Goal: Find specific page/section: Find specific page/section

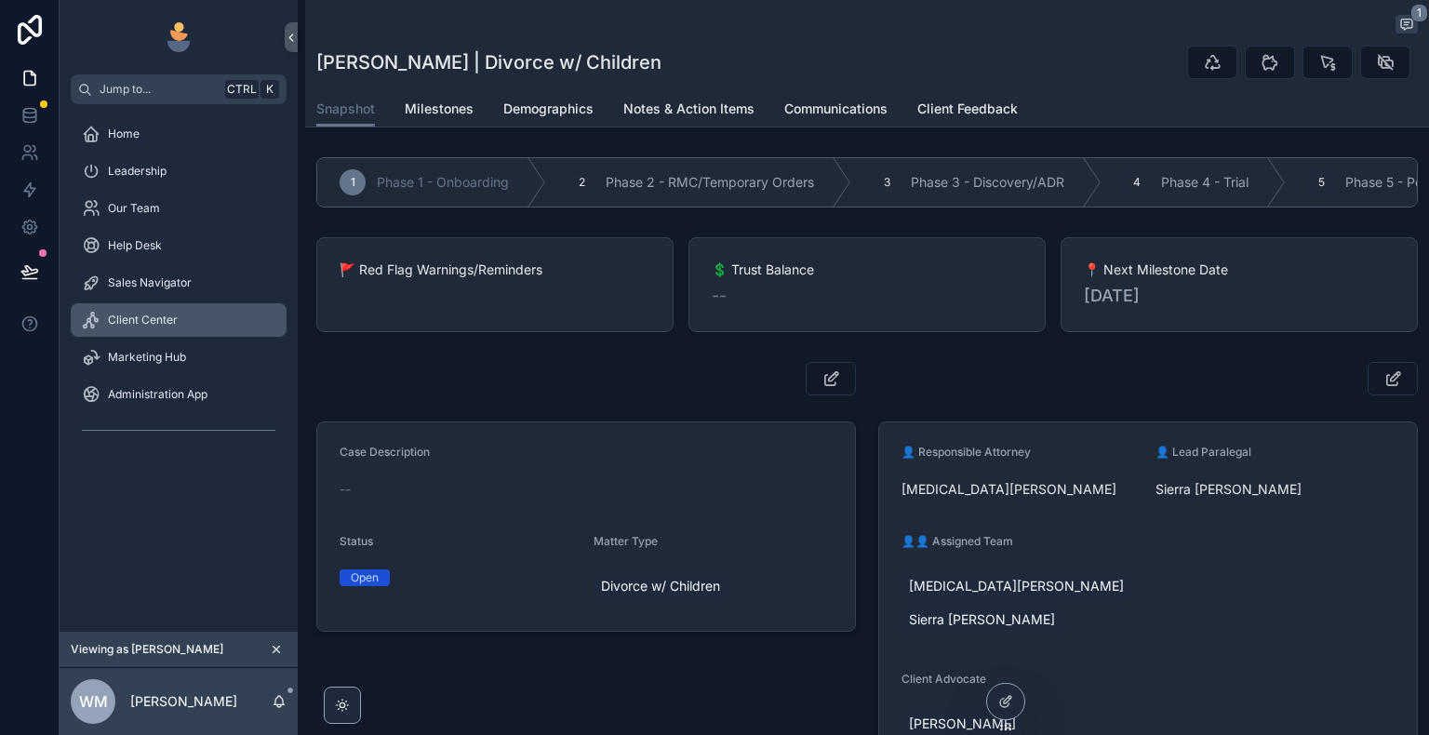
click at [193, 325] on div "Client Center" at bounding box center [178, 320] width 193 height 30
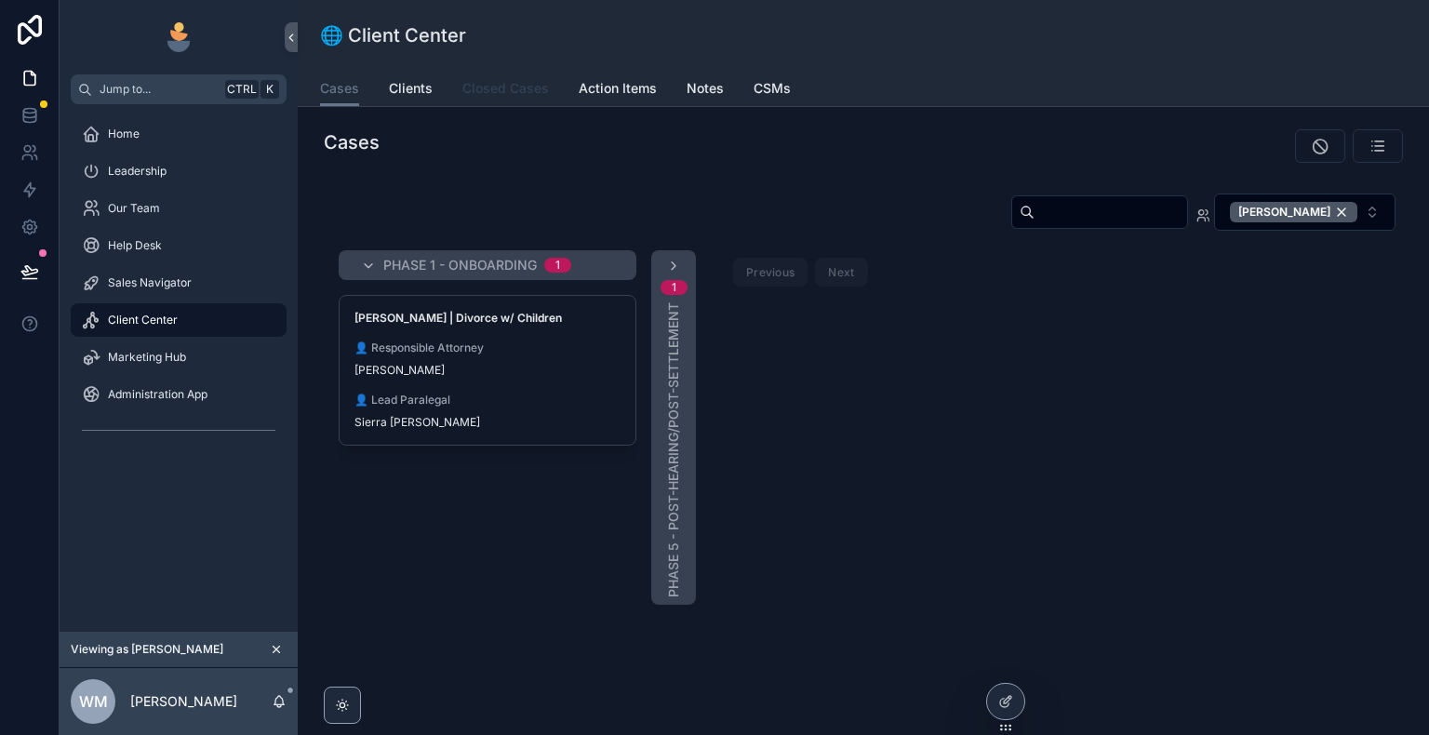
click at [489, 90] on span "Closed Cases" at bounding box center [505, 88] width 87 height 19
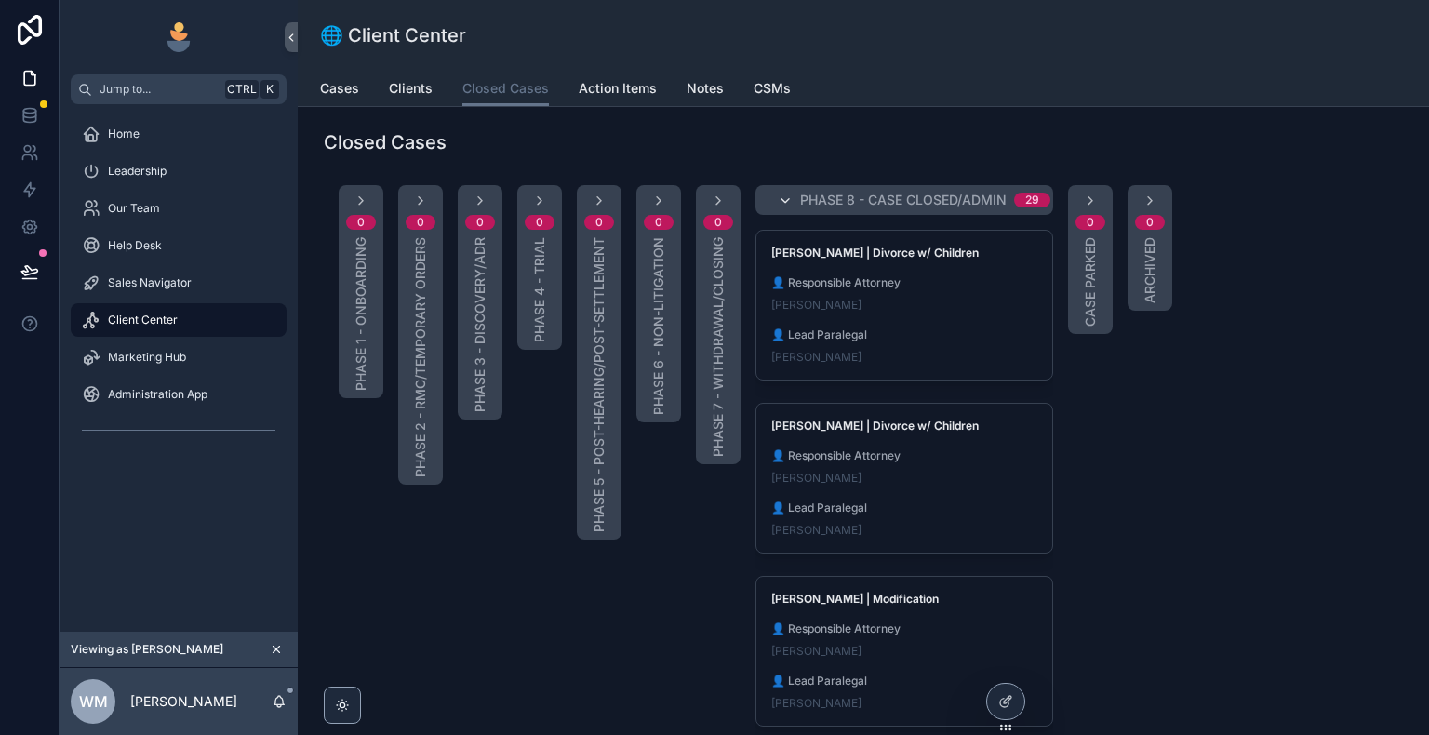
click at [783, 199] on icon "scrollable content" at bounding box center [785, 200] width 15 height 15
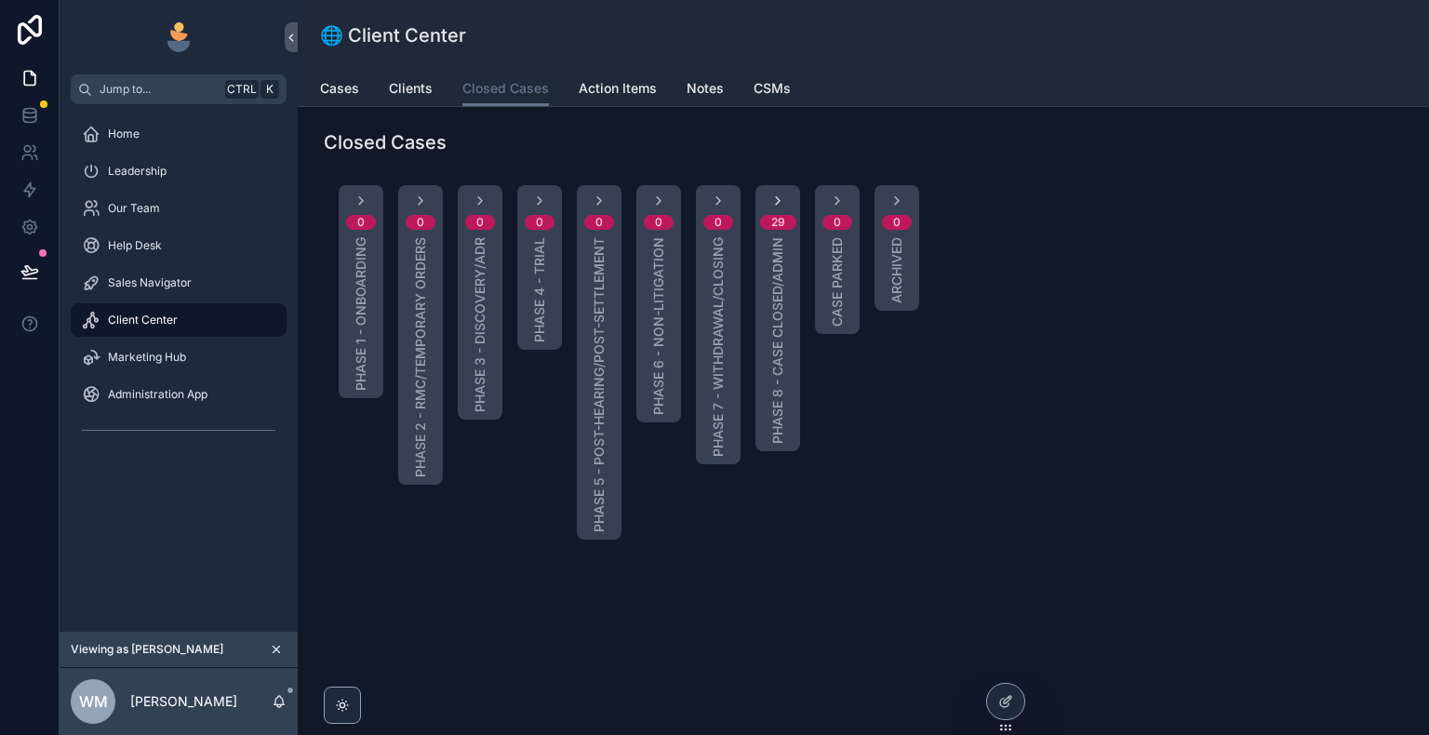
click at [776, 197] on icon "scrollable content" at bounding box center [777, 200] width 15 height 15
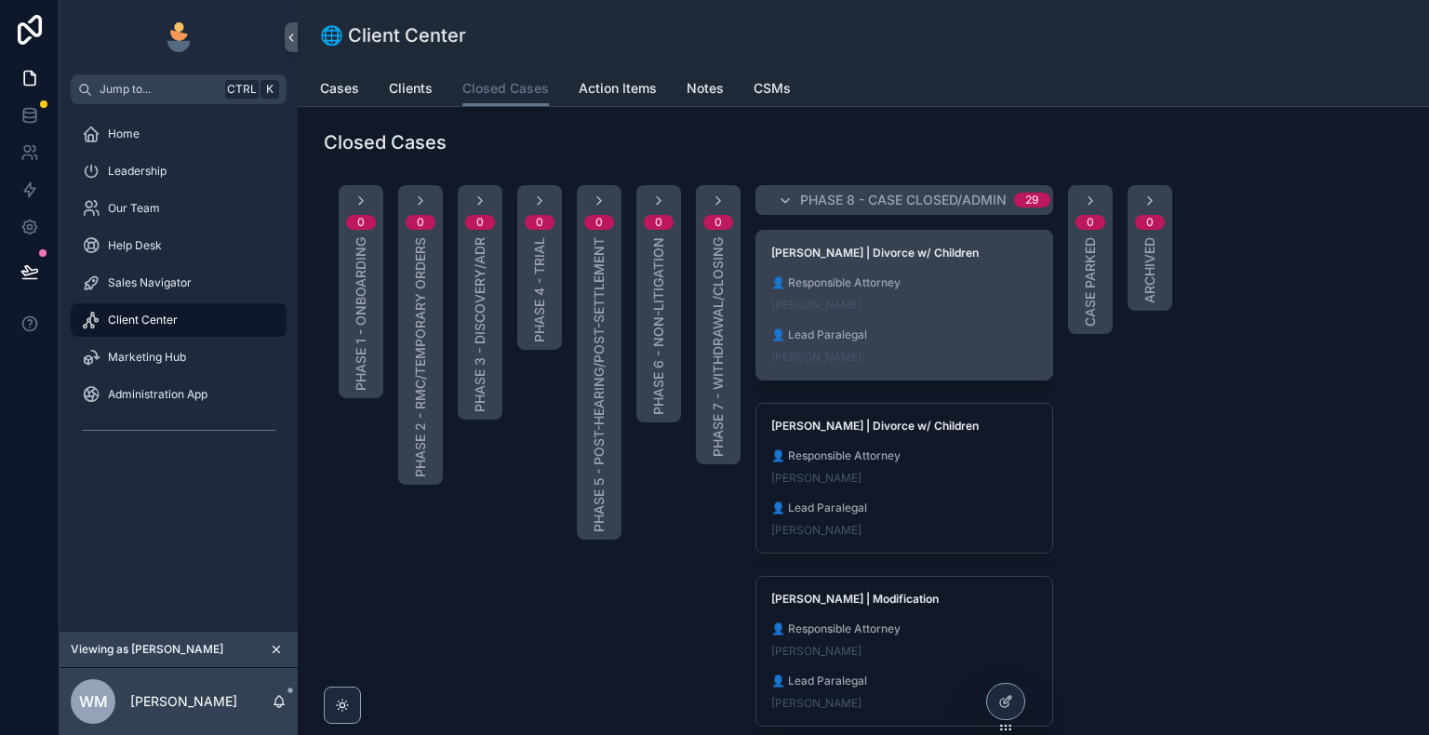
click at [923, 304] on div "Lauren Chapley" at bounding box center [904, 305] width 266 height 15
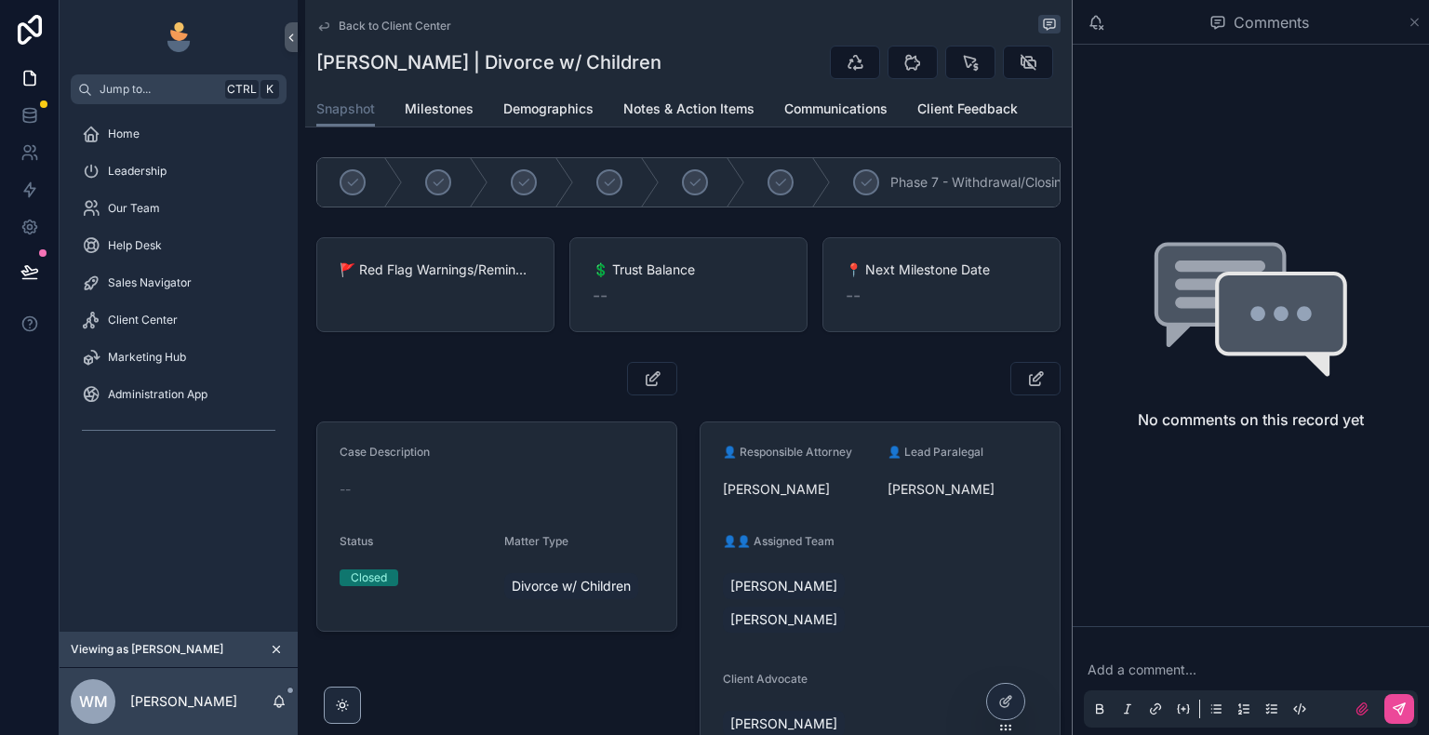
click at [1413, 24] on icon "scrollable content" at bounding box center [1414, 22] width 14 height 15
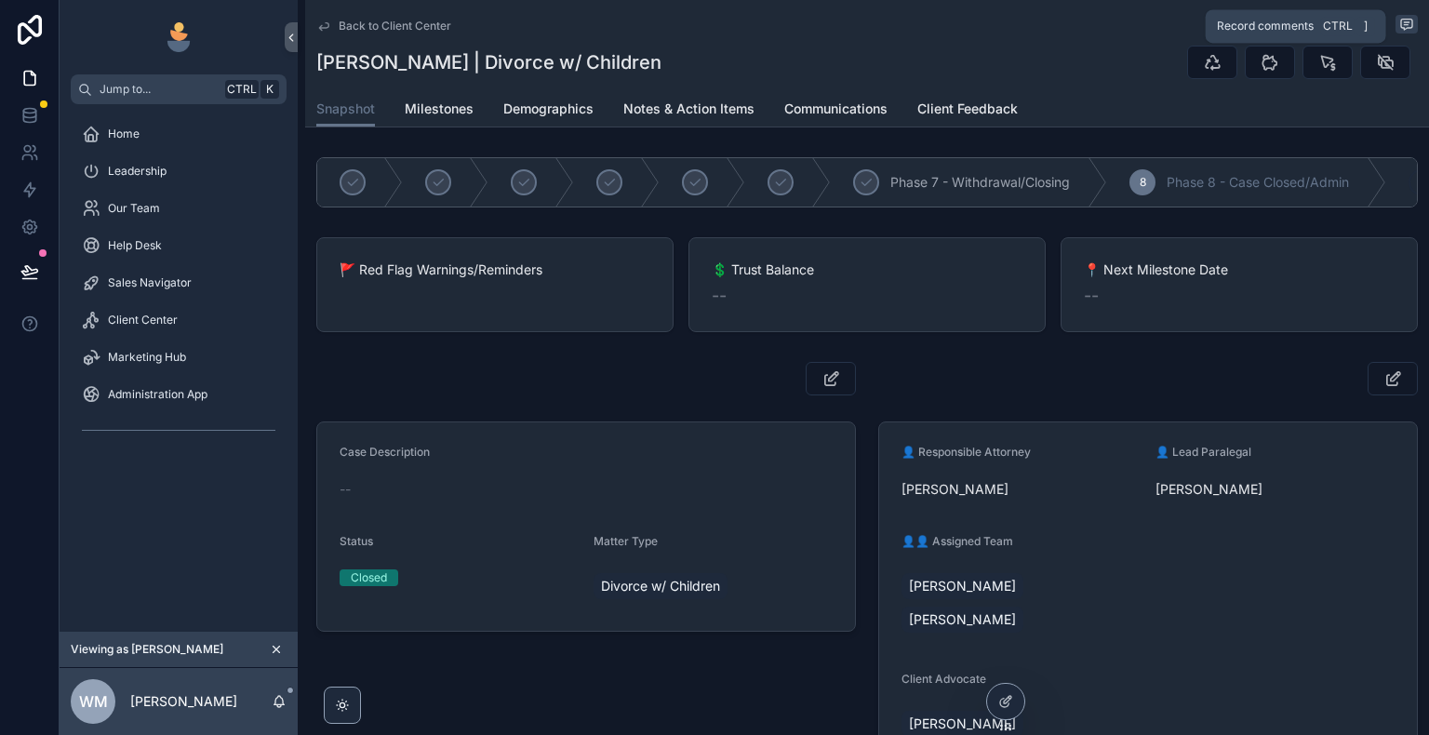
click at [1403, 22] on icon "scrollable content" at bounding box center [1406, 25] width 11 height 10
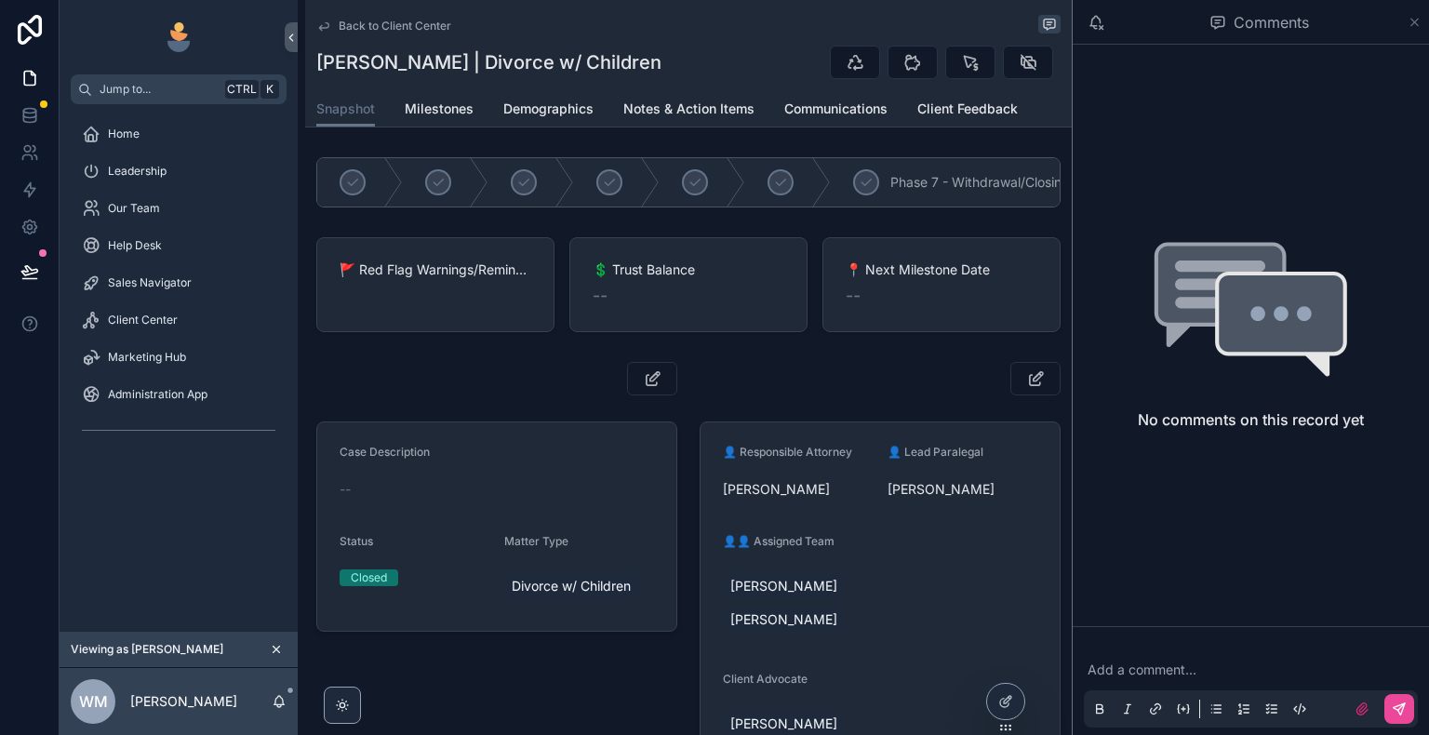
click at [1411, 21] on icon "scrollable content" at bounding box center [1414, 22] width 14 height 15
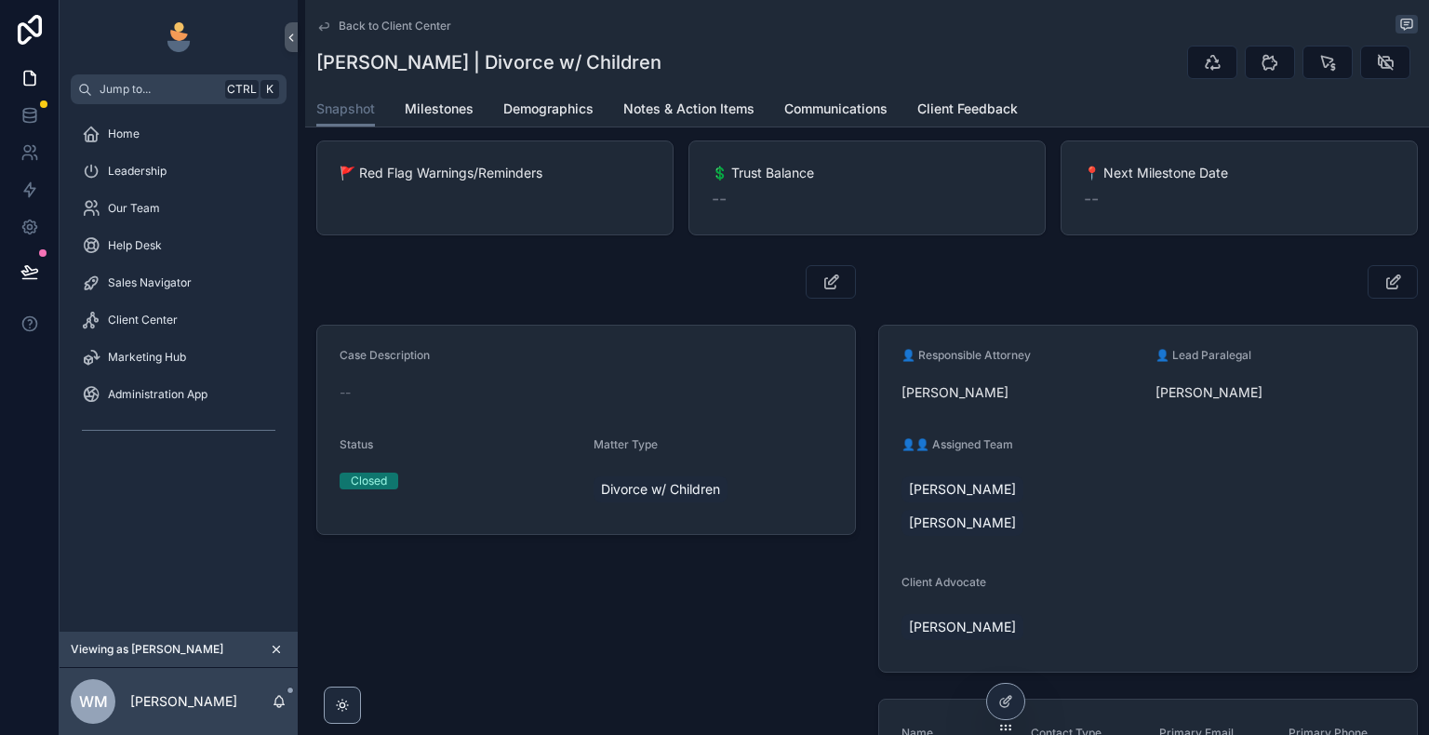
scroll to position [93, 0]
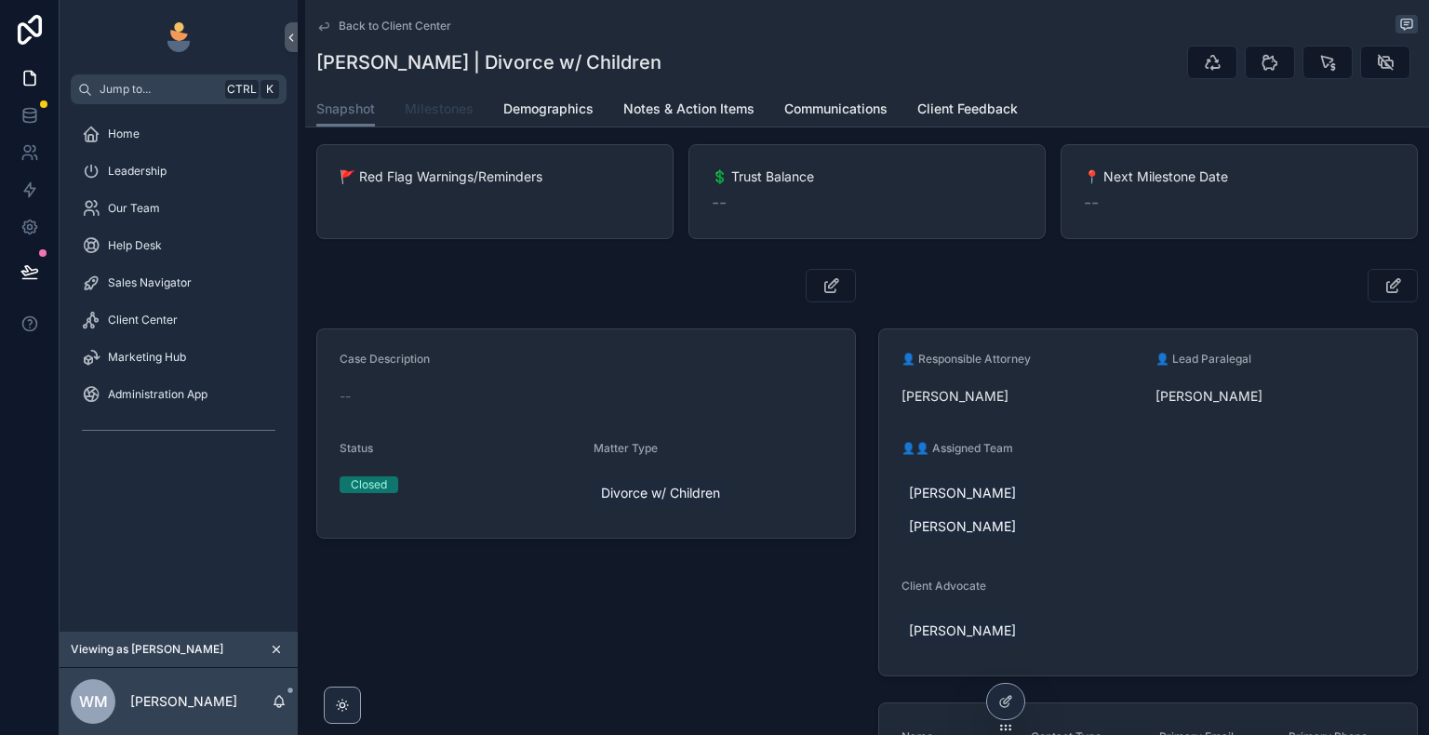
click at [452, 117] on span "Milestones" at bounding box center [439, 109] width 69 height 19
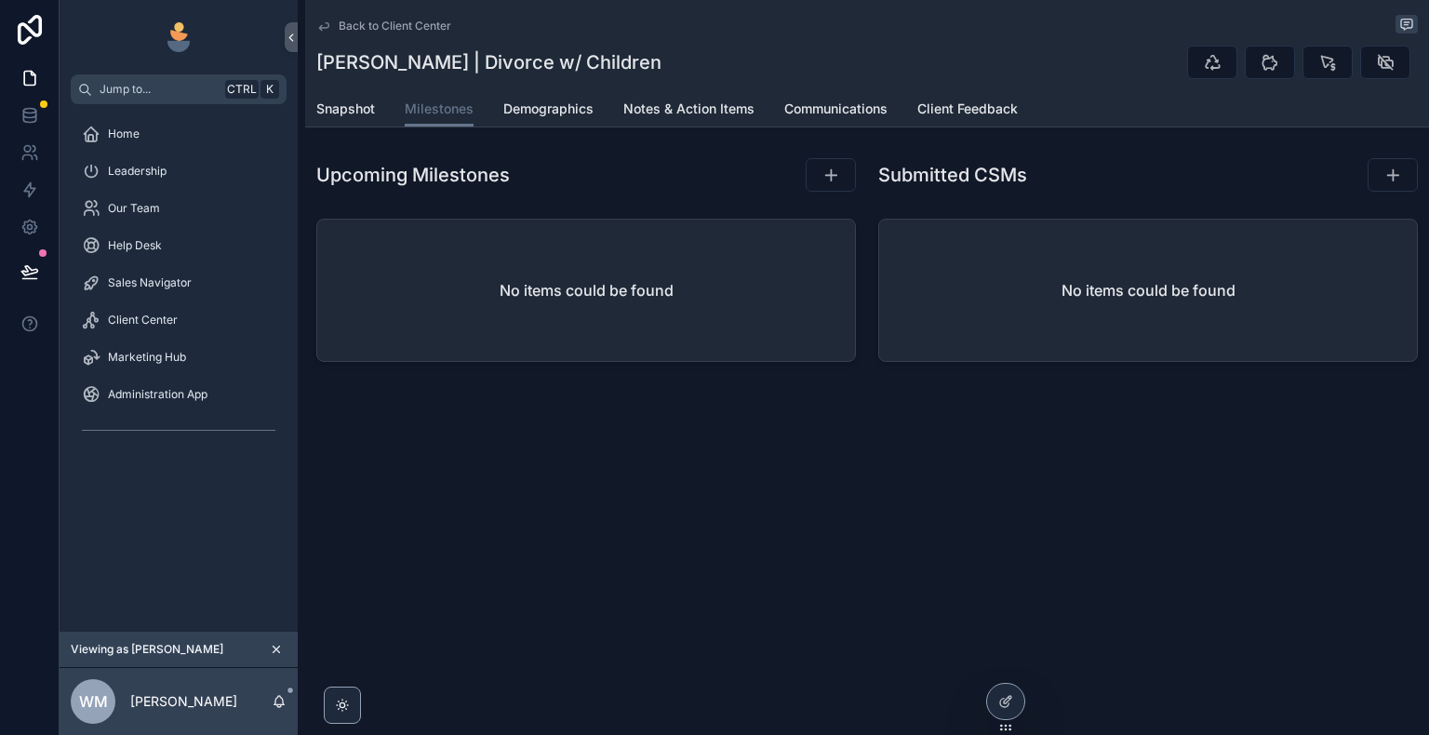
click at [323, 27] on icon "scrollable content" at bounding box center [323, 26] width 15 height 15
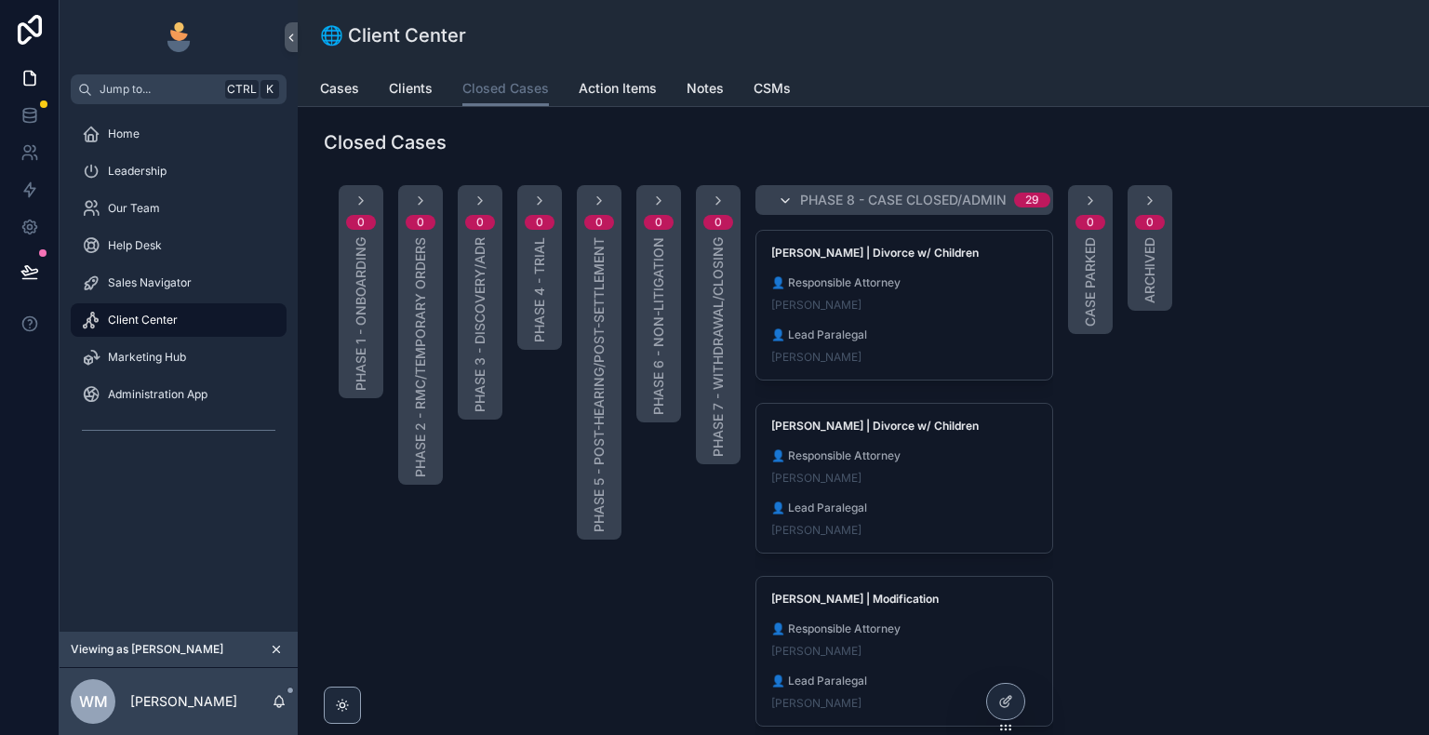
click at [781, 199] on icon "scrollable content" at bounding box center [785, 200] width 15 height 15
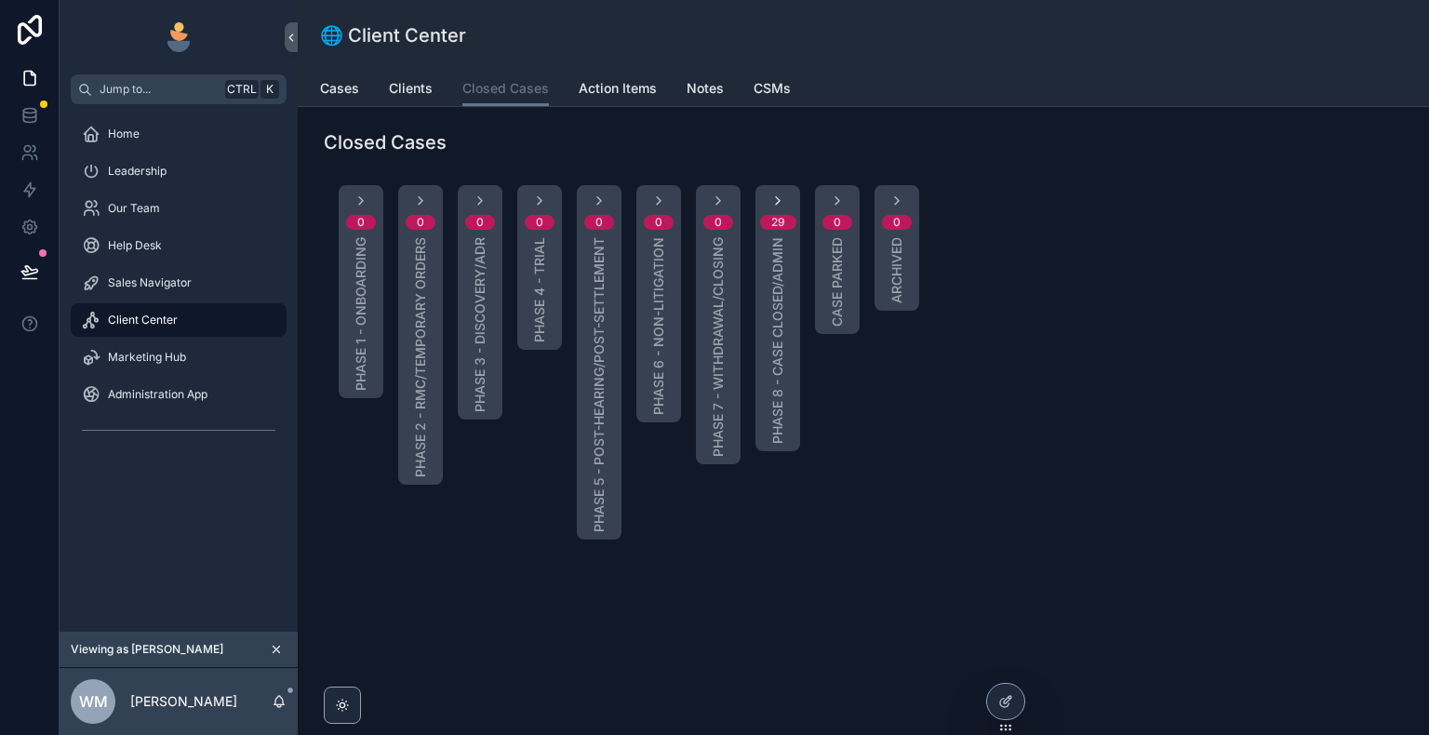
click at [774, 199] on icon "scrollable content" at bounding box center [777, 200] width 15 height 15
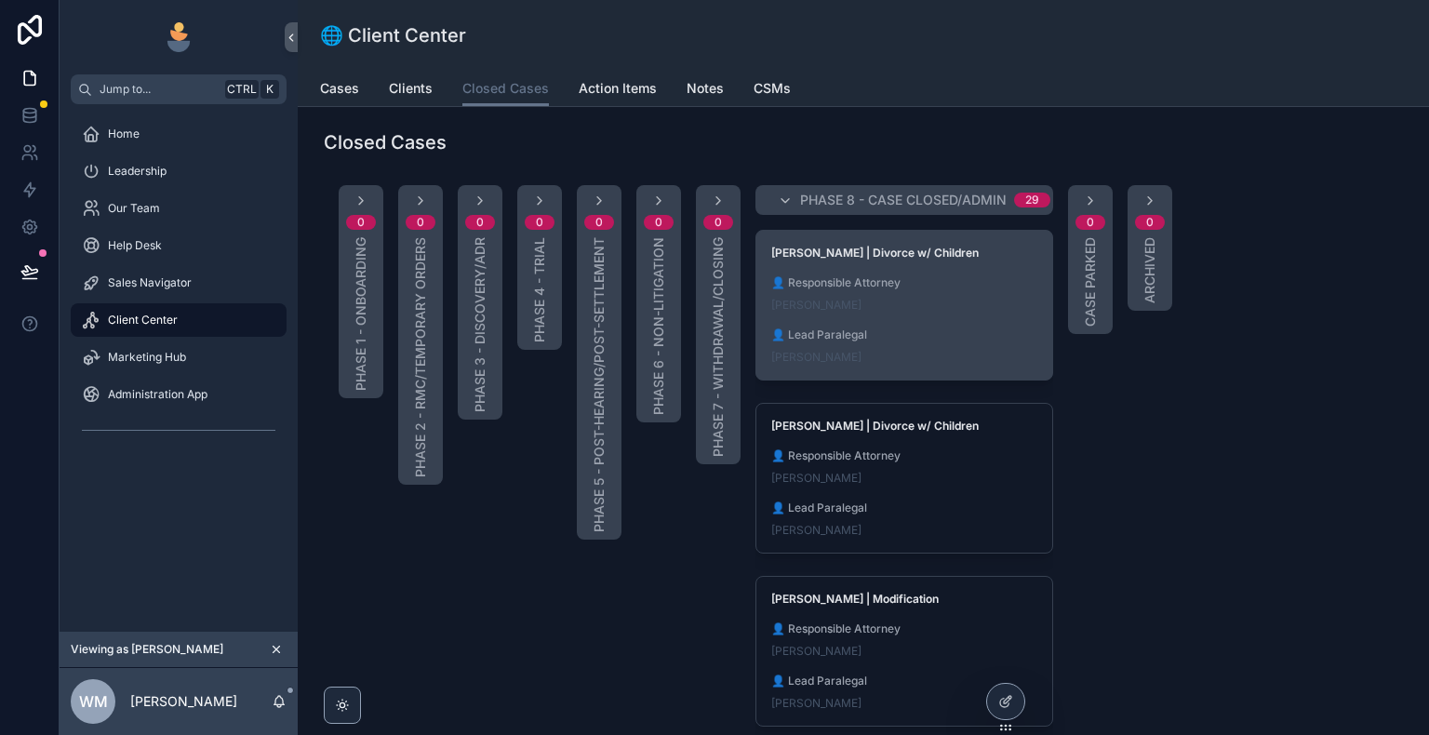
click at [951, 281] on span "👤 Responsible Attorney" at bounding box center [904, 282] width 266 height 15
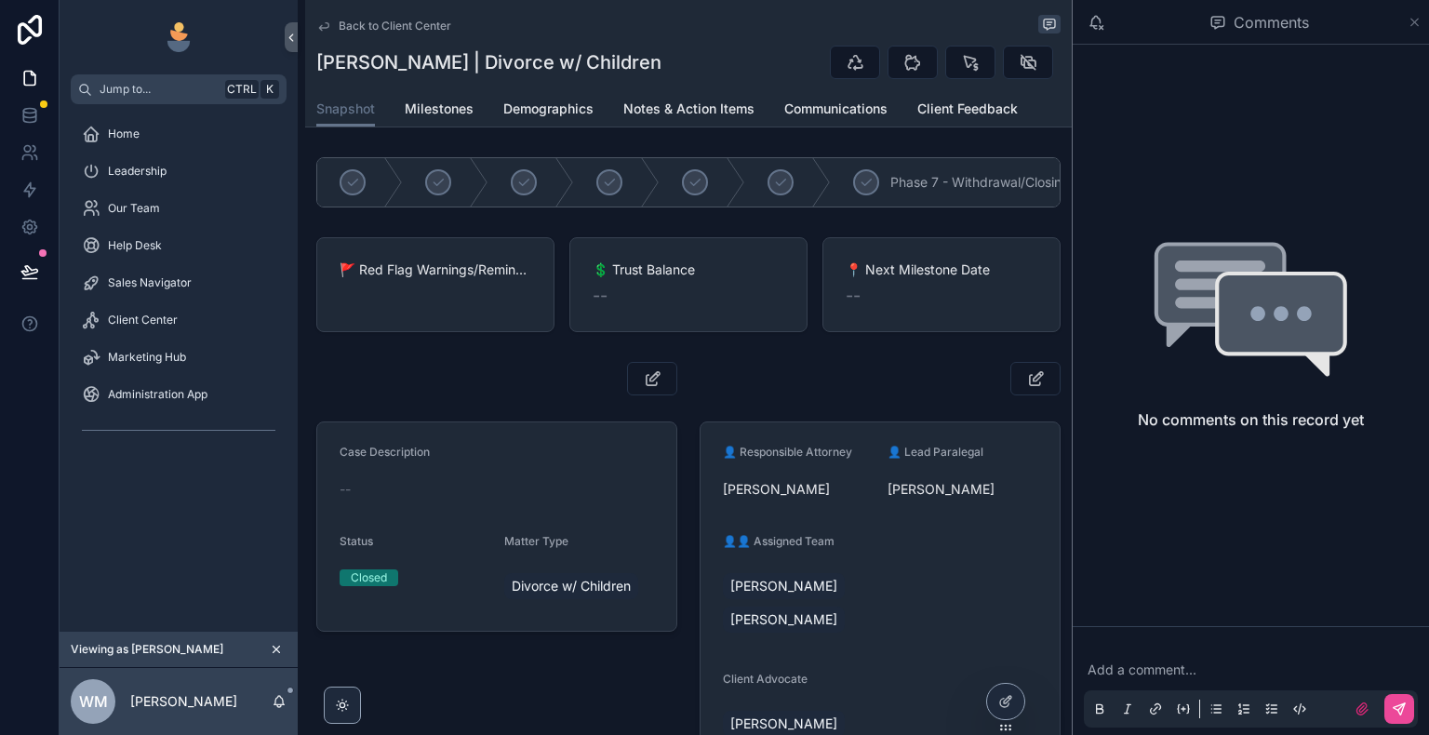
click at [1414, 21] on icon "scrollable content" at bounding box center [1414, 22] width 7 height 7
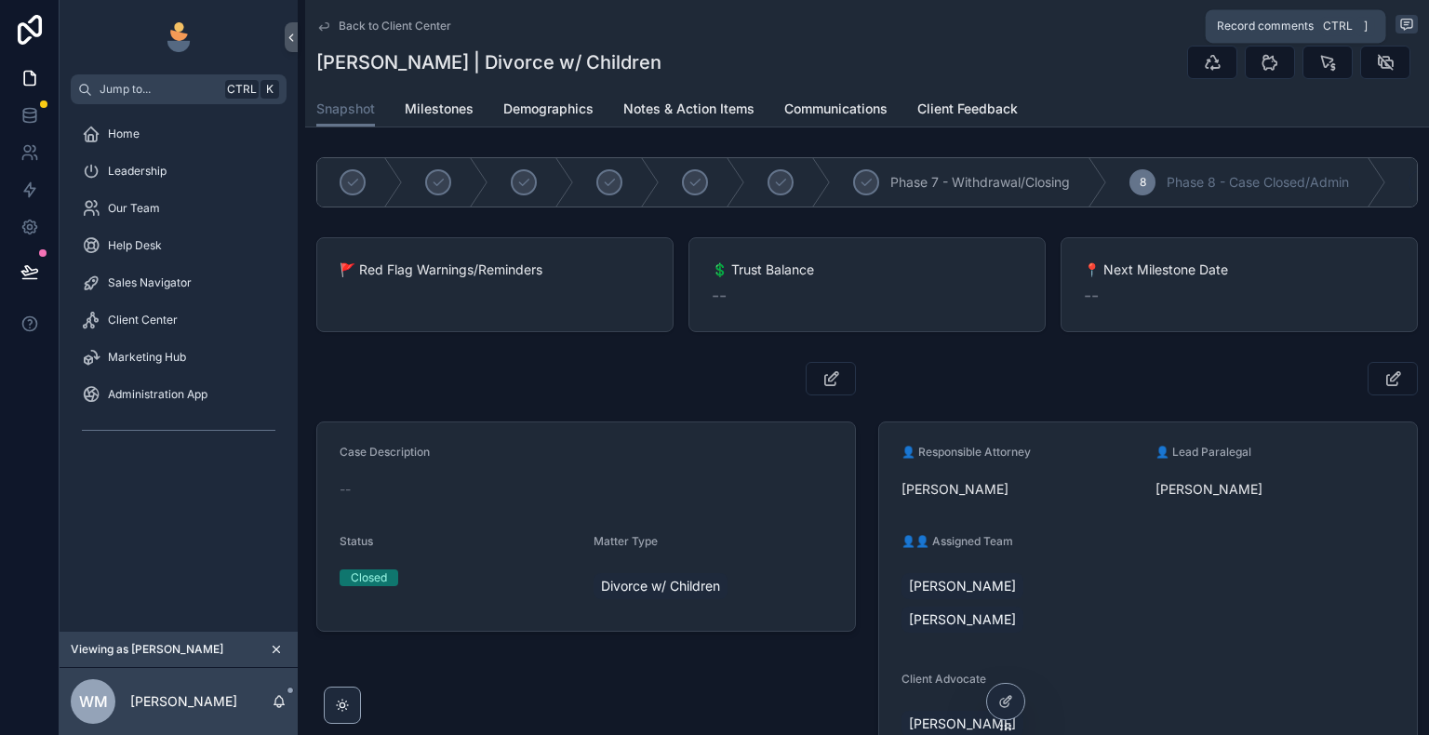
click at [1404, 22] on icon "scrollable content" at bounding box center [1406, 22] width 5 height 0
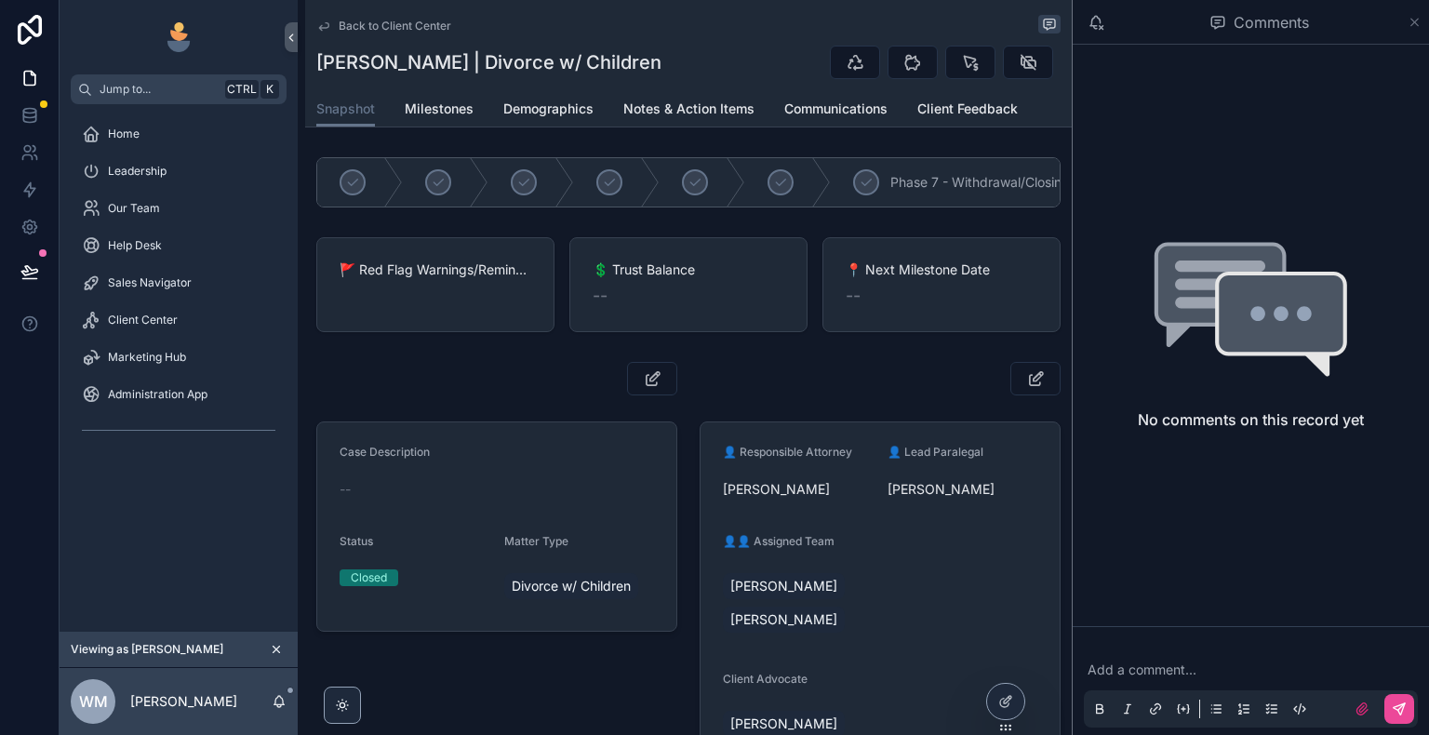
click at [1413, 23] on icon "scrollable content" at bounding box center [1414, 22] width 7 height 7
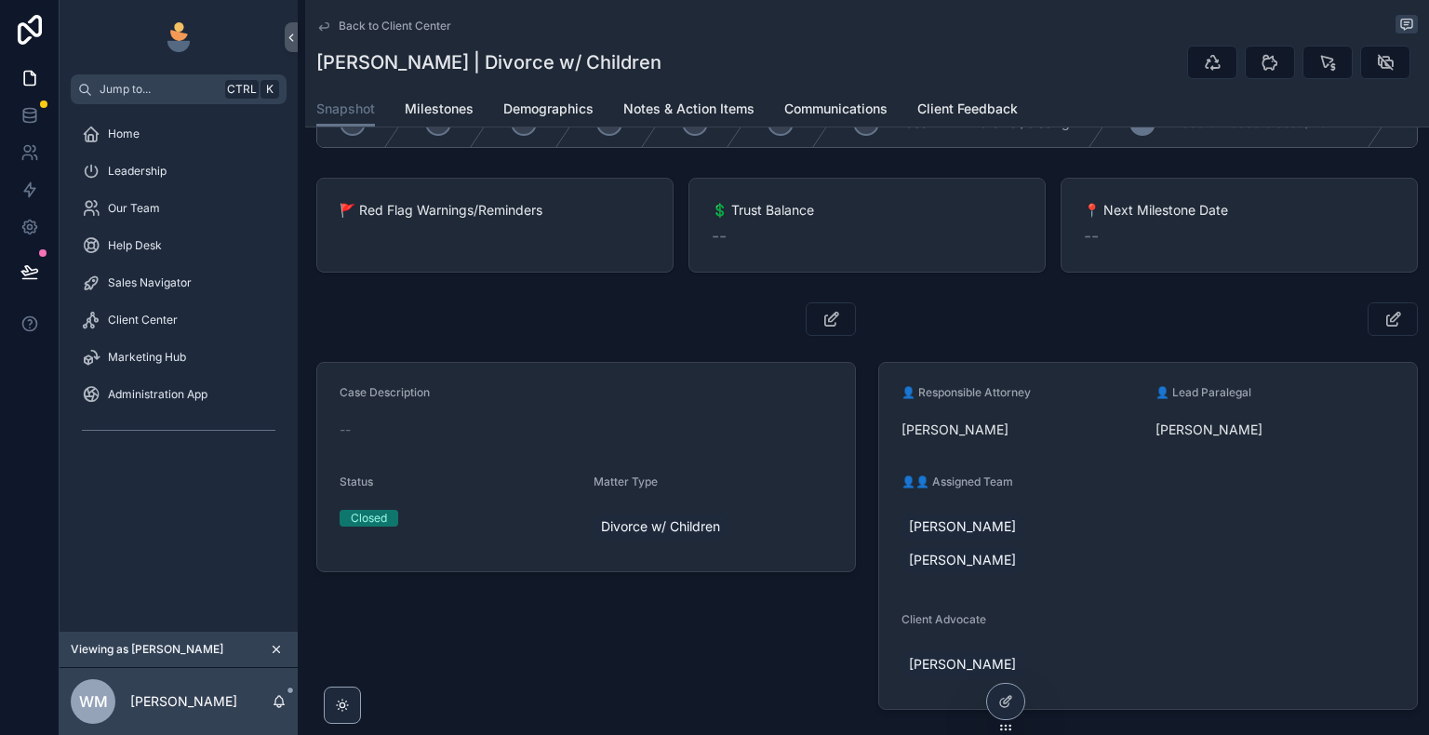
scroll to position [93, 0]
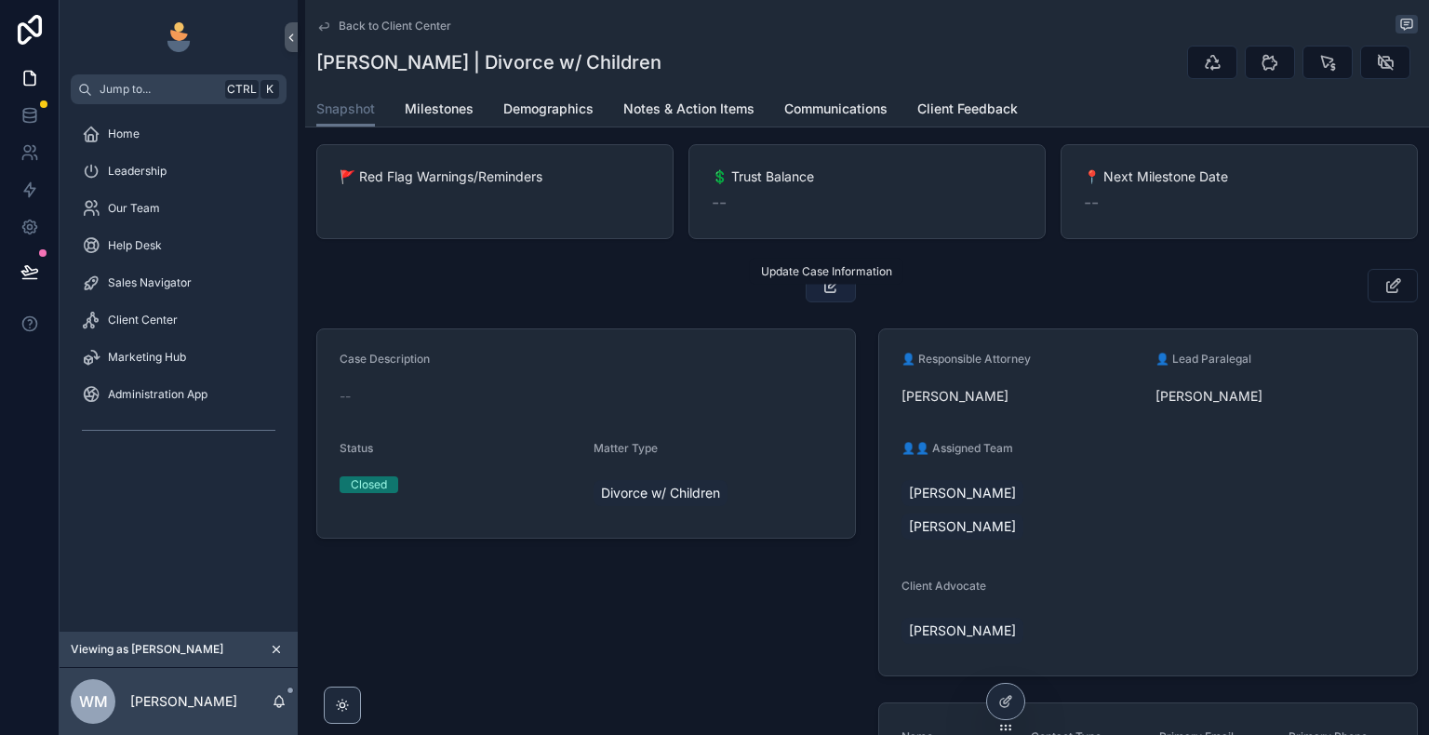
click at [824, 294] on icon "scrollable content" at bounding box center [831, 285] width 20 height 19
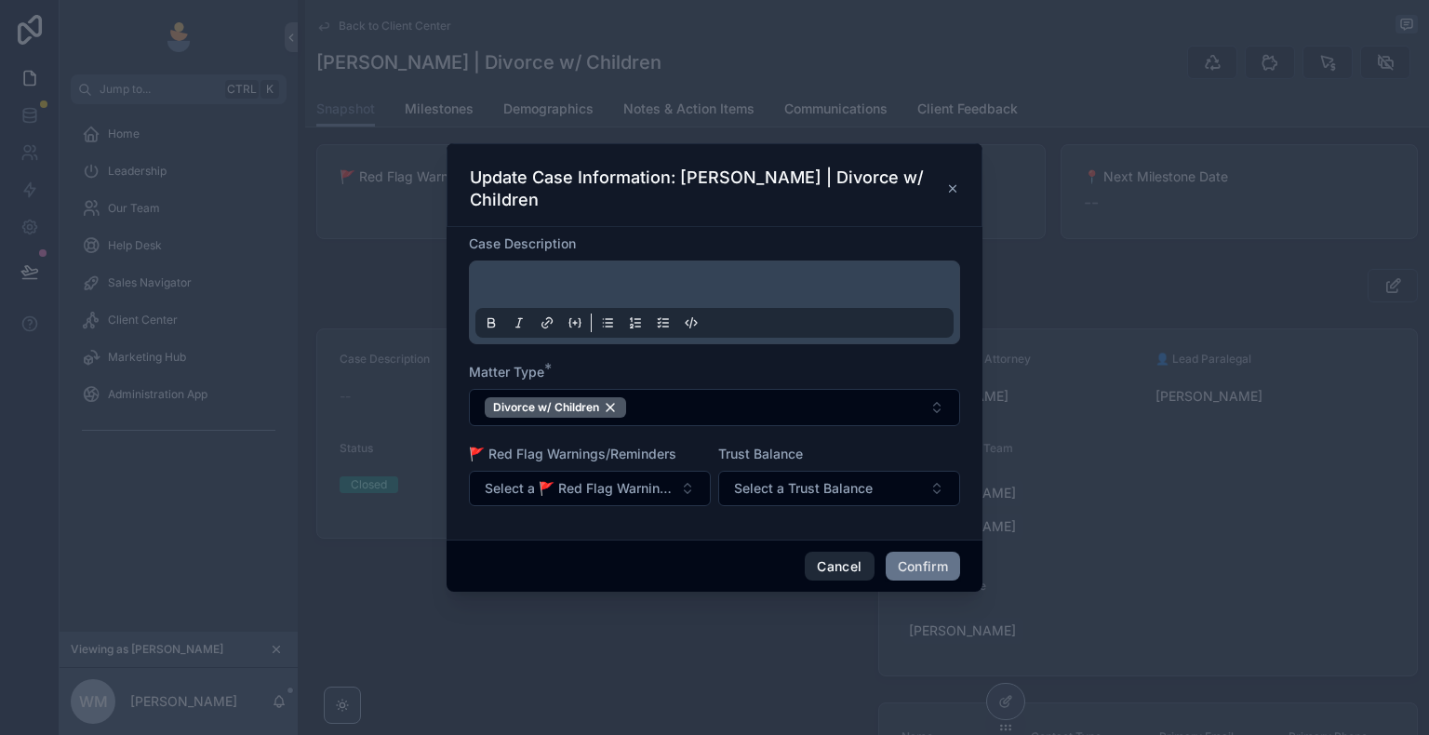
click at [843, 564] on button "Cancel" at bounding box center [839, 567] width 69 height 30
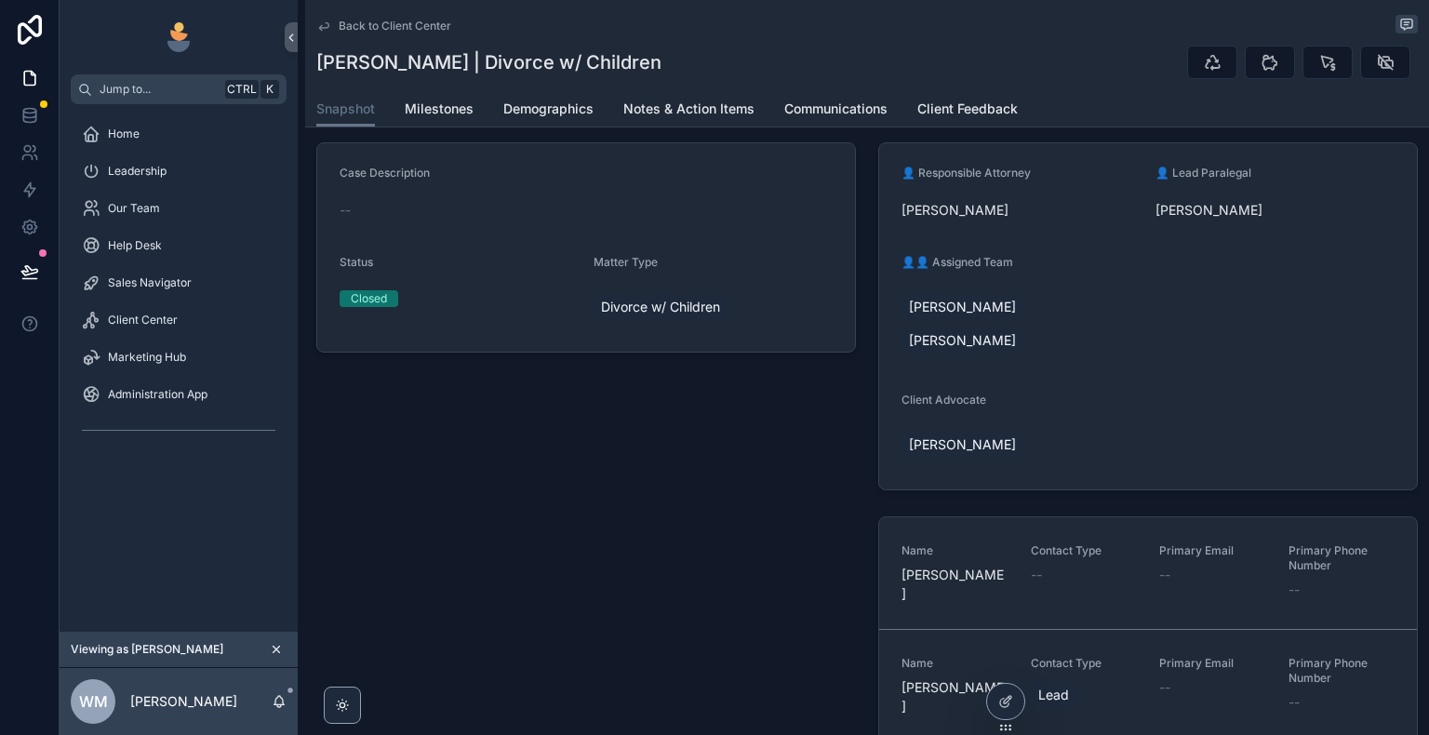
scroll to position [186, 0]
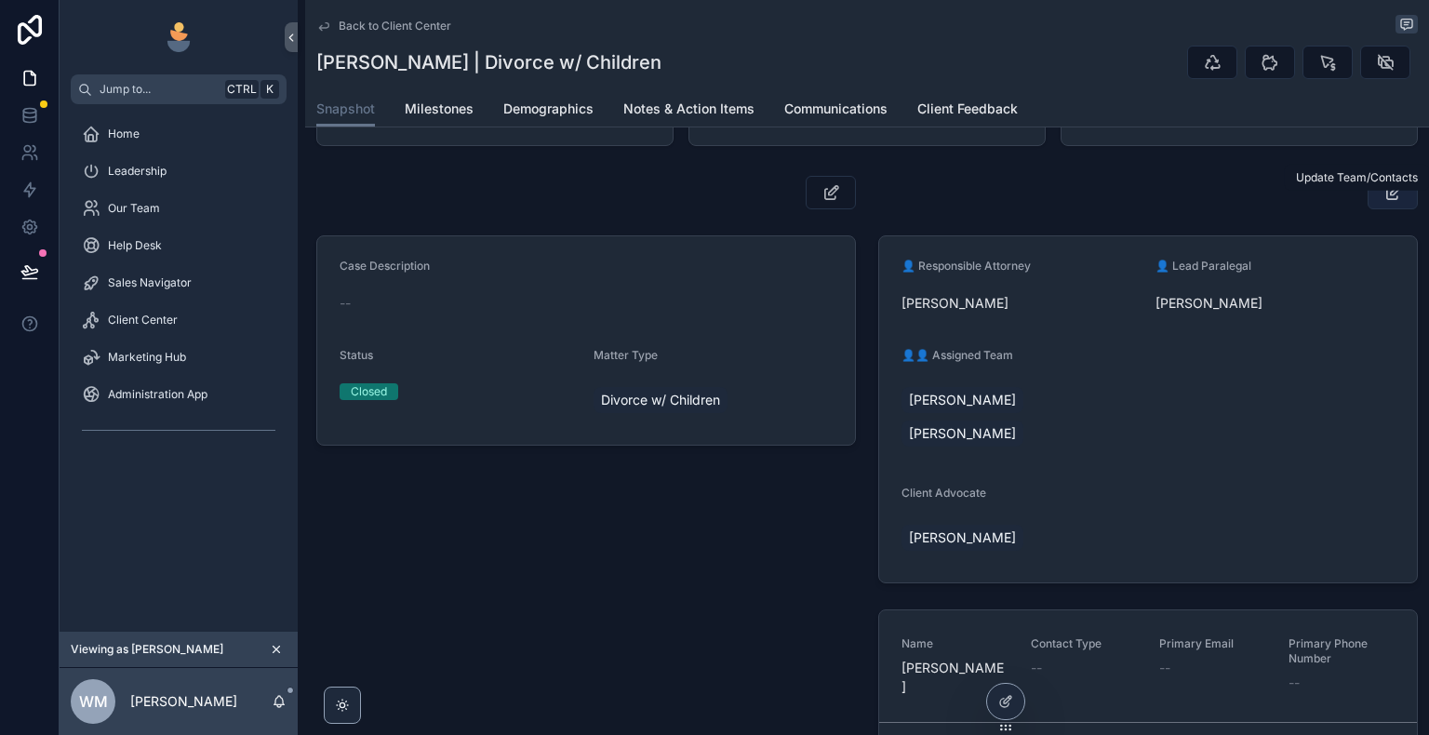
click at [1383, 202] on icon "scrollable content" at bounding box center [1393, 192] width 20 height 19
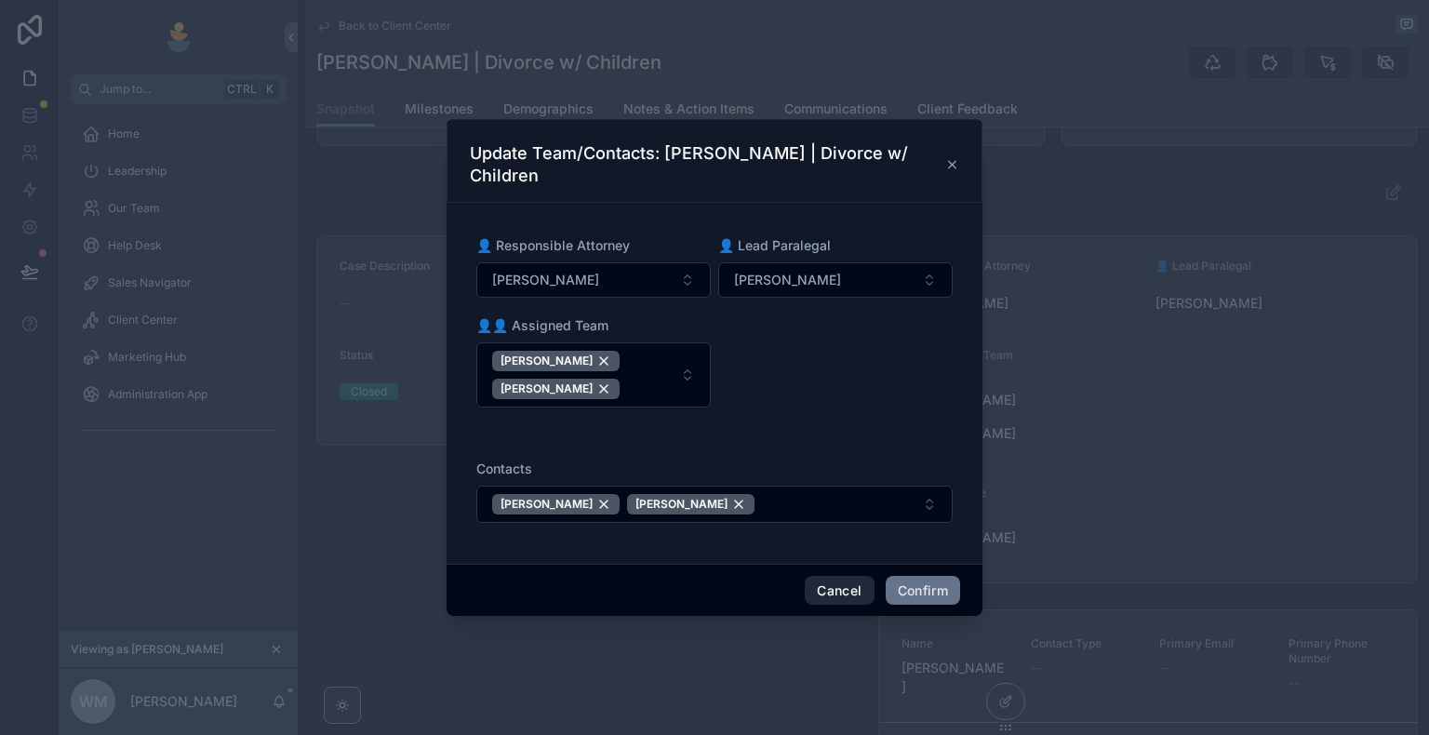
click at [845, 591] on button "Cancel" at bounding box center [839, 591] width 69 height 30
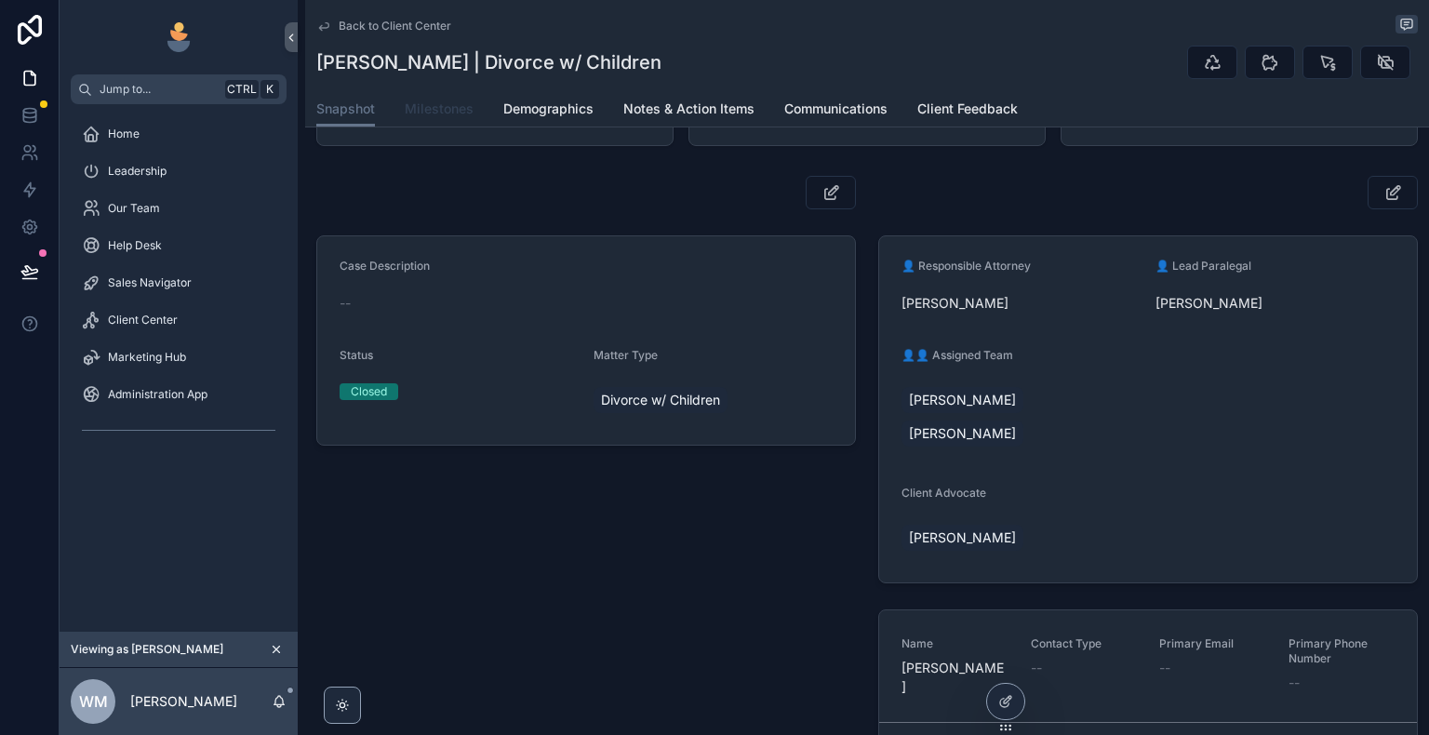
click at [419, 113] on span "Milestones" at bounding box center [439, 109] width 69 height 19
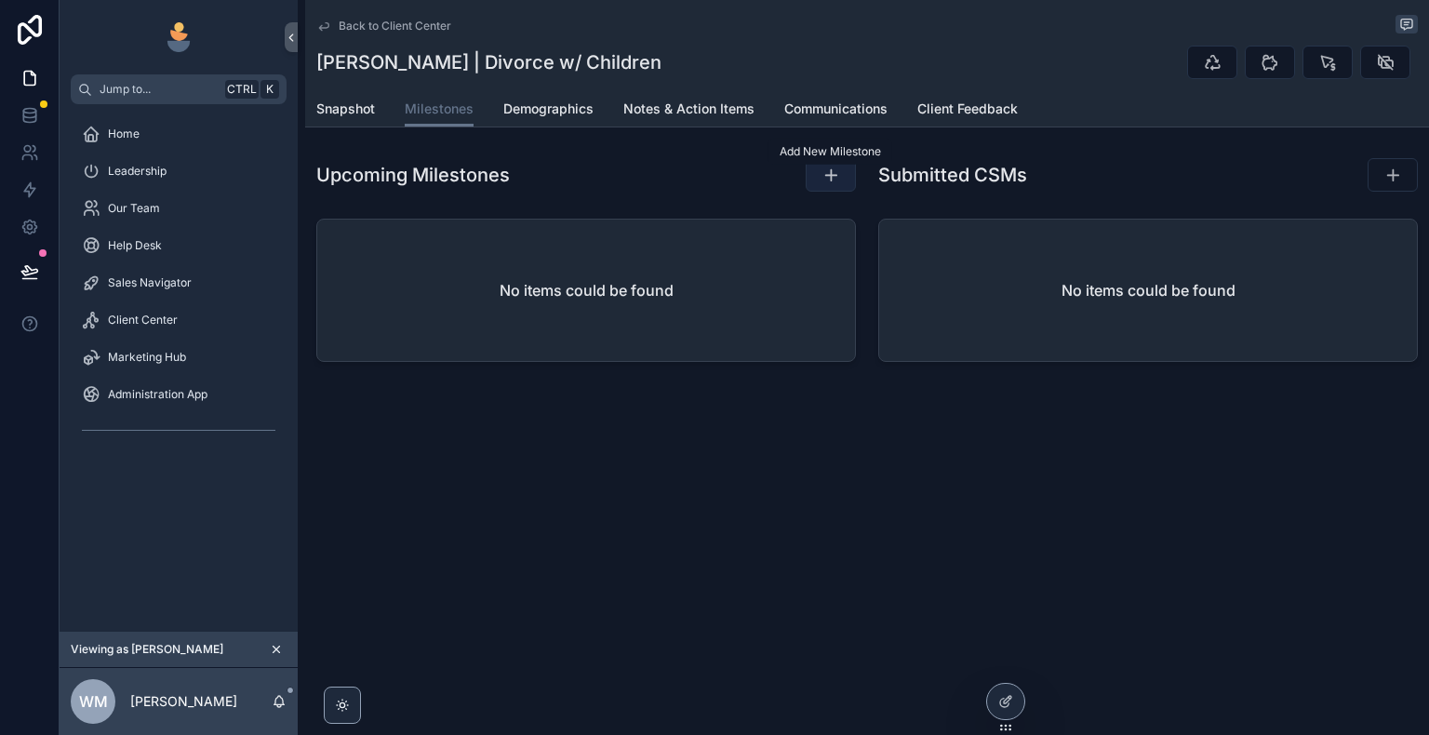
click at [829, 176] on icon "scrollable content" at bounding box center [830, 175] width 19 height 19
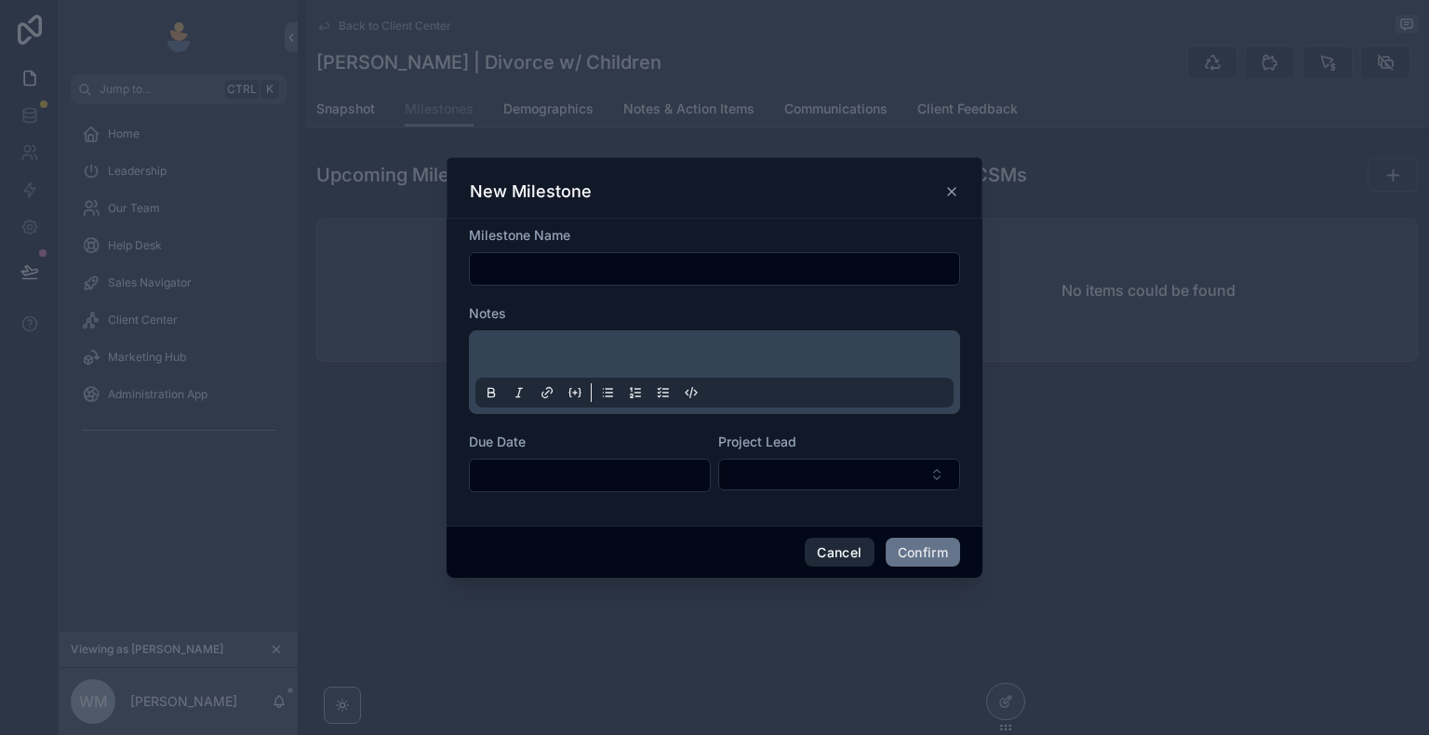
click at [857, 554] on button "Cancel" at bounding box center [839, 553] width 69 height 30
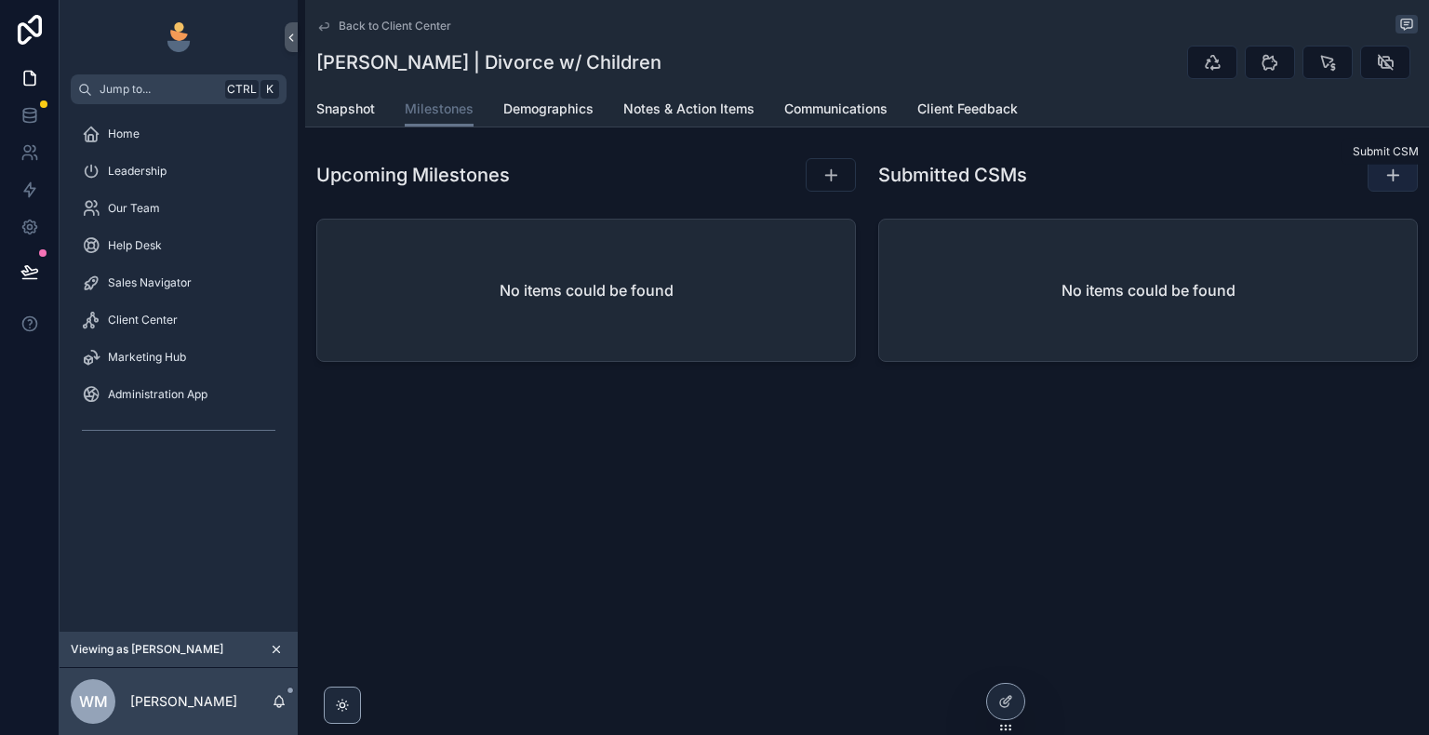
click at [1389, 176] on icon "scrollable content" at bounding box center [1392, 175] width 19 height 19
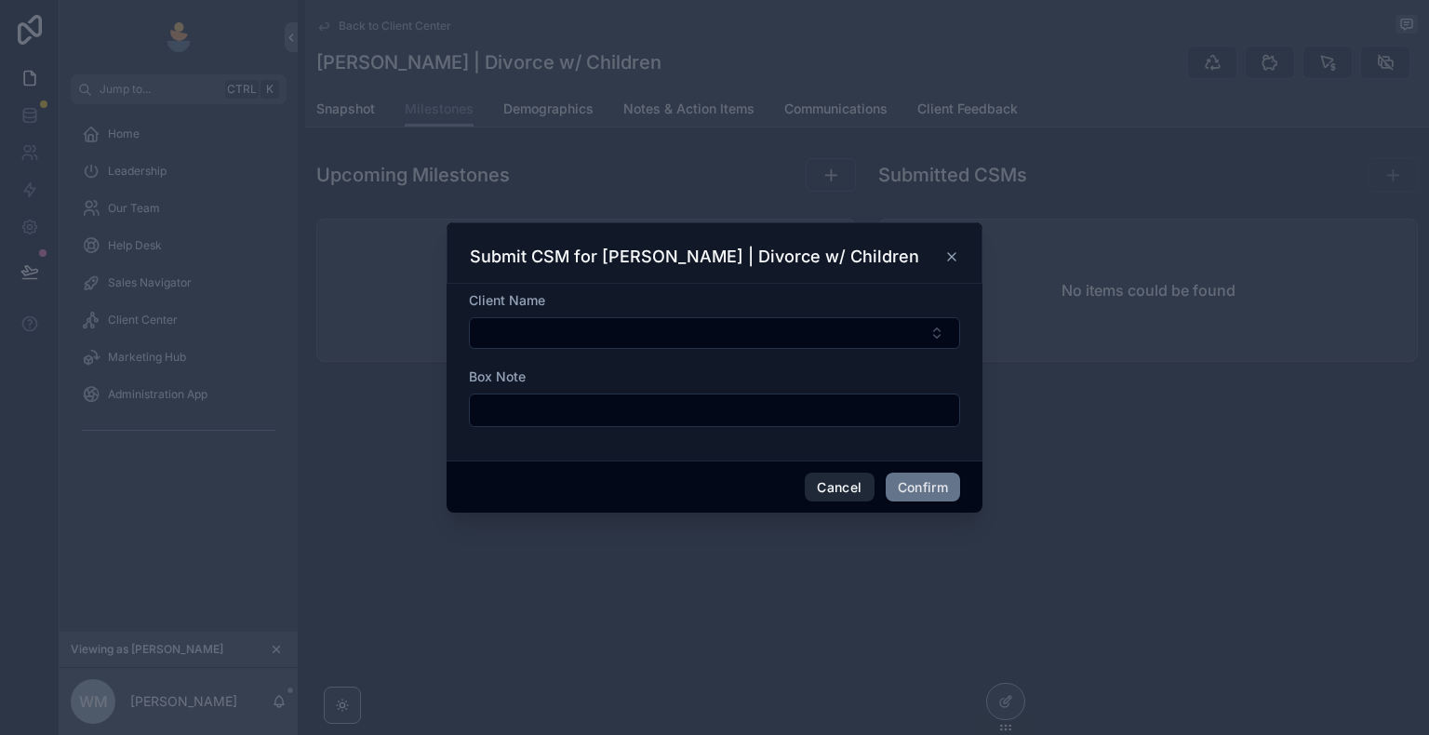
click at [835, 486] on button "Cancel" at bounding box center [839, 488] width 69 height 30
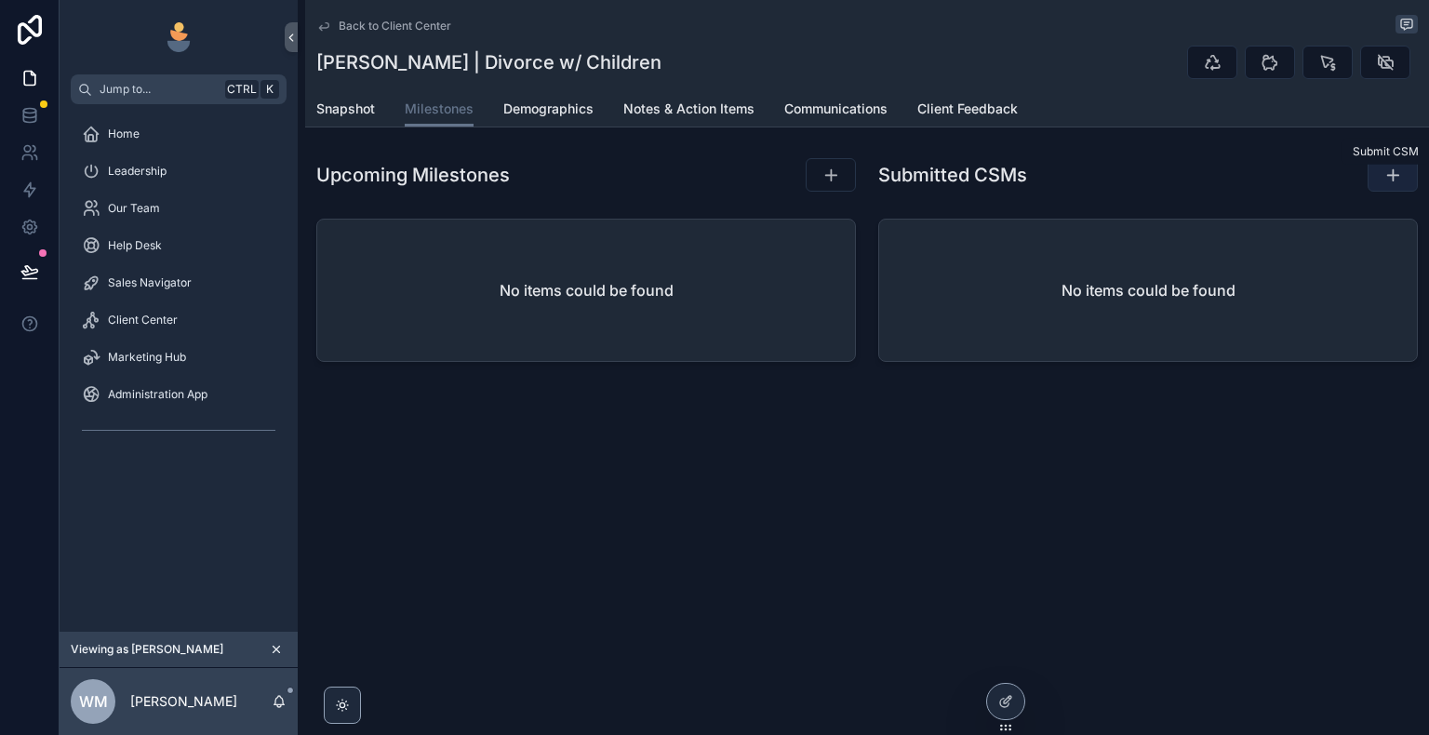
click at [1378, 177] on button "scrollable content" at bounding box center [1392, 174] width 50 height 33
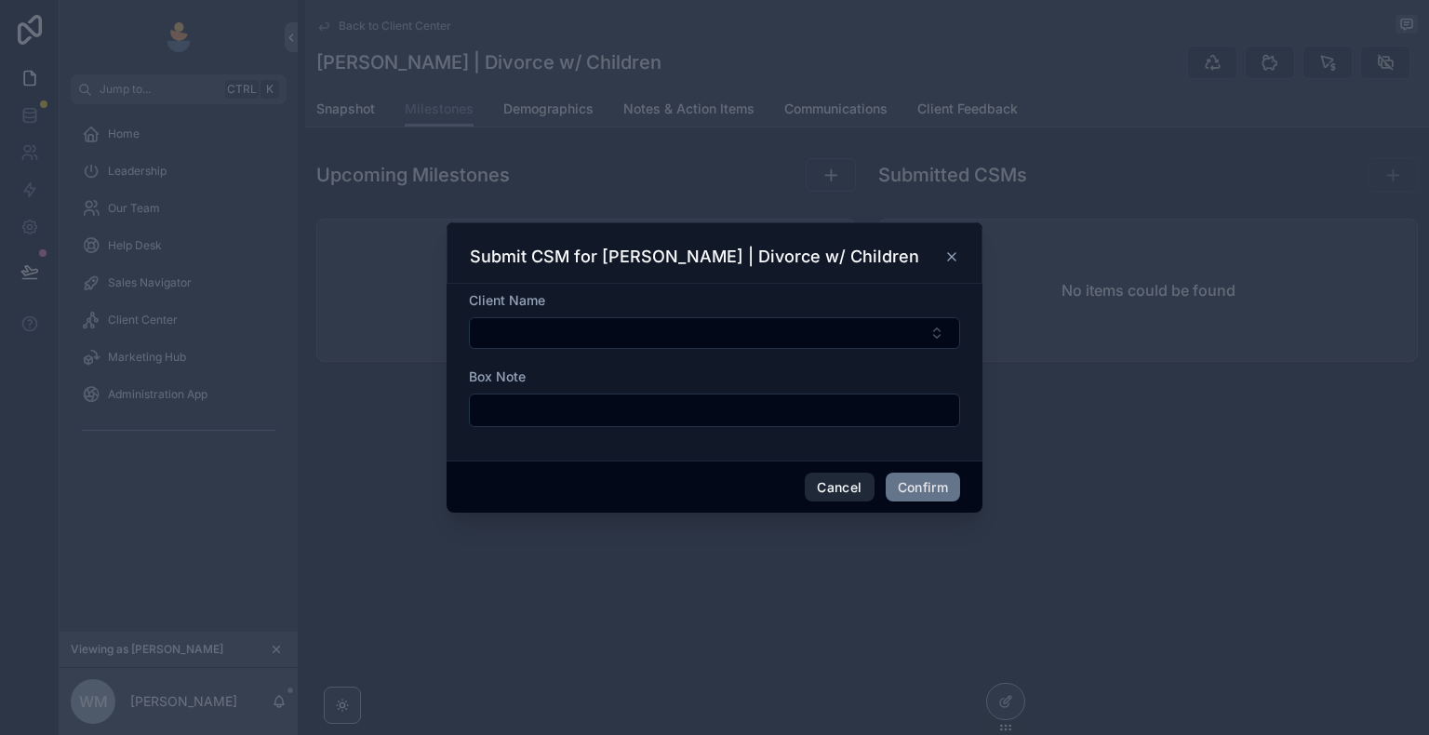
click at [856, 487] on button "Cancel" at bounding box center [839, 488] width 69 height 30
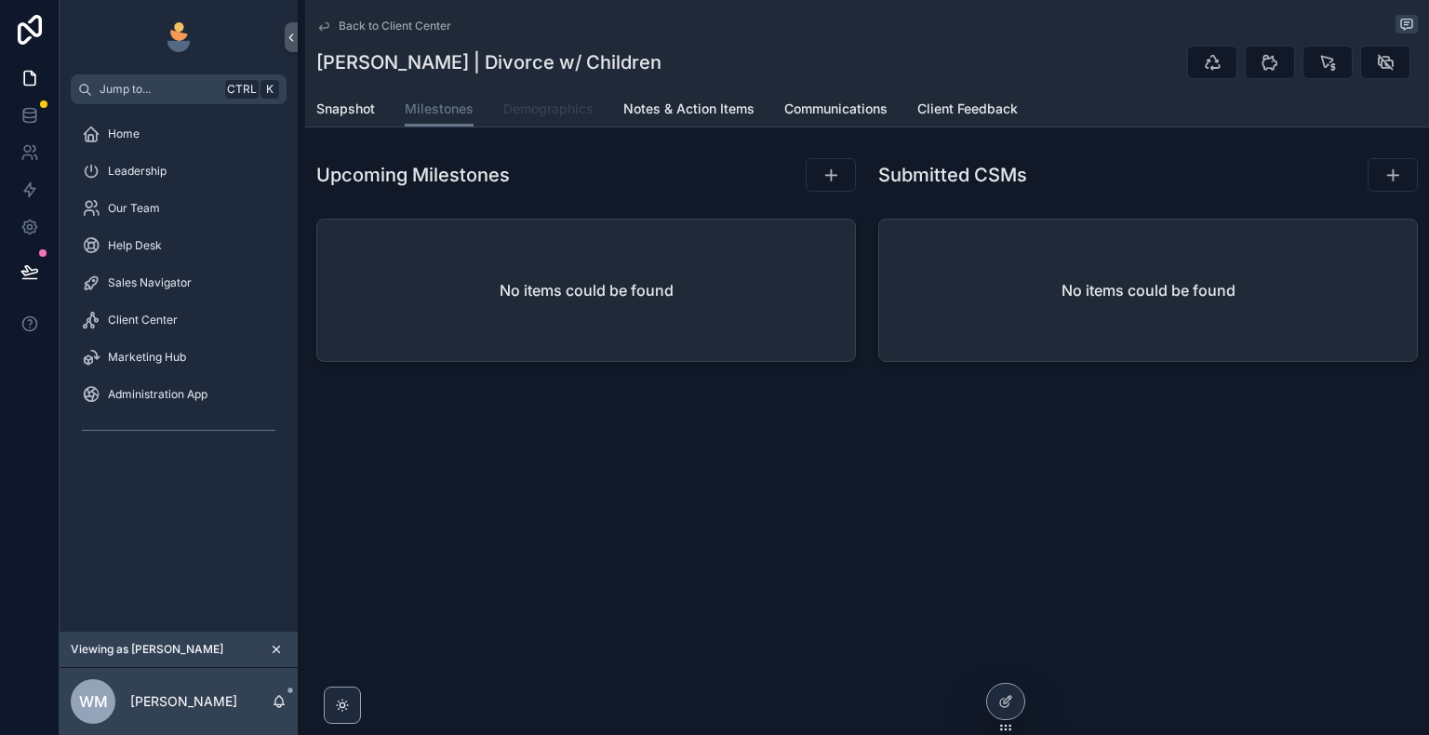
click at [565, 113] on span "Demographics" at bounding box center [548, 109] width 90 height 19
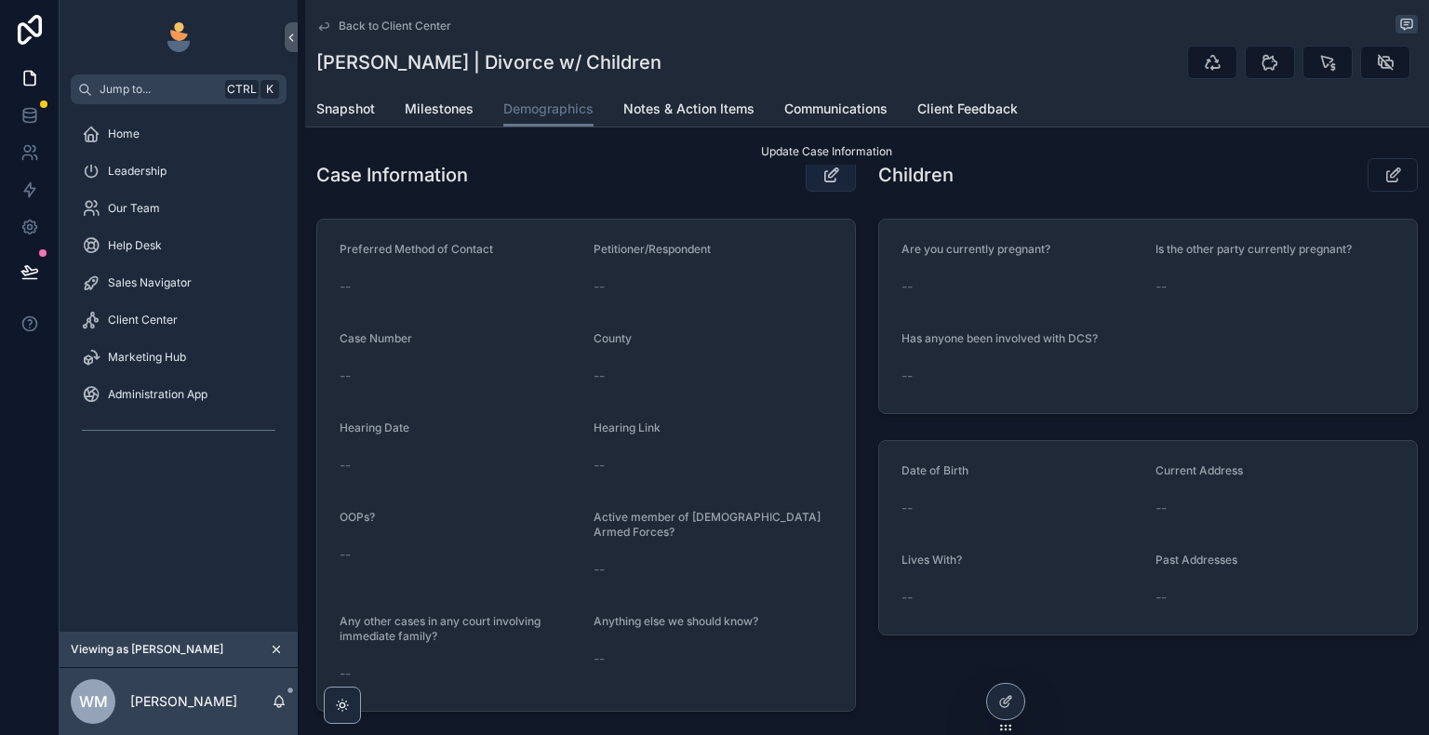
click at [825, 172] on icon "scrollable content" at bounding box center [831, 175] width 20 height 19
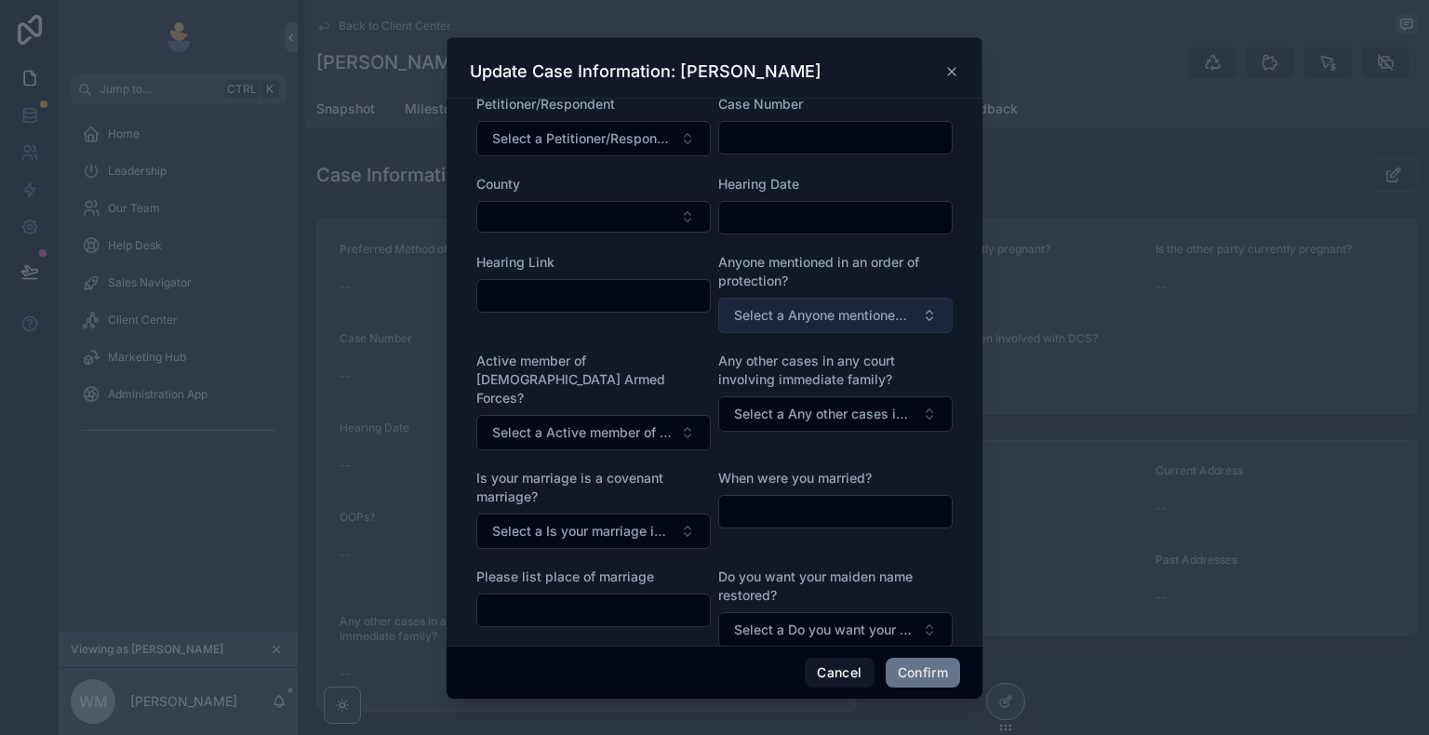
scroll to position [161, 0]
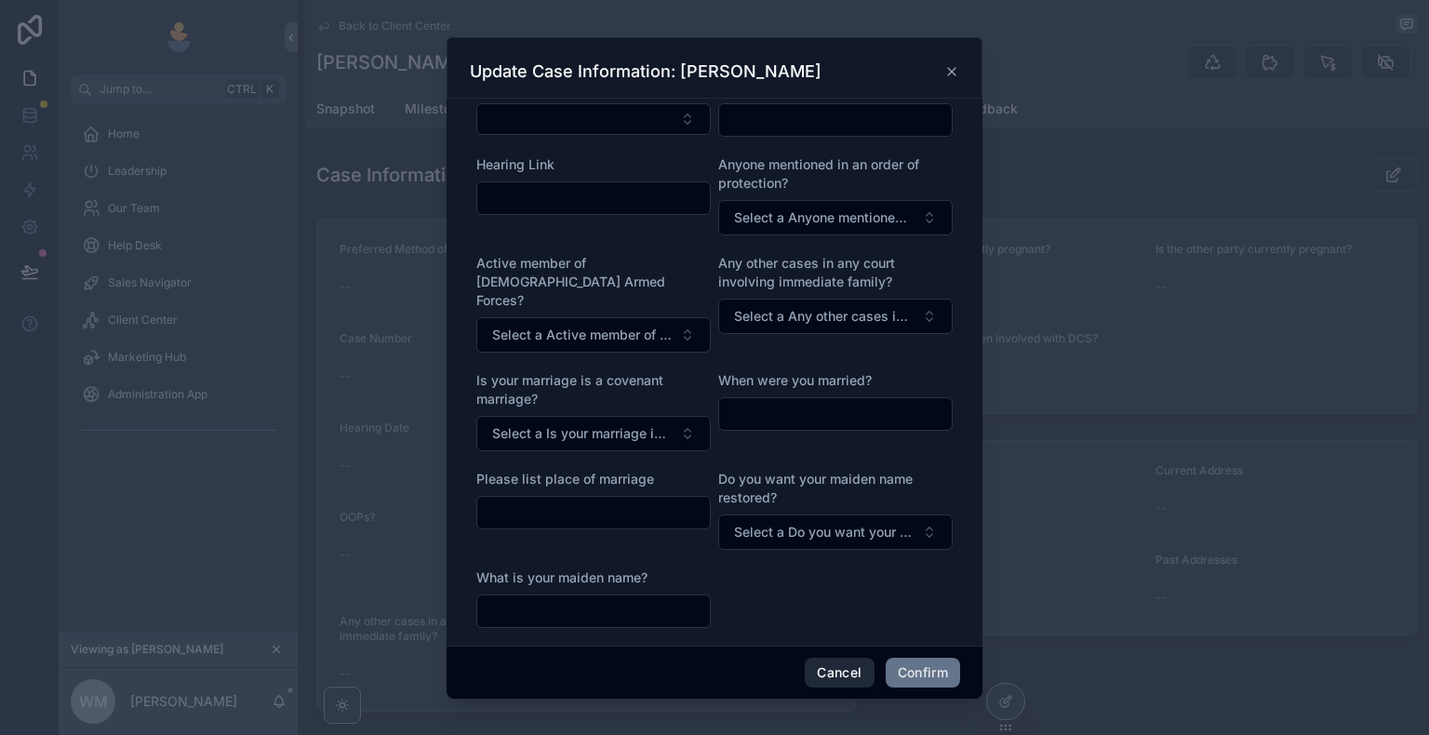
click at [854, 673] on button "Cancel" at bounding box center [839, 673] width 69 height 30
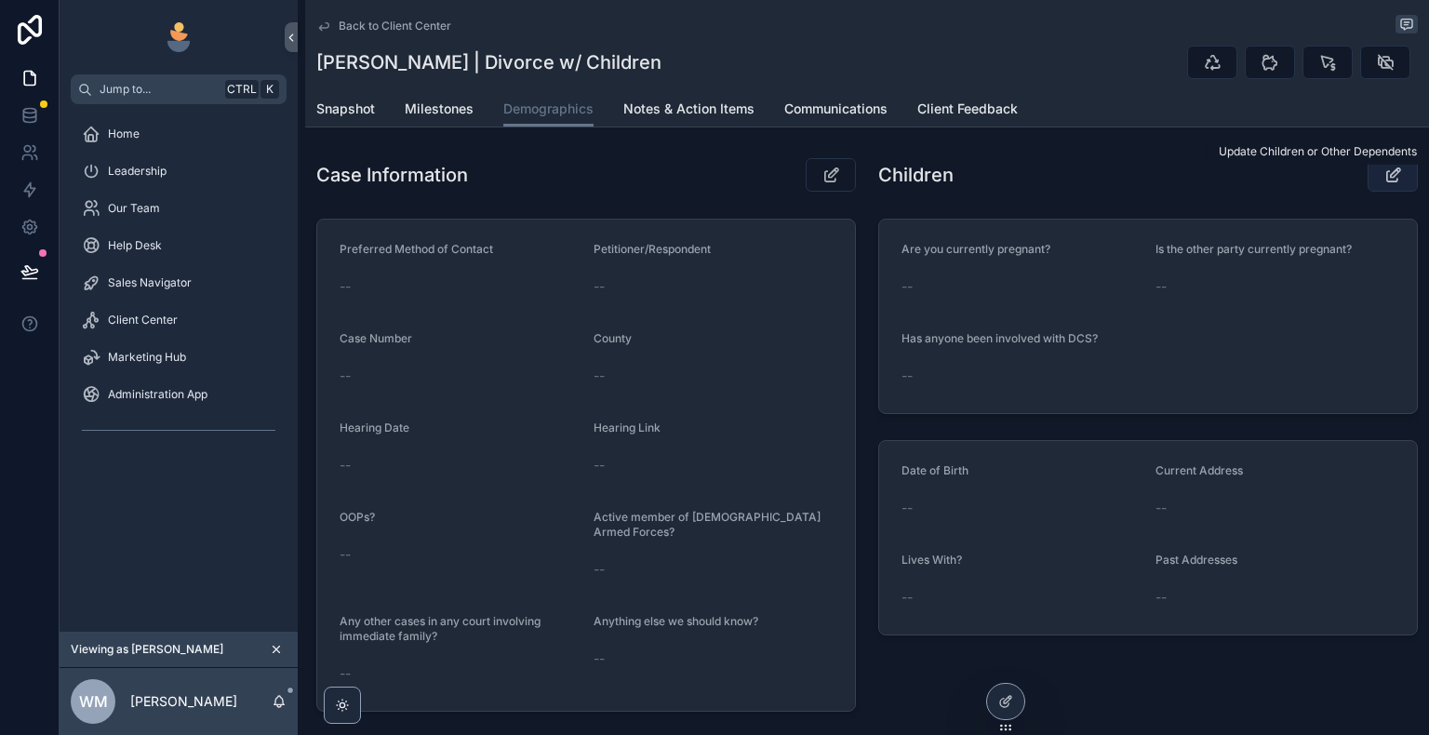
click at [1383, 177] on icon "scrollable content" at bounding box center [1393, 175] width 20 height 19
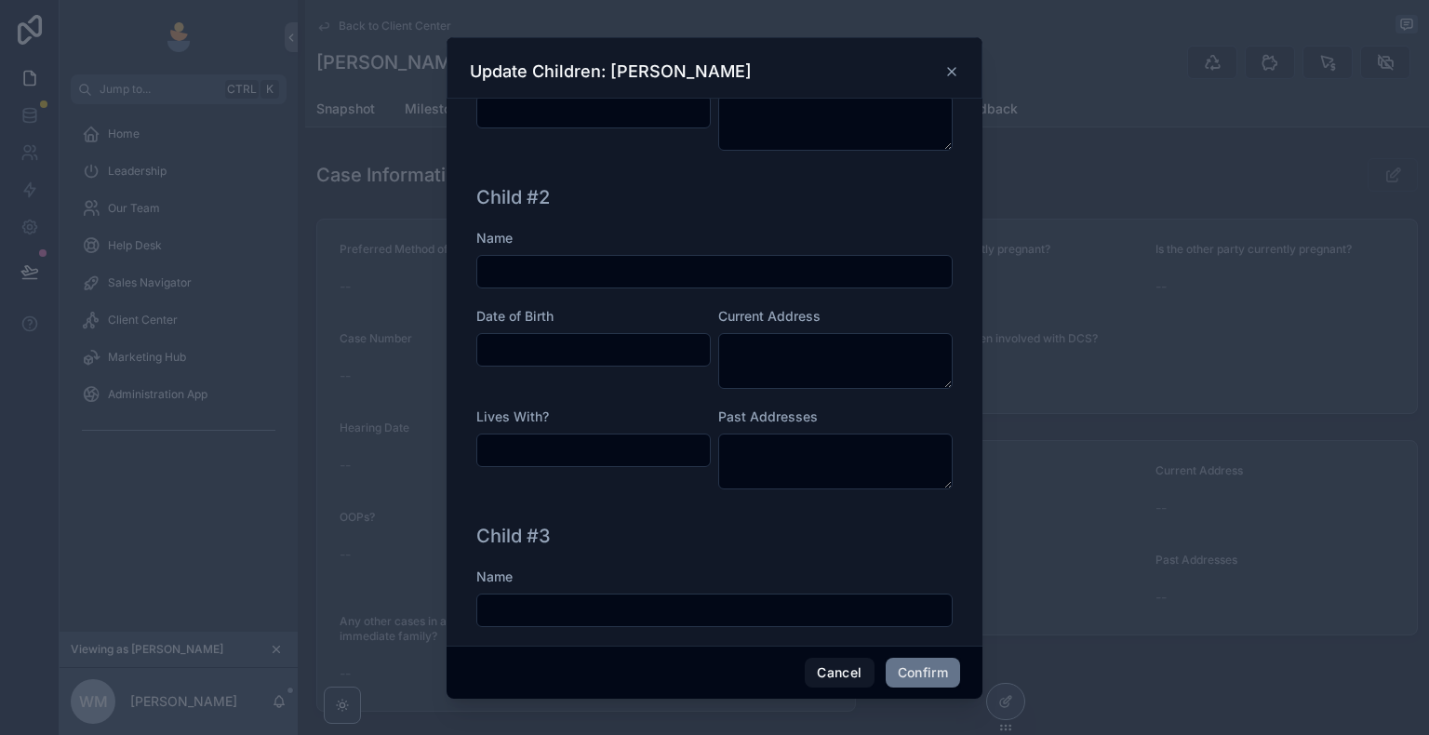
scroll to position [465, 0]
click at [857, 668] on button "Cancel" at bounding box center [839, 673] width 69 height 30
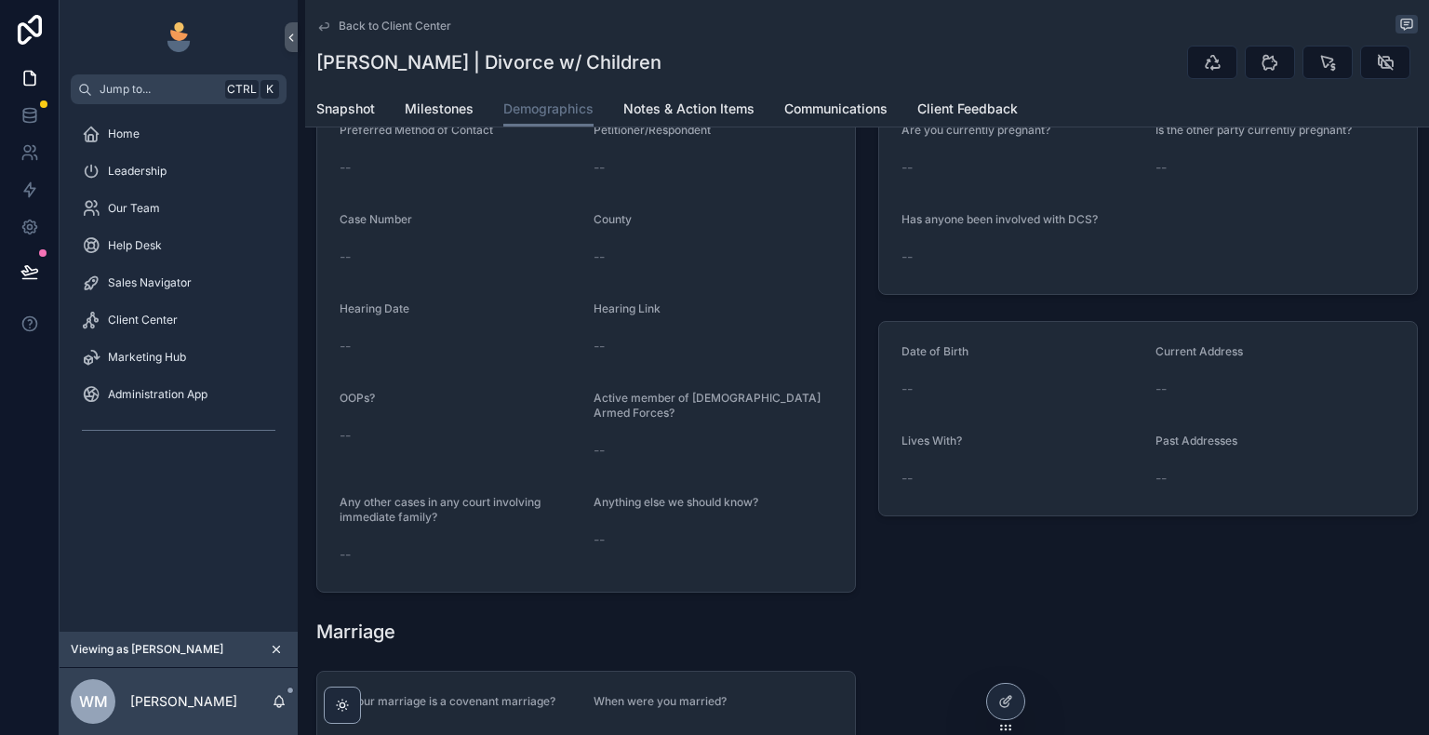
scroll to position [0, 0]
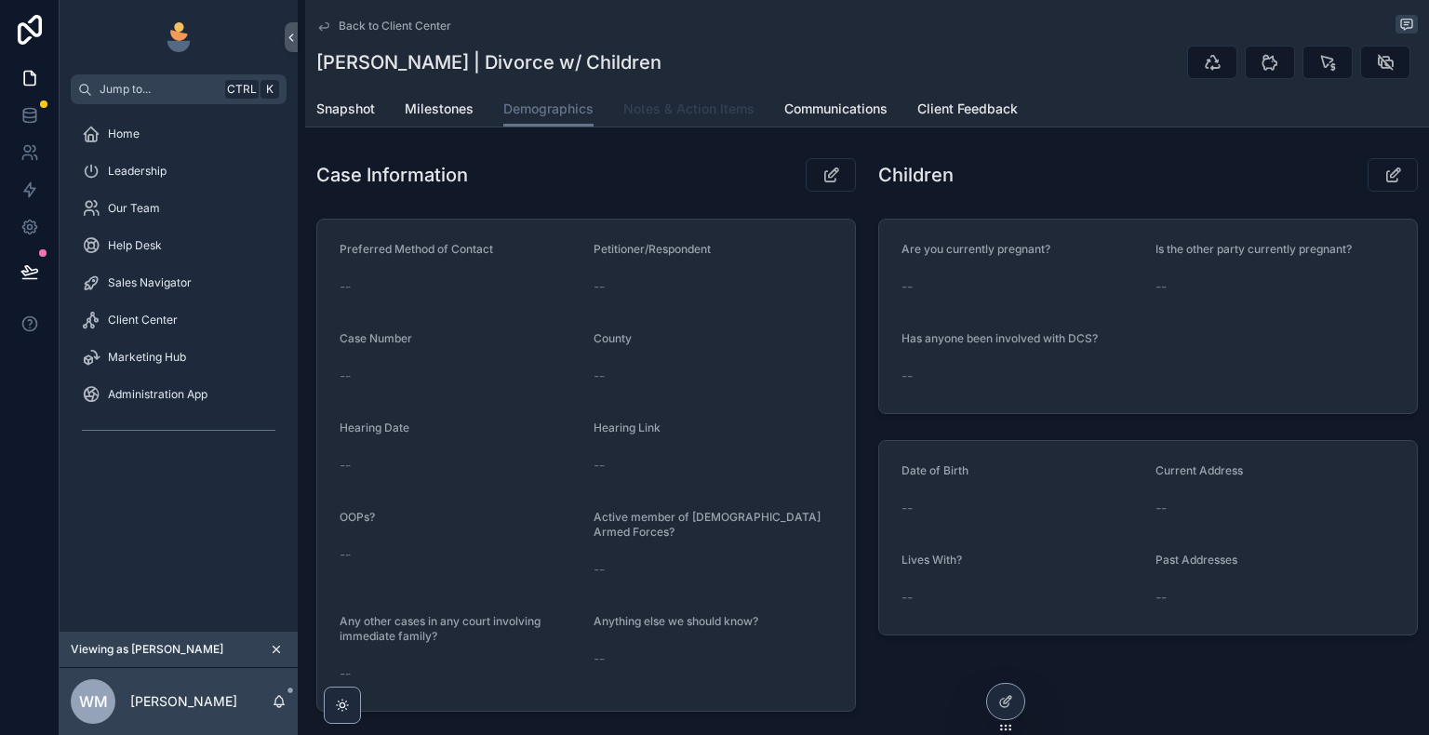
click at [685, 110] on span "Notes & Action Items" at bounding box center [688, 109] width 131 height 19
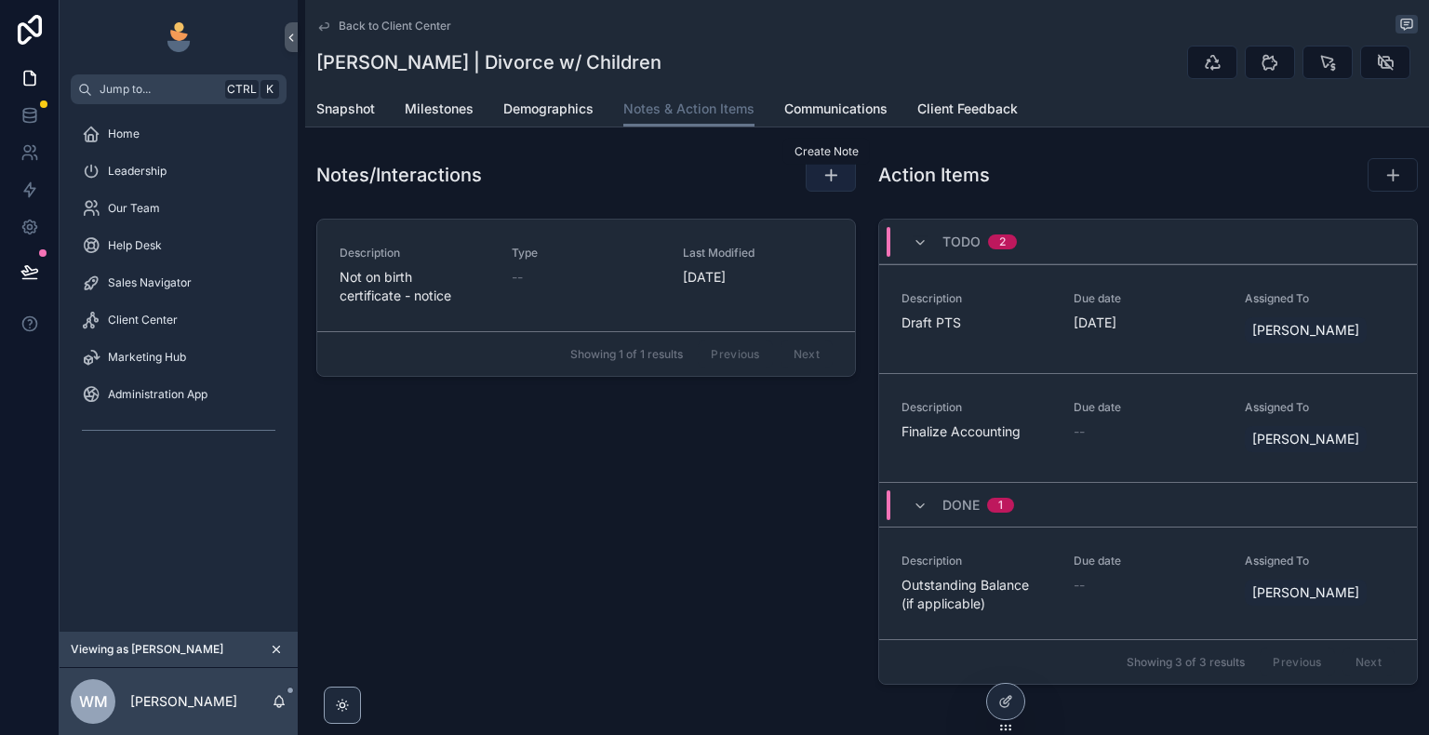
click at [830, 173] on icon "scrollable content" at bounding box center [830, 175] width 19 height 19
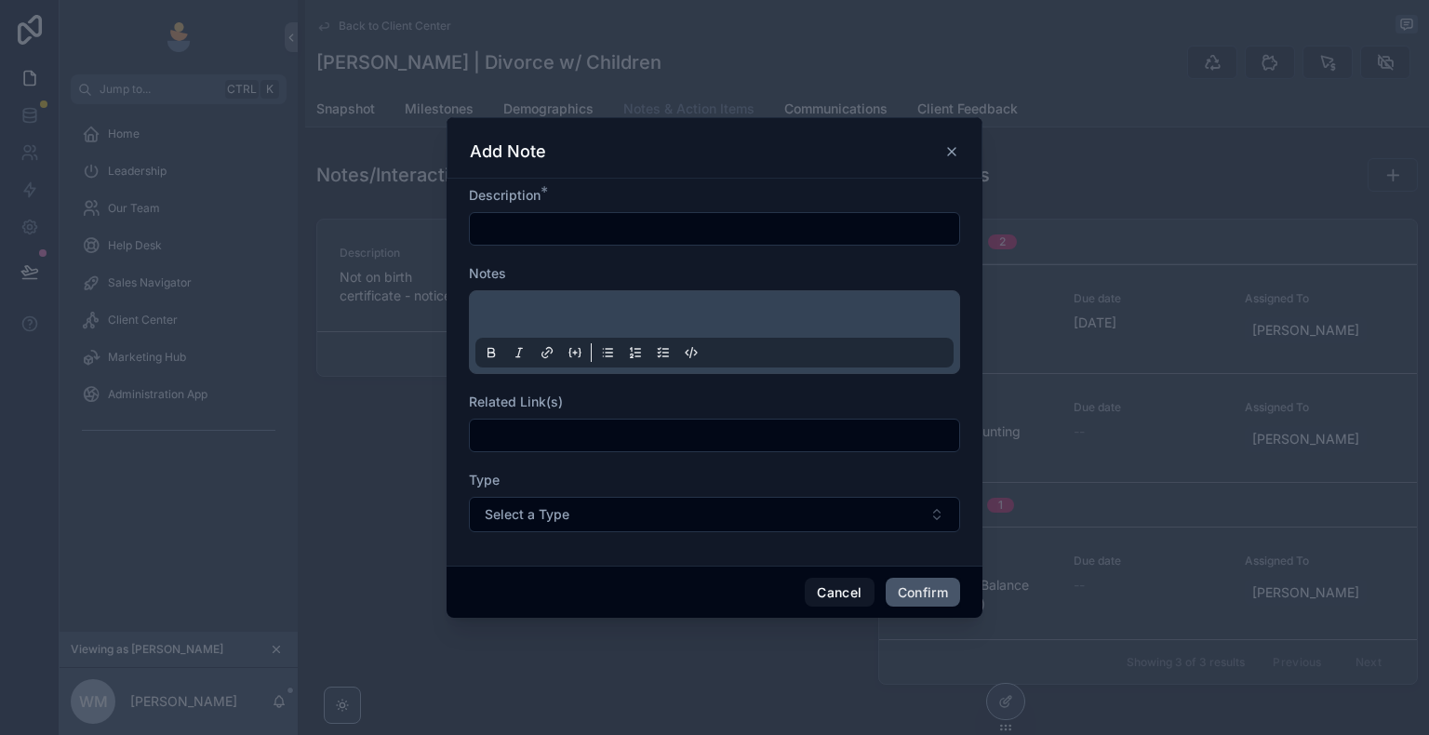
click at [927, 590] on button "Confirm" at bounding box center [923, 593] width 74 height 30
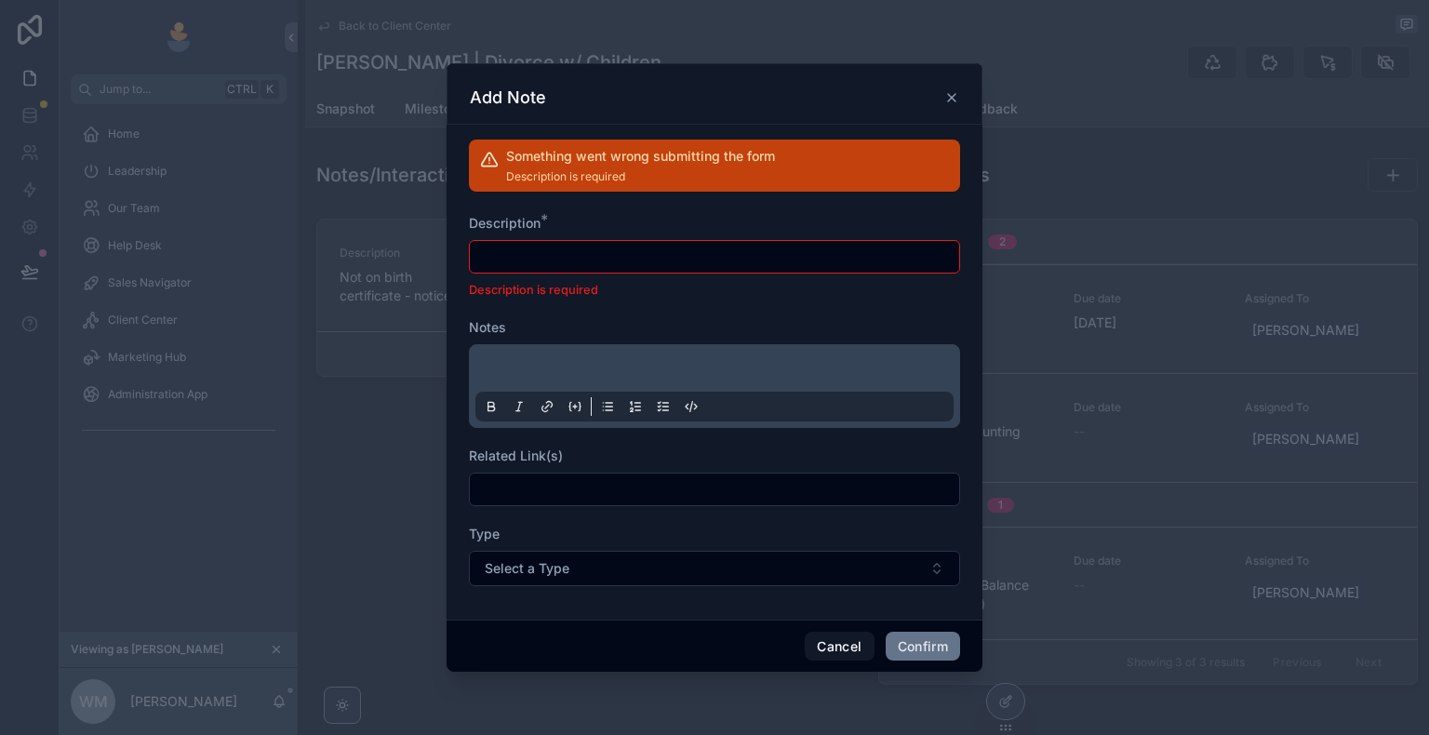
click at [956, 102] on icon at bounding box center [951, 97] width 15 height 15
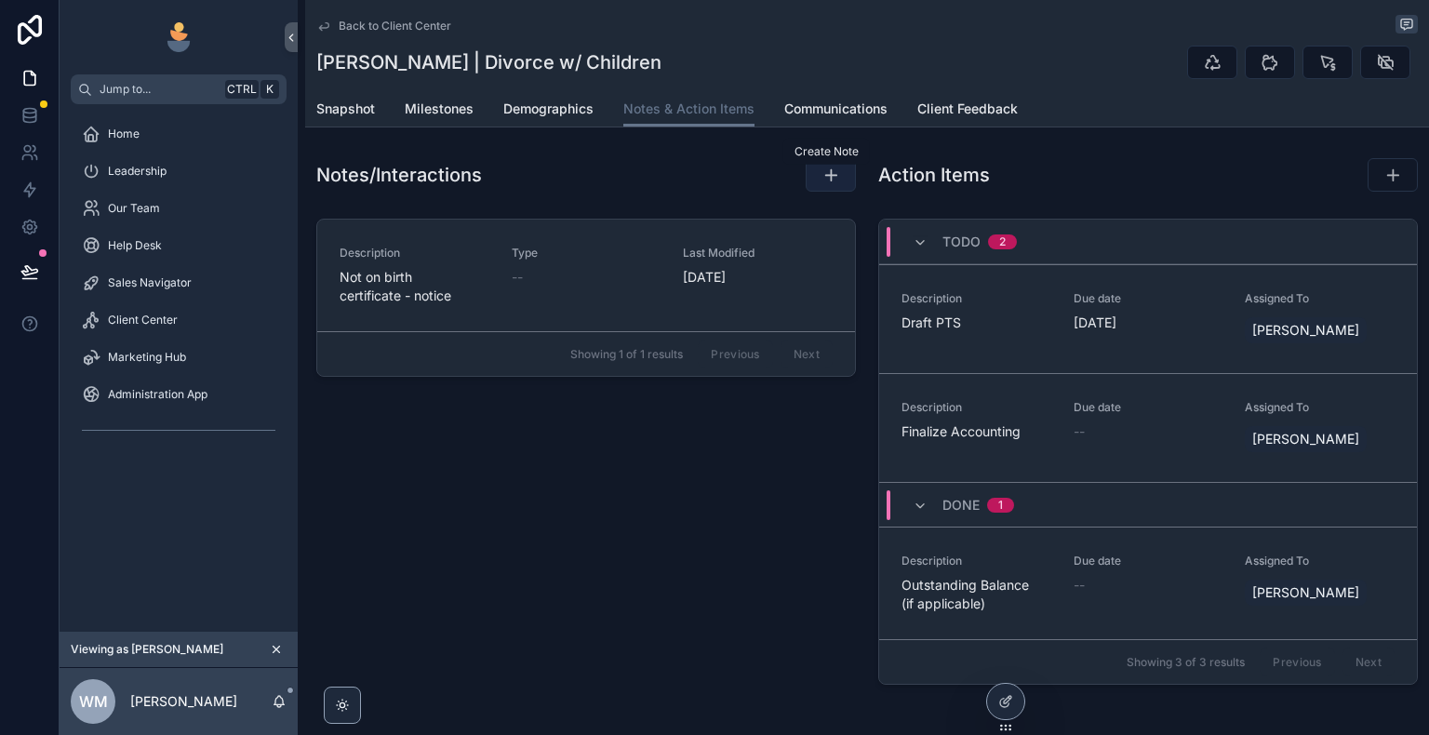
click at [824, 173] on icon "scrollable content" at bounding box center [830, 175] width 19 height 19
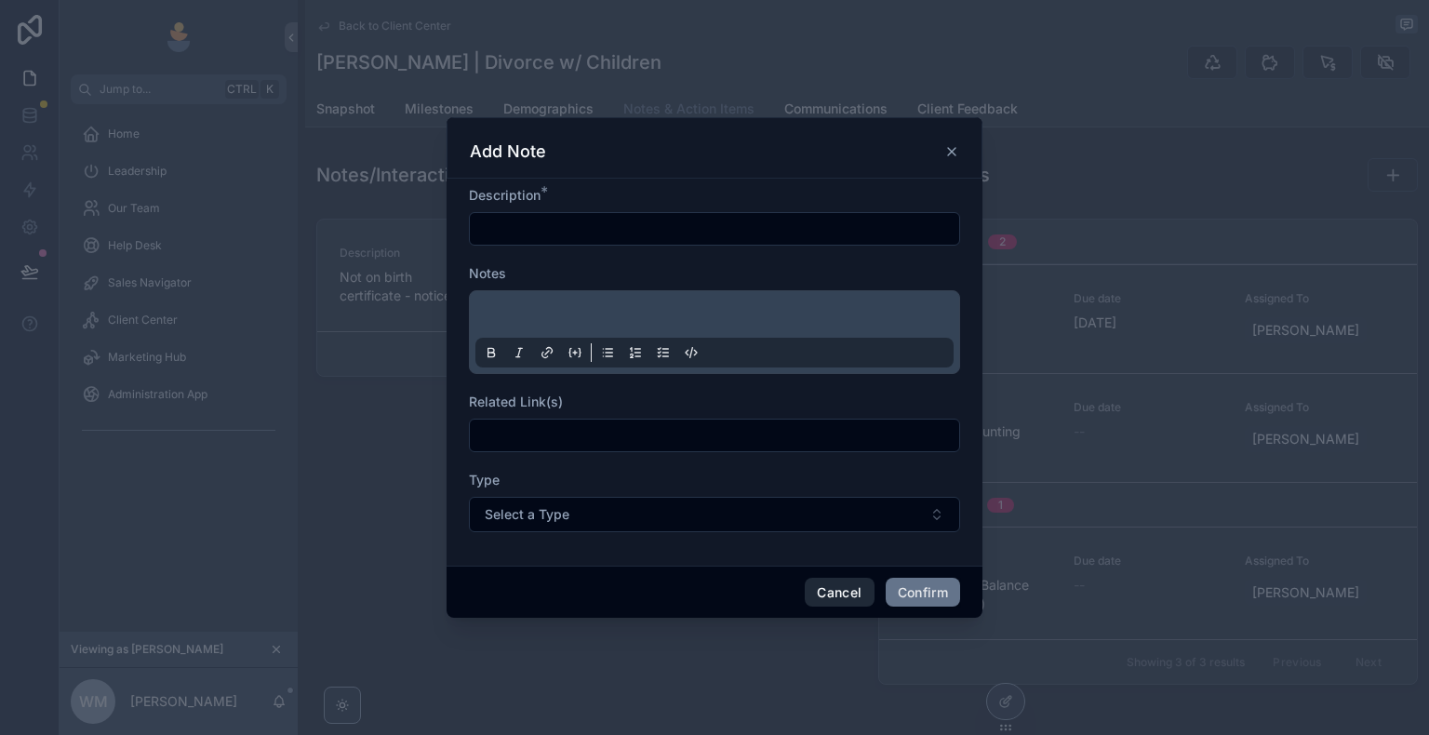
click at [857, 589] on button "Cancel" at bounding box center [839, 593] width 69 height 30
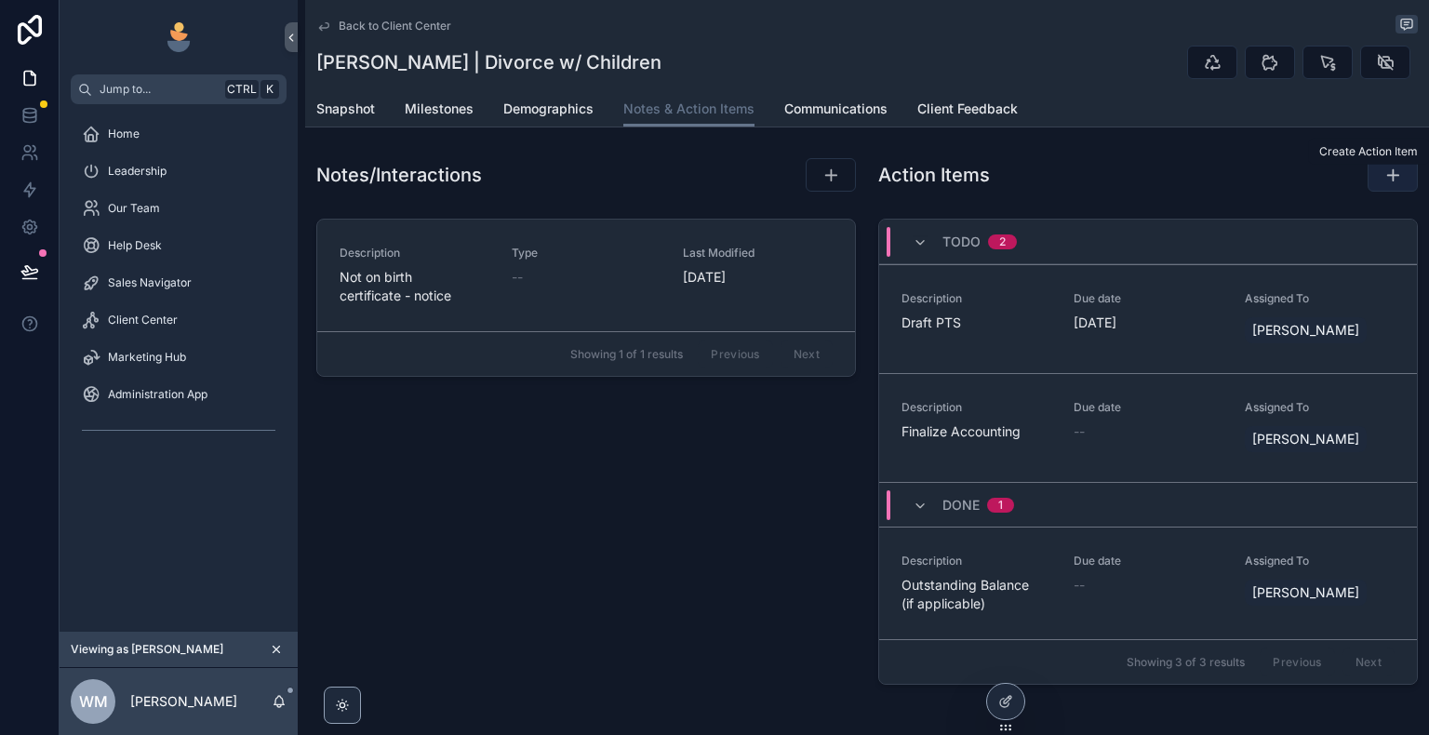
click at [1383, 176] on icon "scrollable content" at bounding box center [1392, 175] width 19 height 19
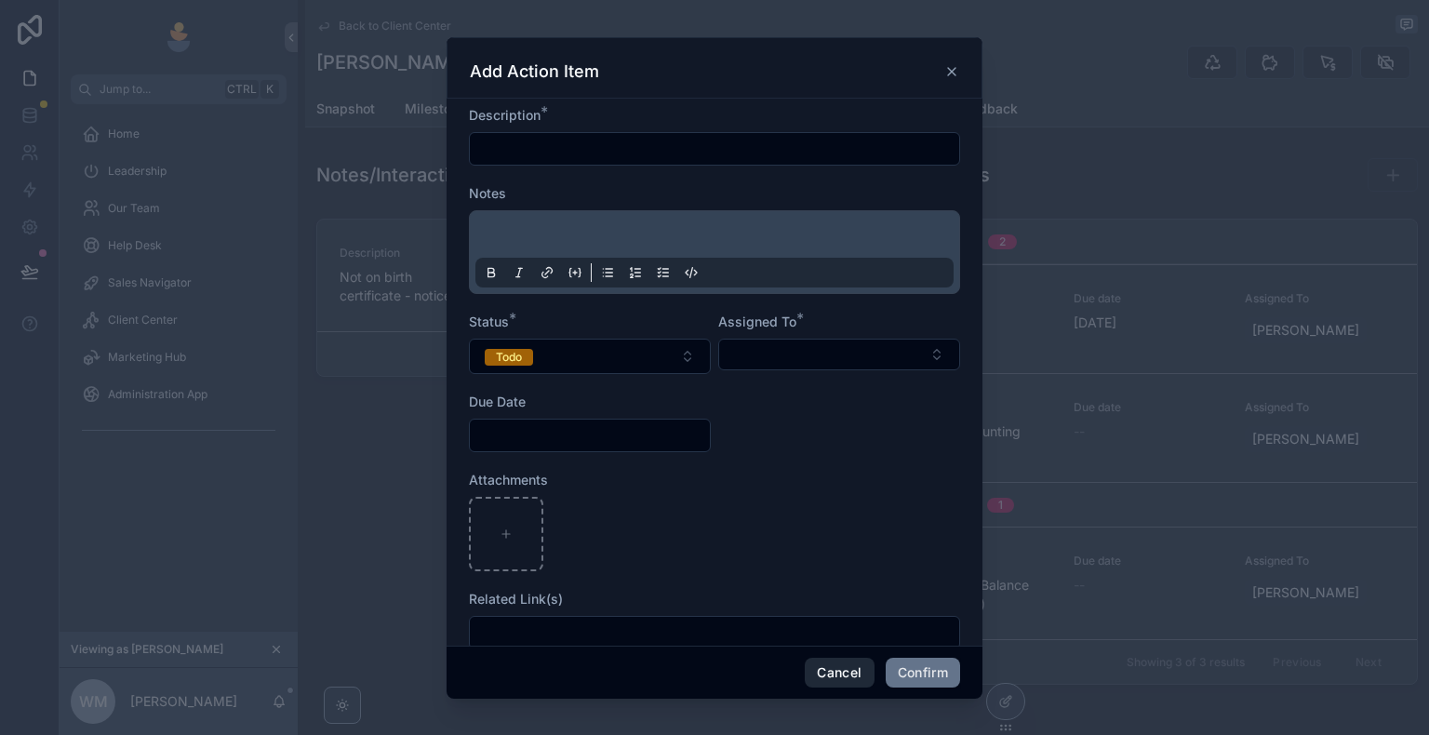
click at [858, 674] on button "Cancel" at bounding box center [839, 673] width 69 height 30
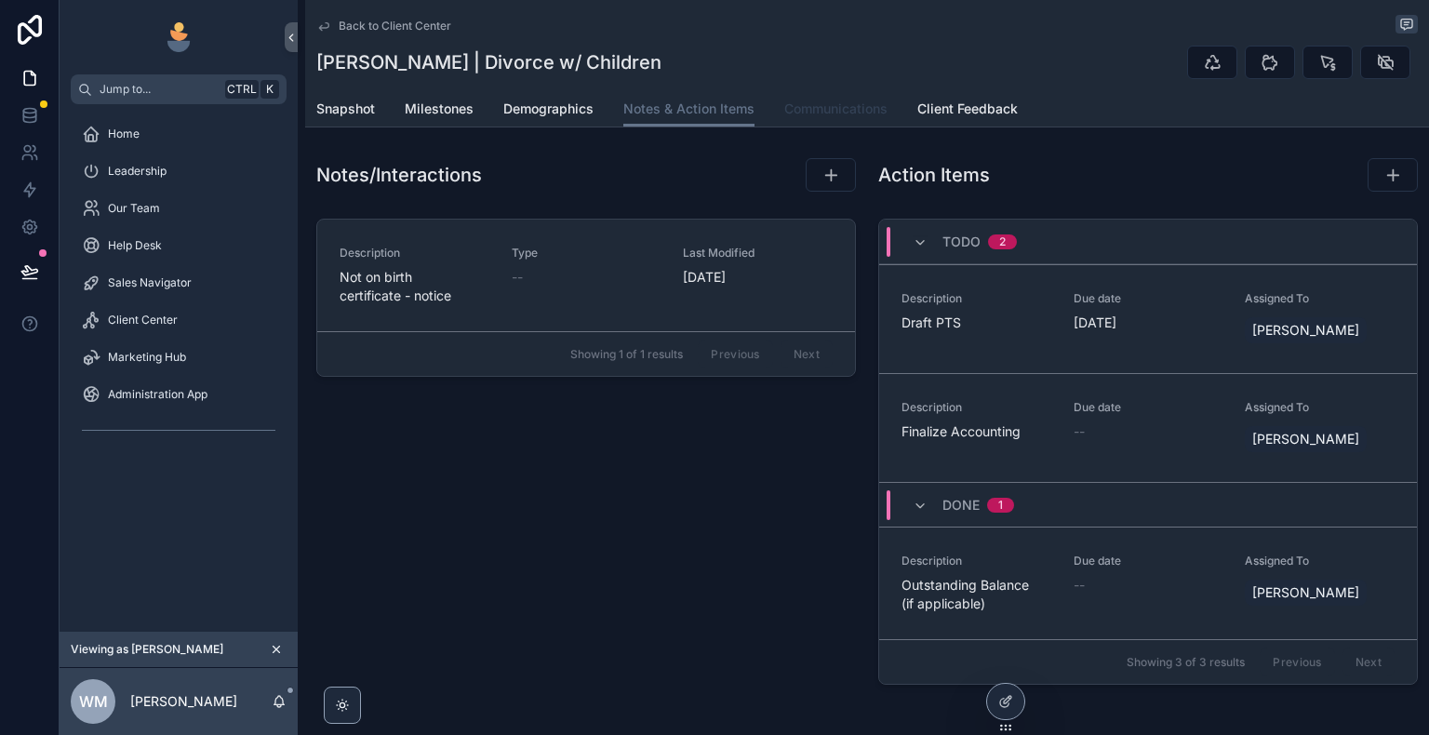
click at [842, 112] on span "Communications" at bounding box center [835, 109] width 103 height 19
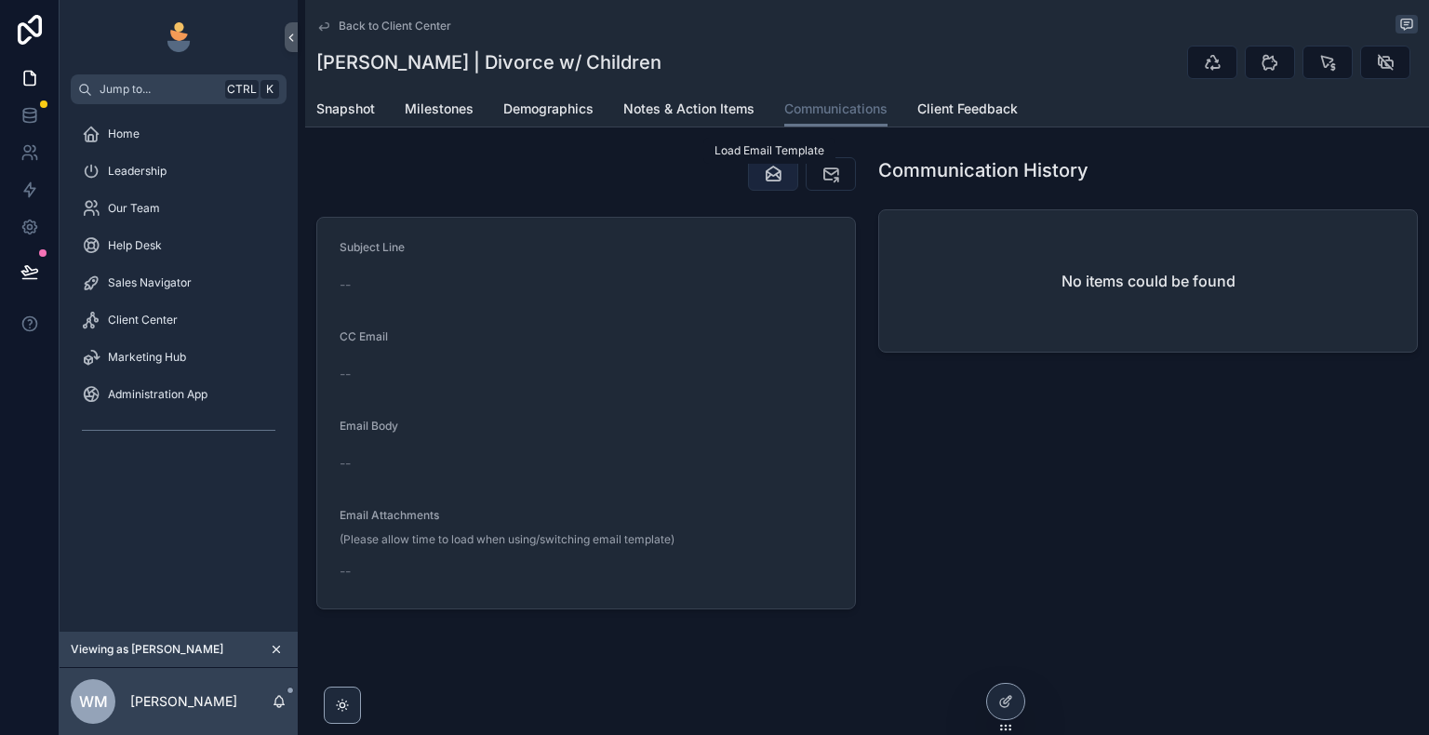
click at [764, 175] on icon "scrollable content" at bounding box center [773, 174] width 19 height 19
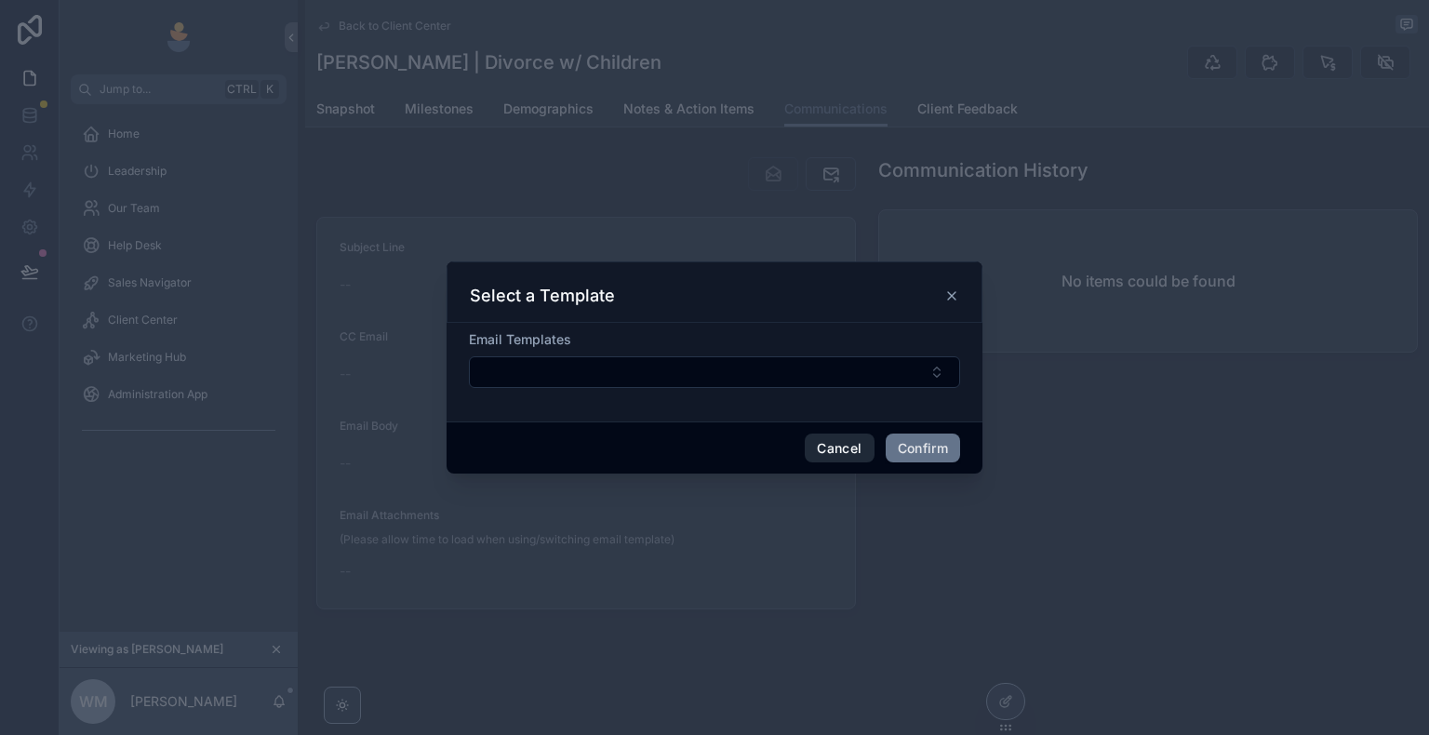
click at [856, 454] on button "Cancel" at bounding box center [839, 449] width 69 height 30
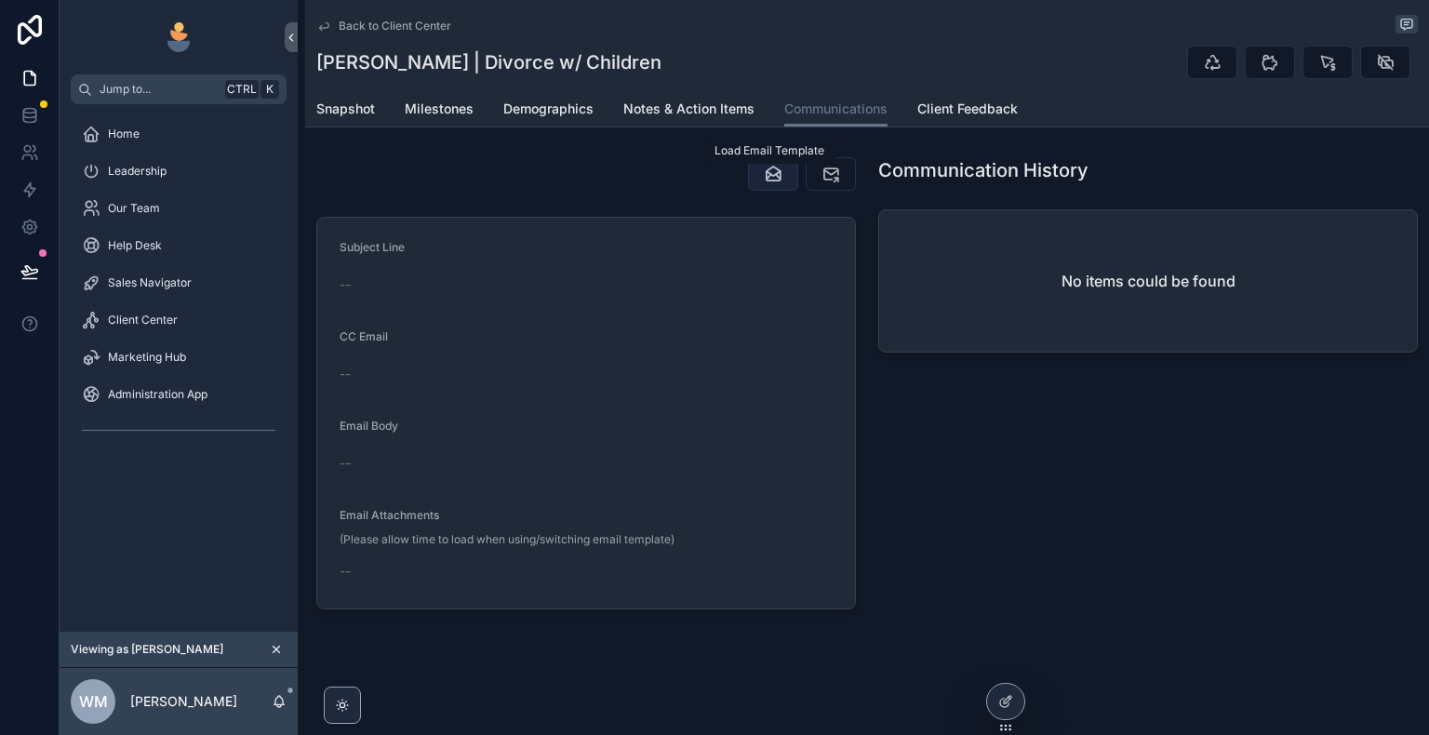
click at [768, 169] on icon "scrollable content" at bounding box center [773, 174] width 19 height 19
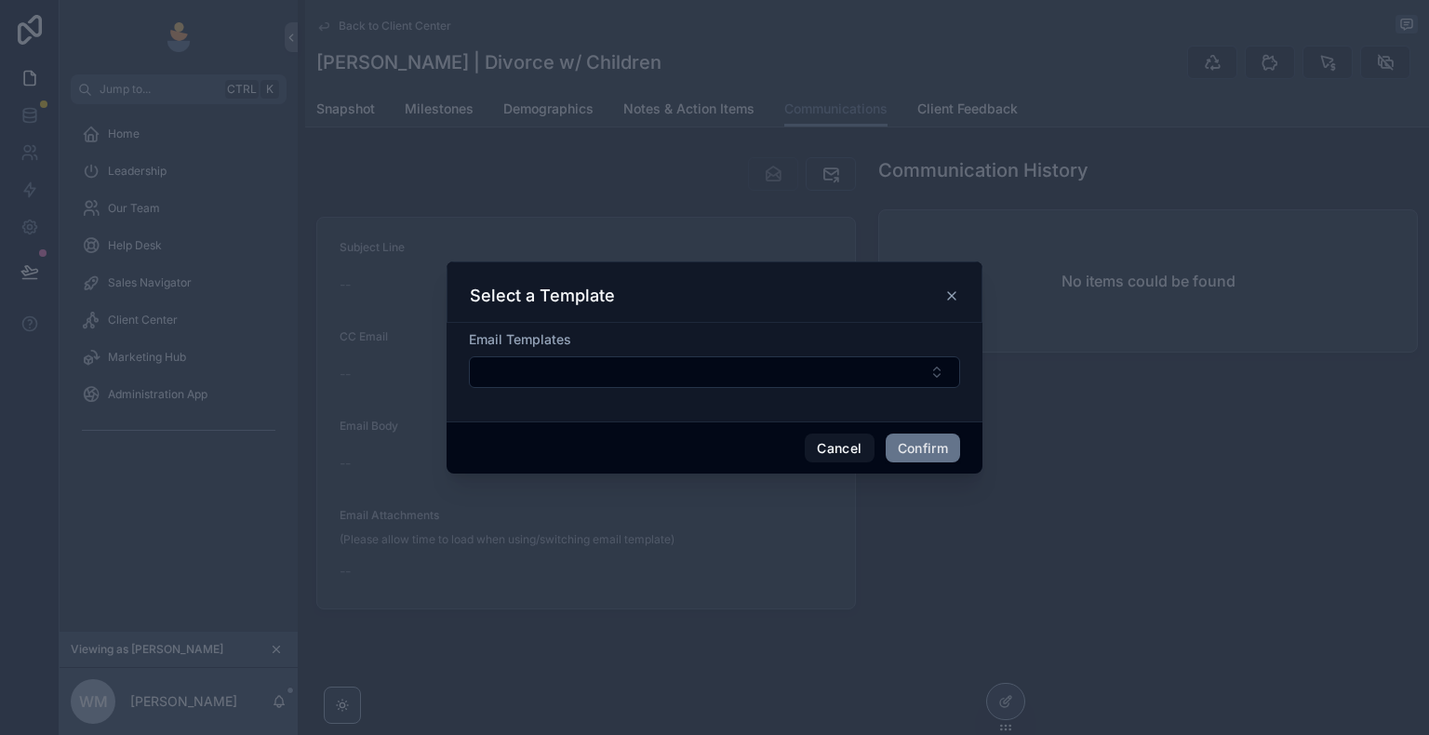
click at [954, 295] on icon at bounding box center [951, 295] width 15 height 15
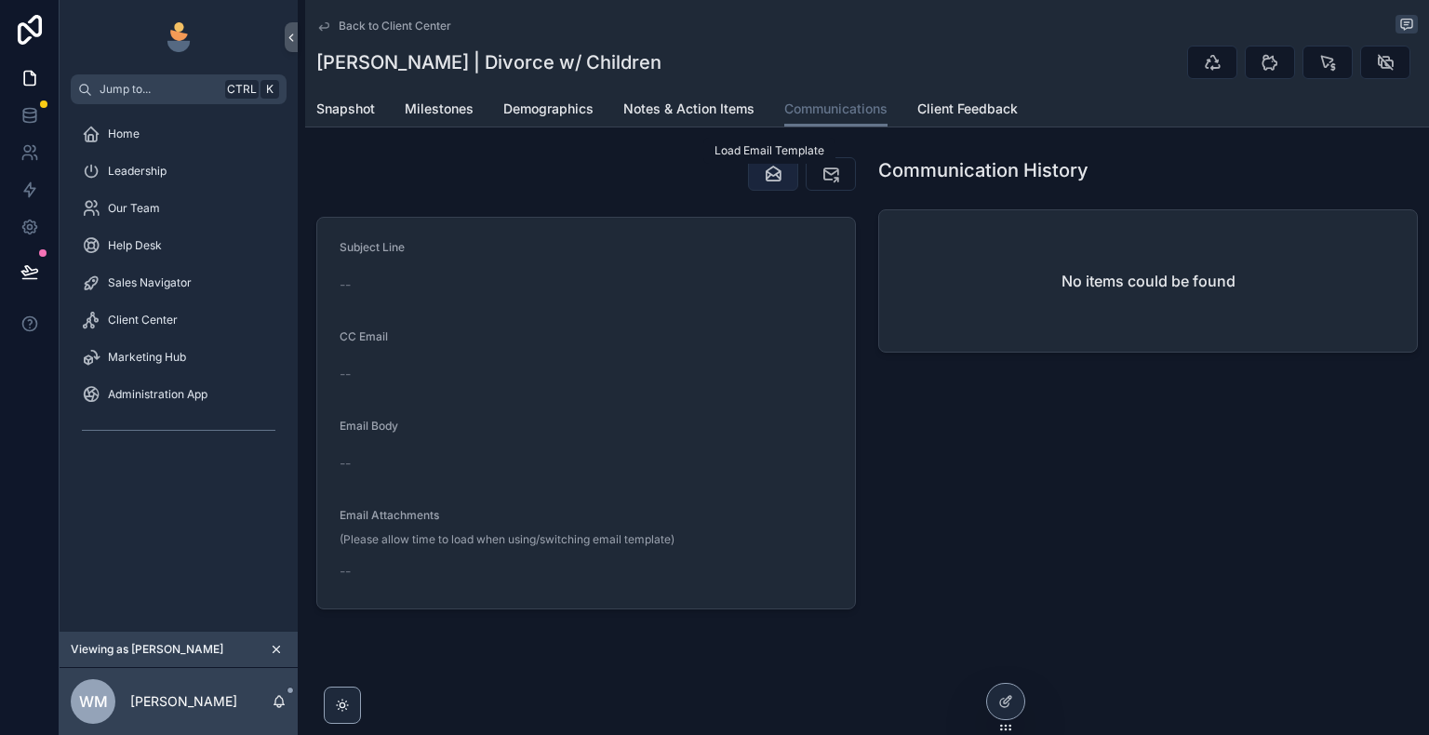
click at [767, 175] on icon "scrollable content" at bounding box center [773, 174] width 19 height 19
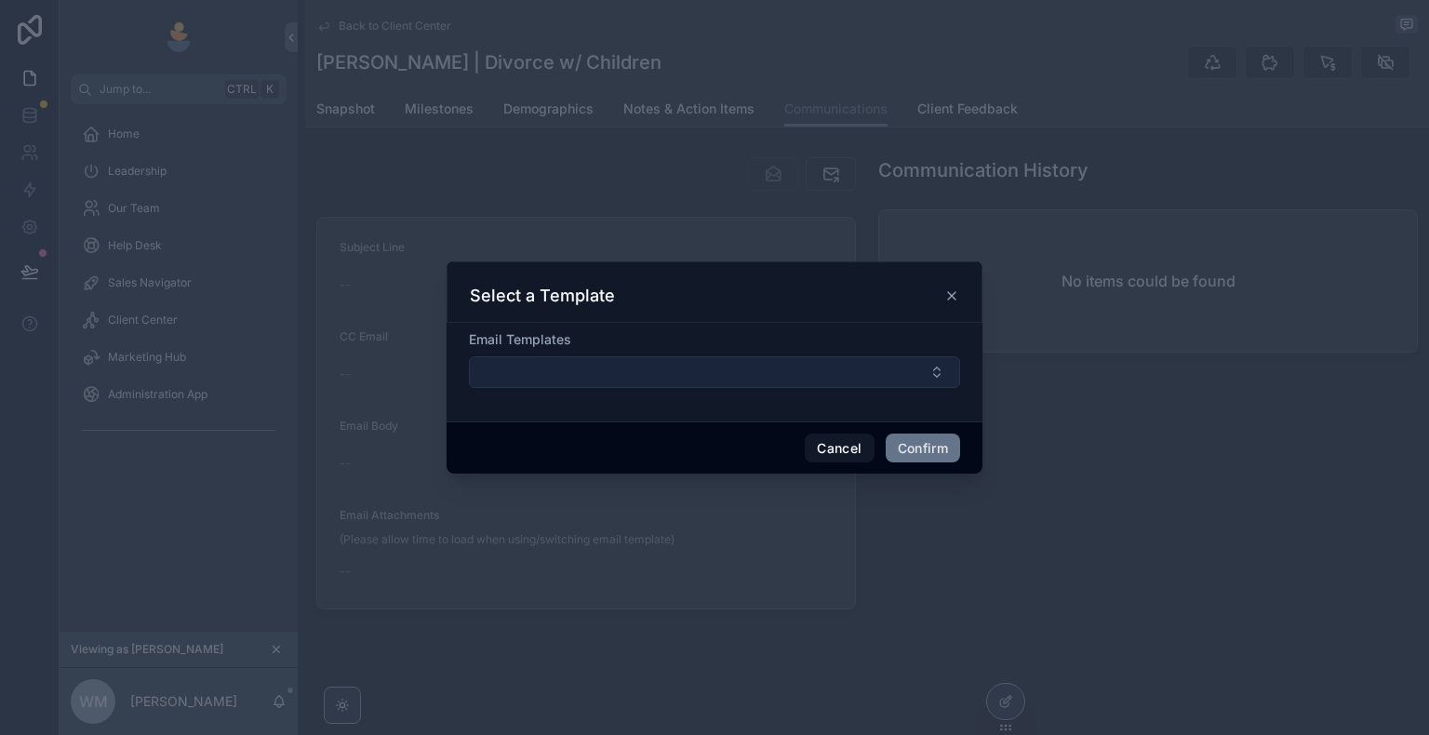
click at [740, 377] on button "Select Button" at bounding box center [714, 372] width 491 height 32
click at [742, 375] on button "Select Button" at bounding box center [714, 372] width 491 height 32
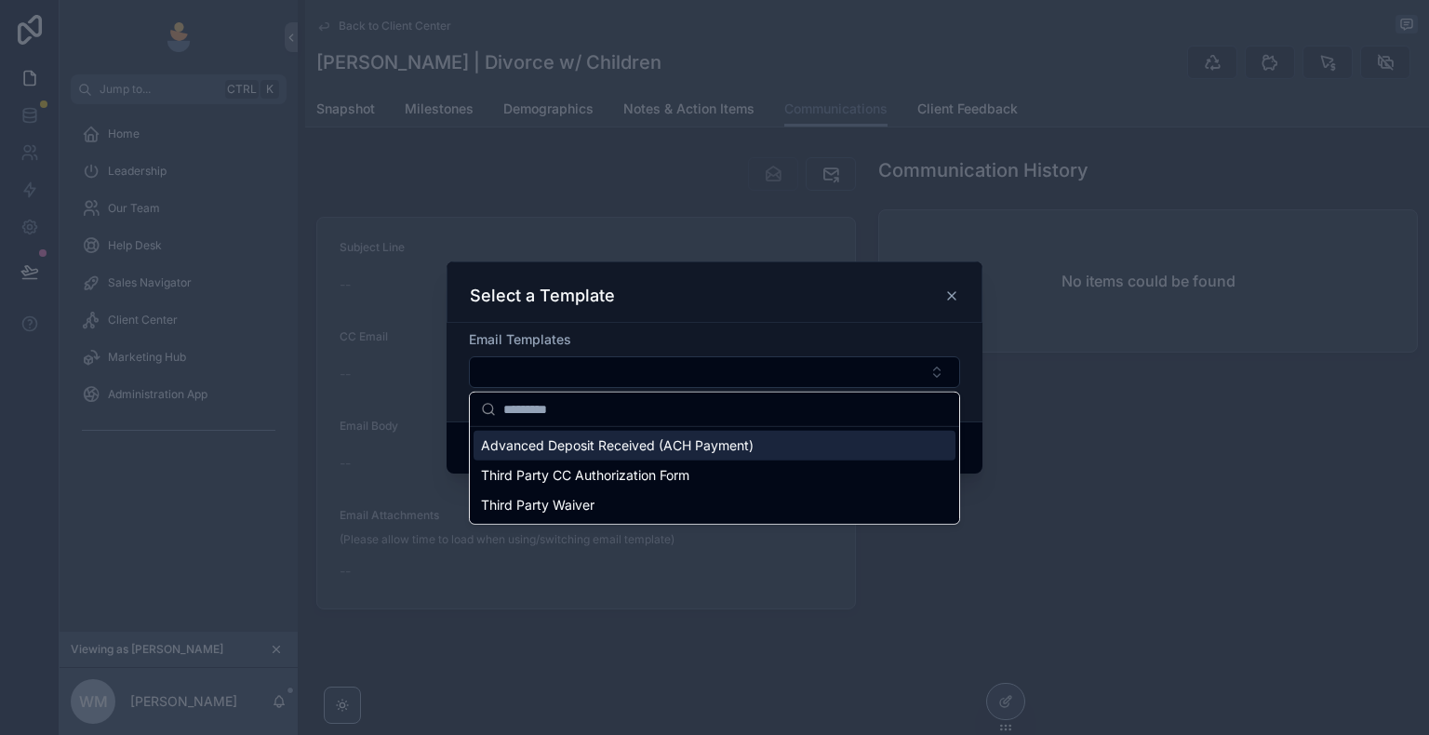
click at [720, 453] on span "Advanced Deposit Received (ACH Payment)" at bounding box center [617, 445] width 273 height 19
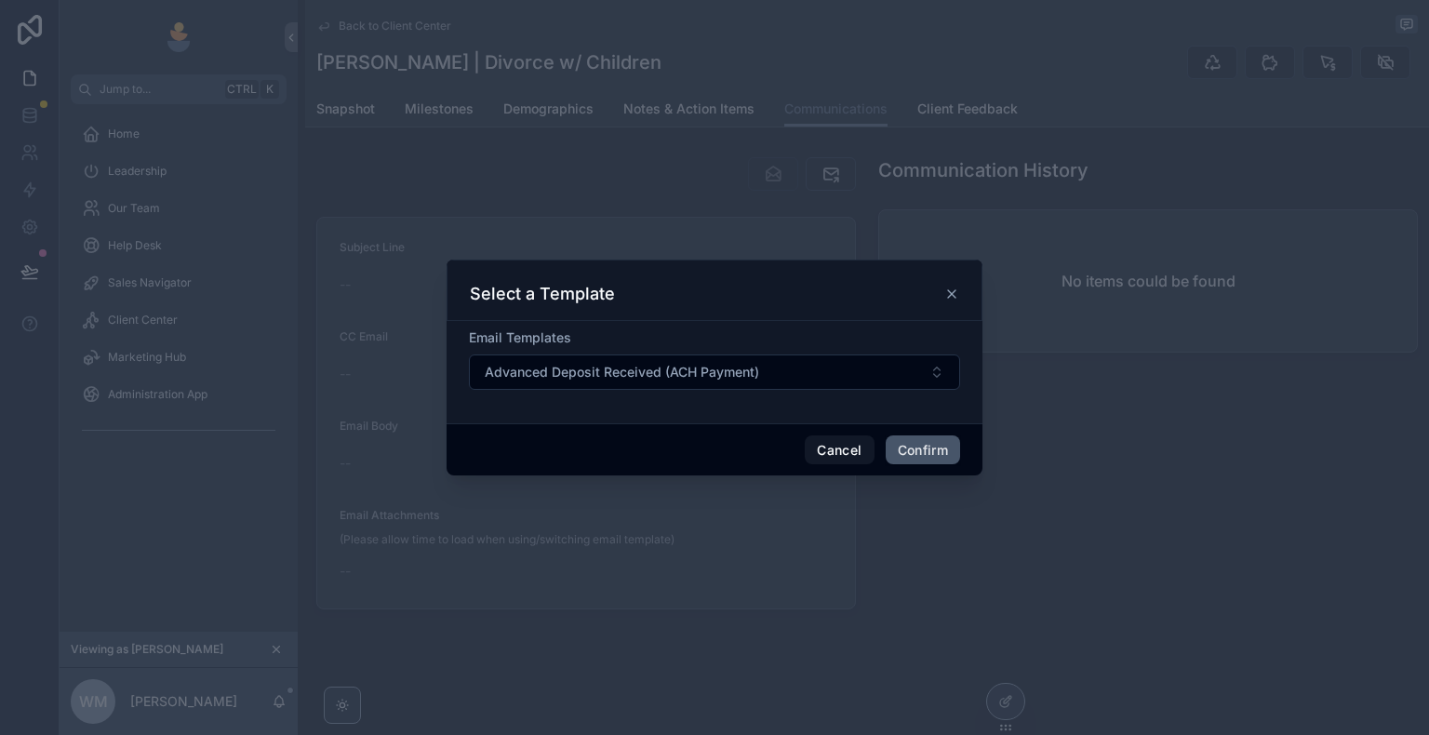
click at [915, 447] on button "Confirm" at bounding box center [923, 450] width 74 height 30
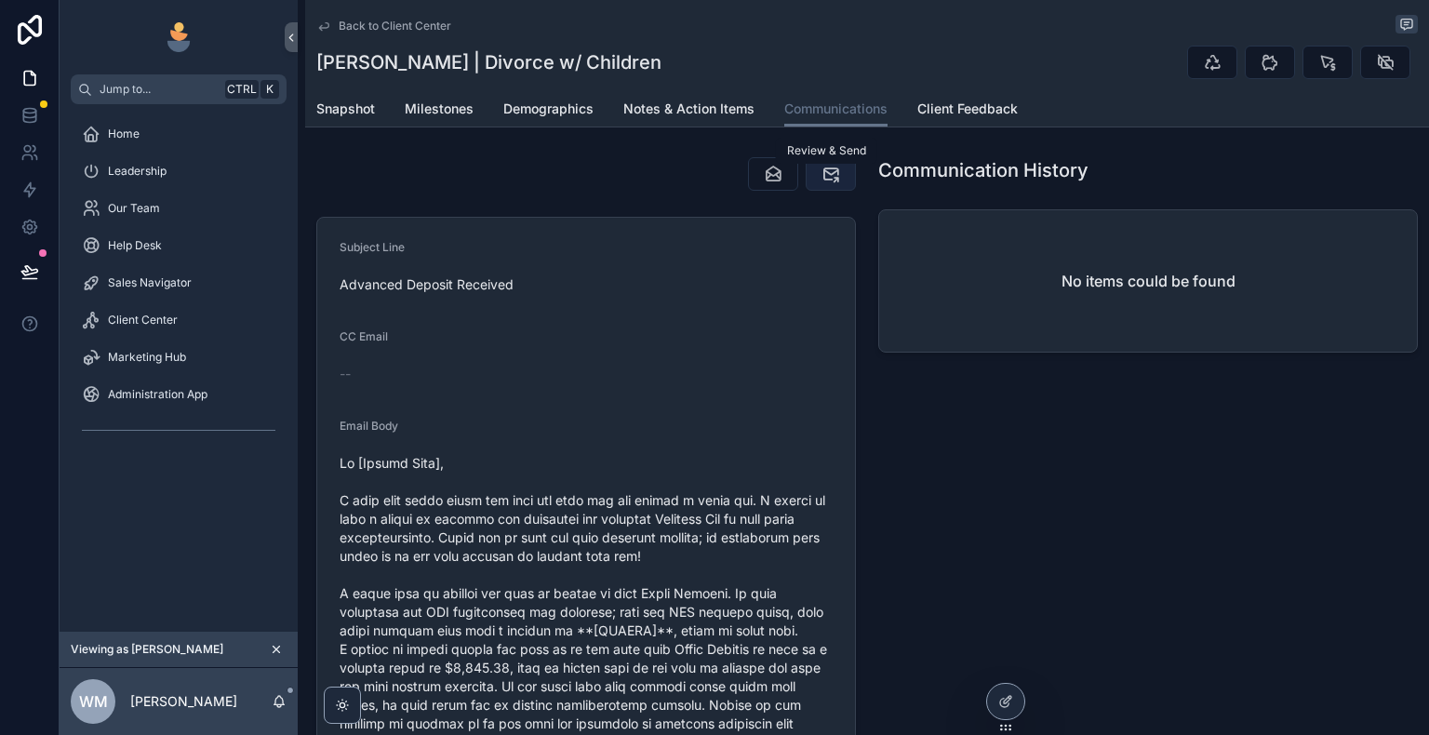
click at [823, 170] on icon "scrollable content" at bounding box center [830, 174] width 19 height 19
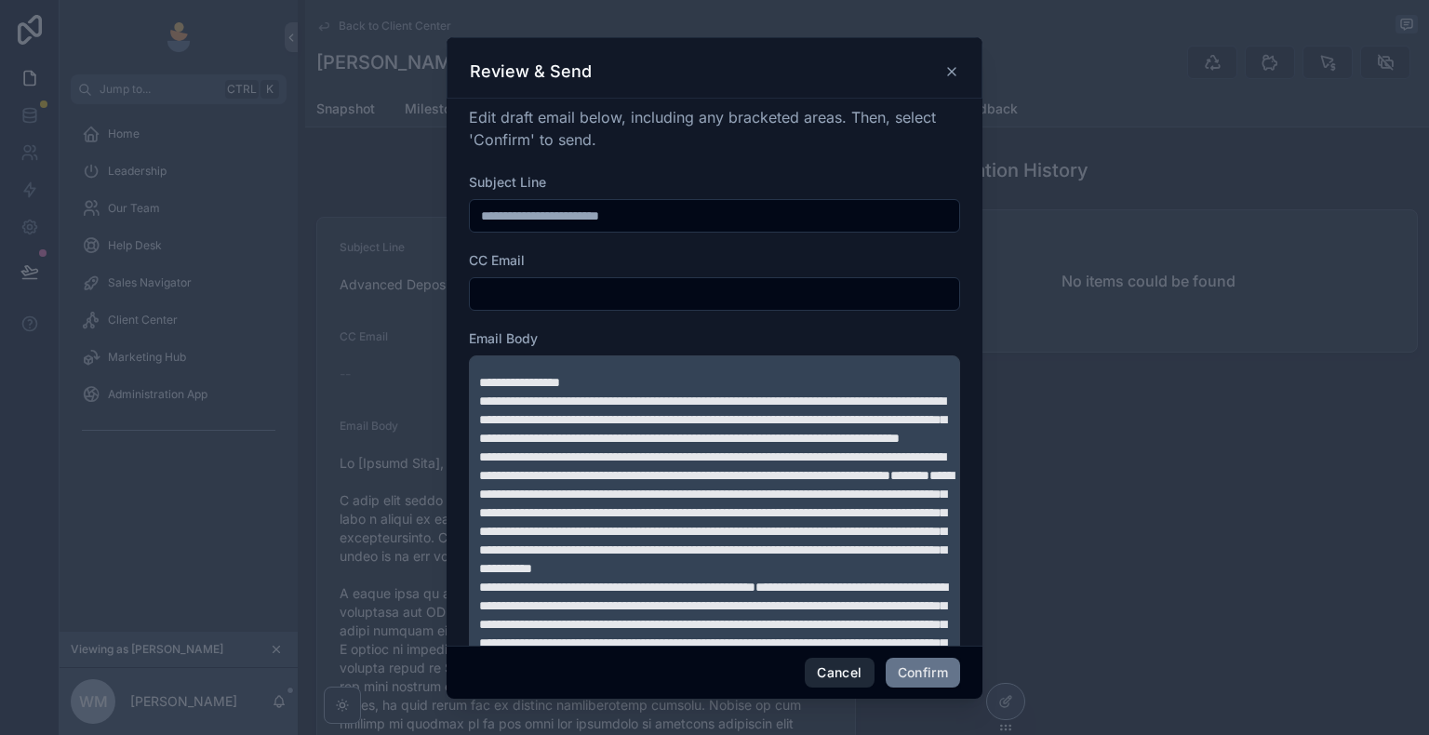
click at [842, 674] on button "Cancel" at bounding box center [839, 673] width 69 height 30
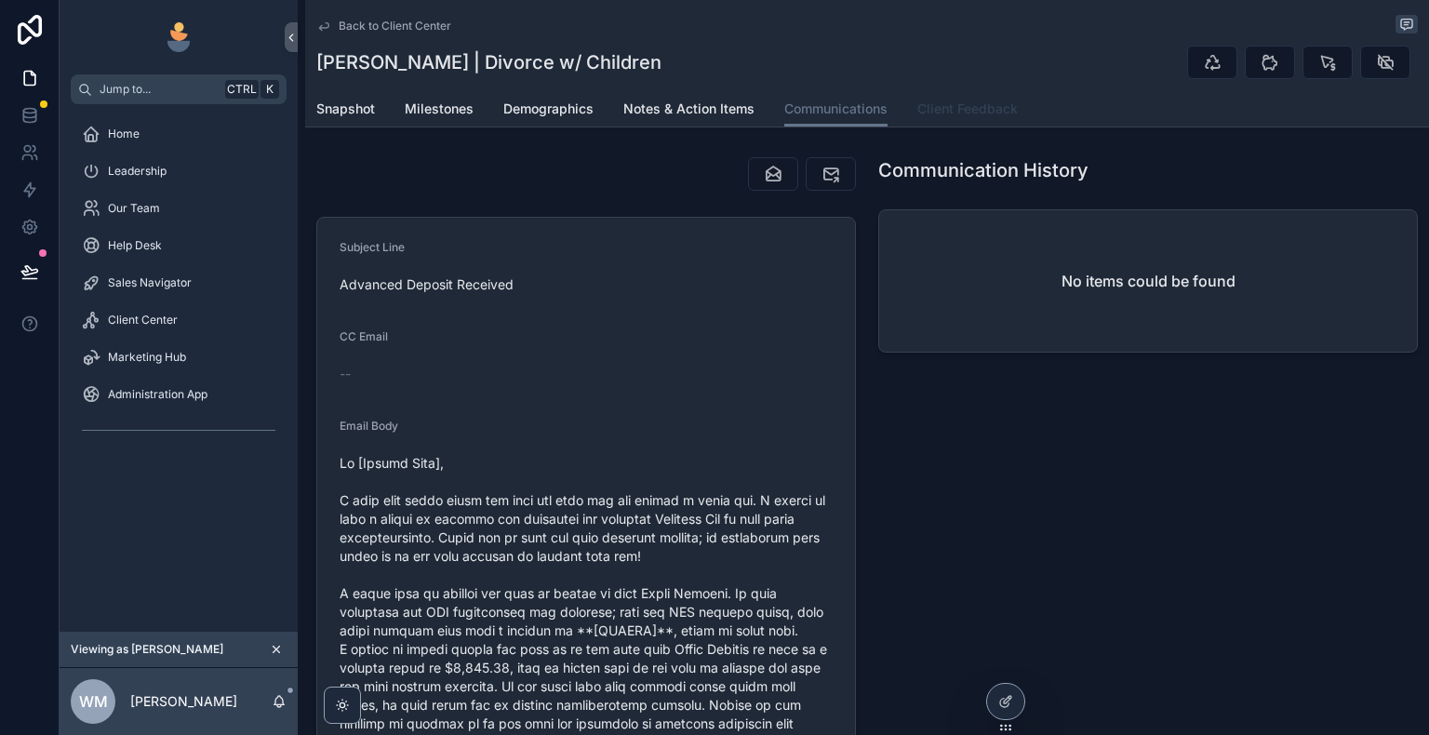
click at [975, 104] on span "Client Feedback" at bounding box center [967, 109] width 100 height 19
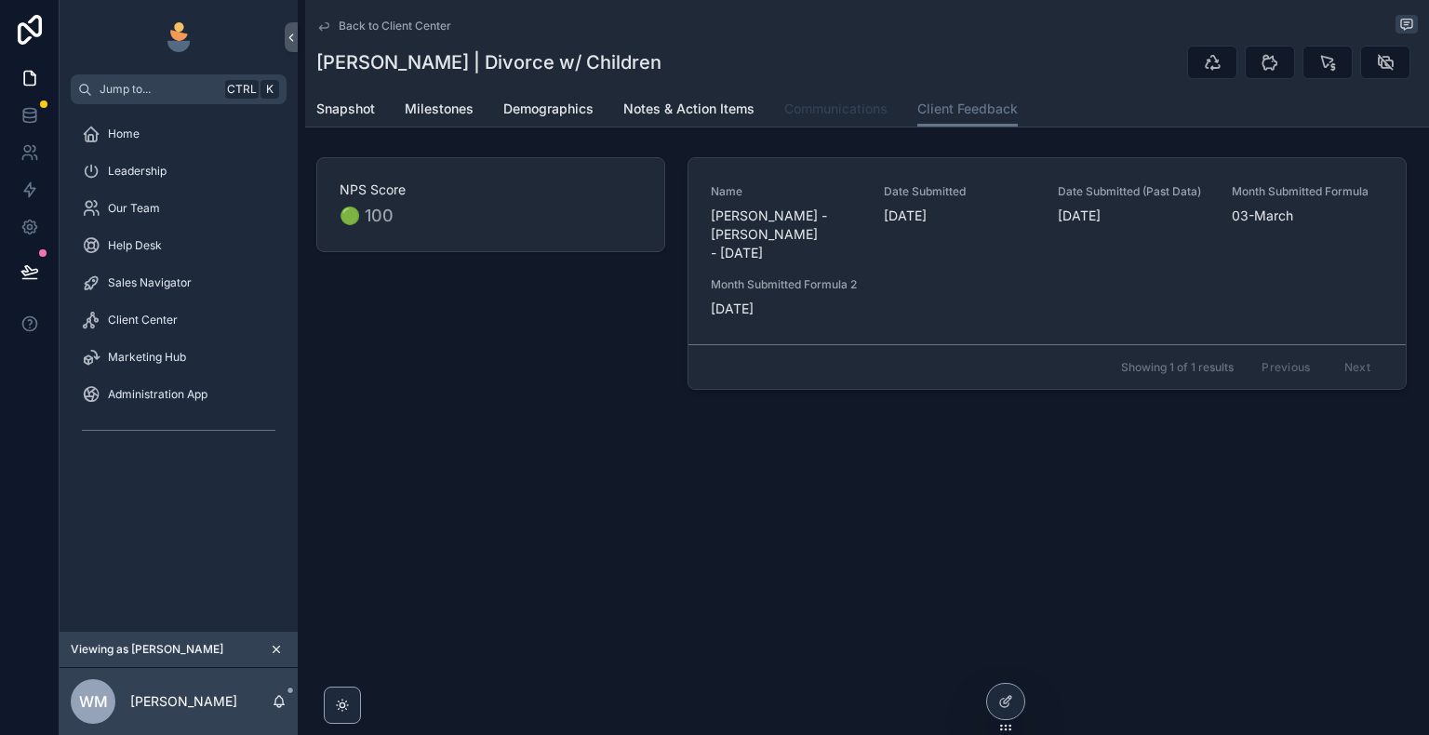
click at [860, 110] on span "Communications" at bounding box center [835, 109] width 103 height 19
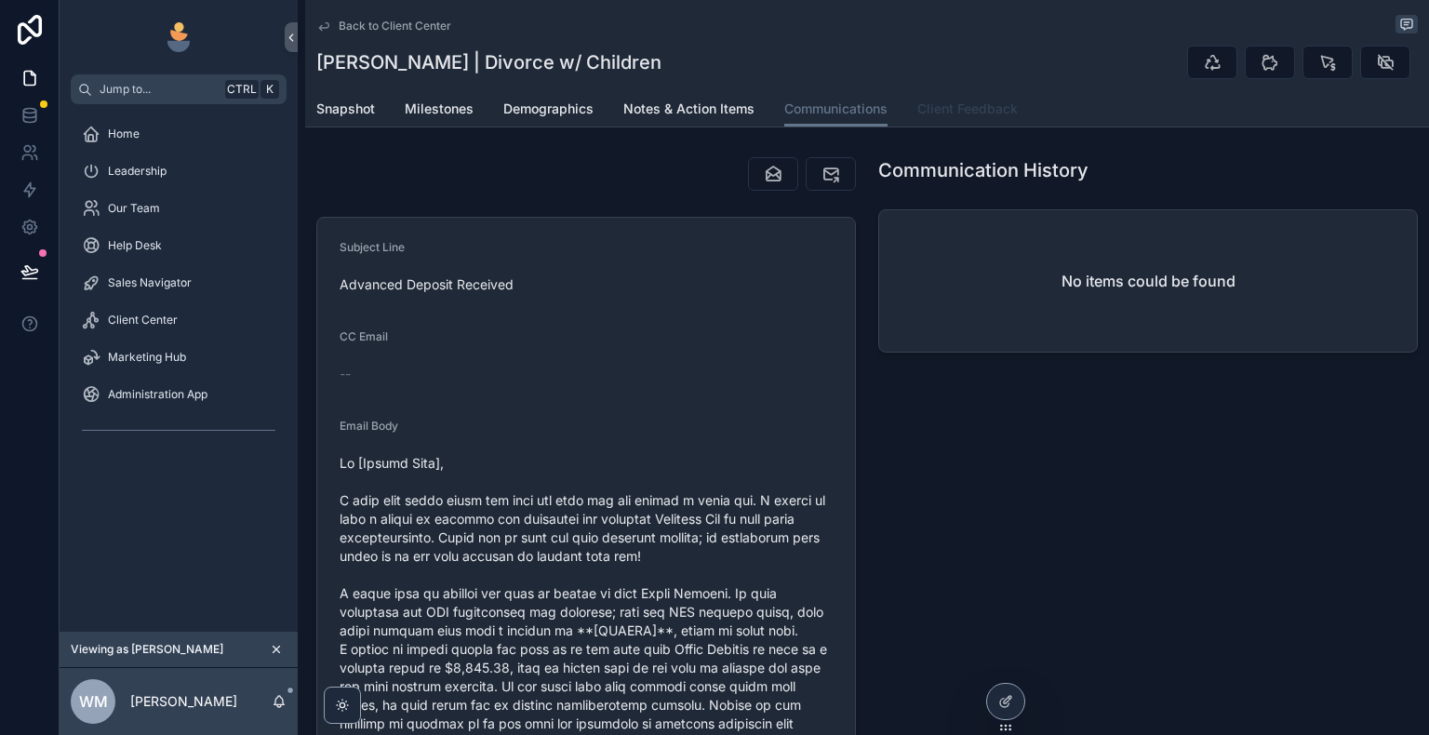
click at [946, 116] on span "Client Feedback" at bounding box center [967, 109] width 100 height 19
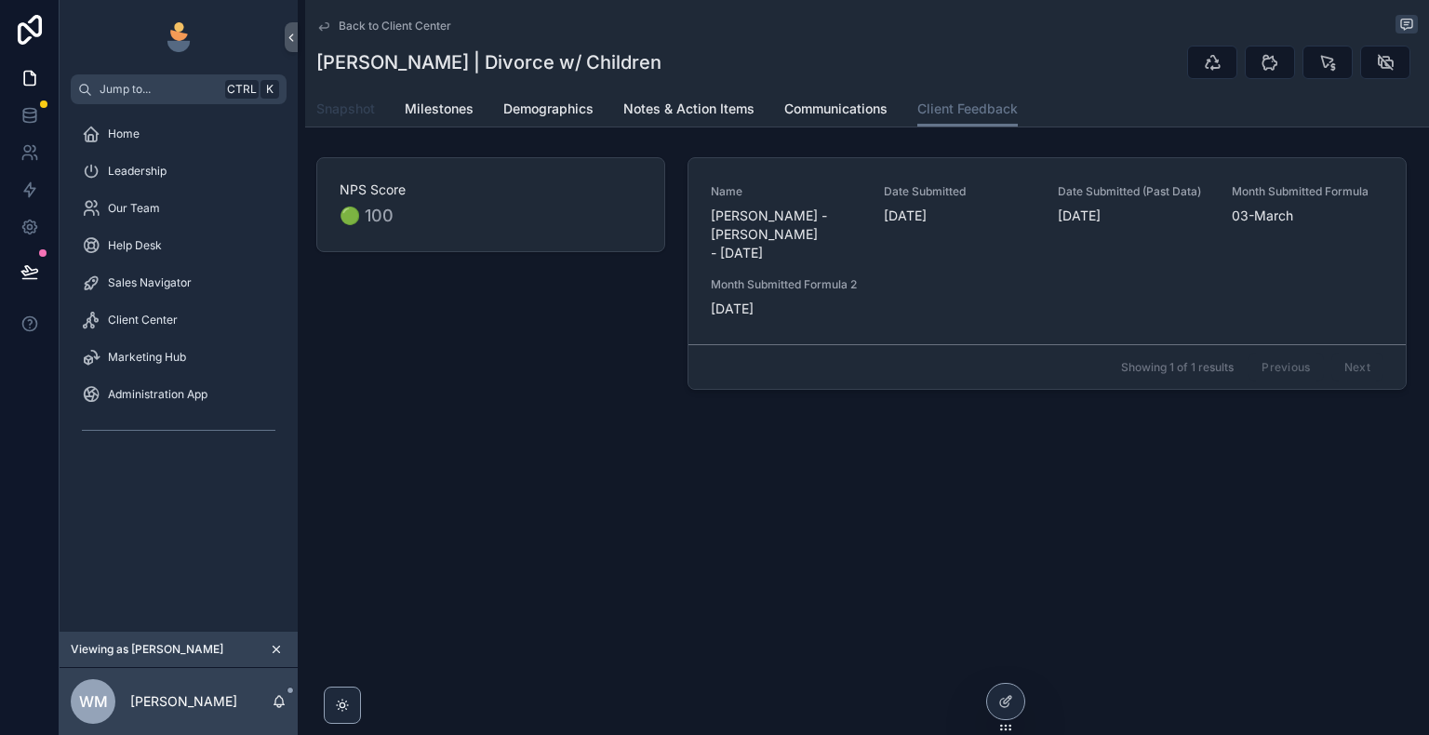
click at [348, 104] on span "Snapshot" at bounding box center [345, 109] width 59 height 19
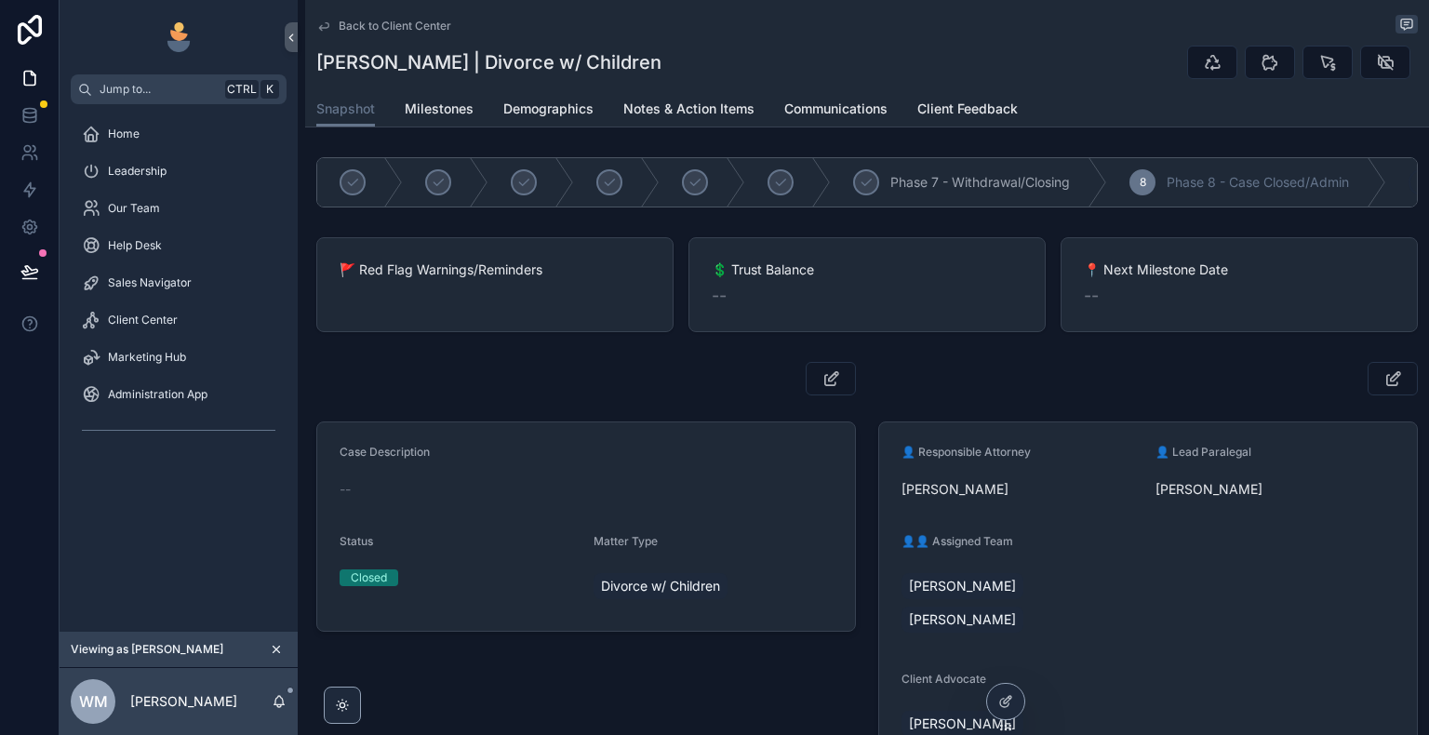
click at [322, 26] on icon "scrollable content" at bounding box center [323, 26] width 15 height 15
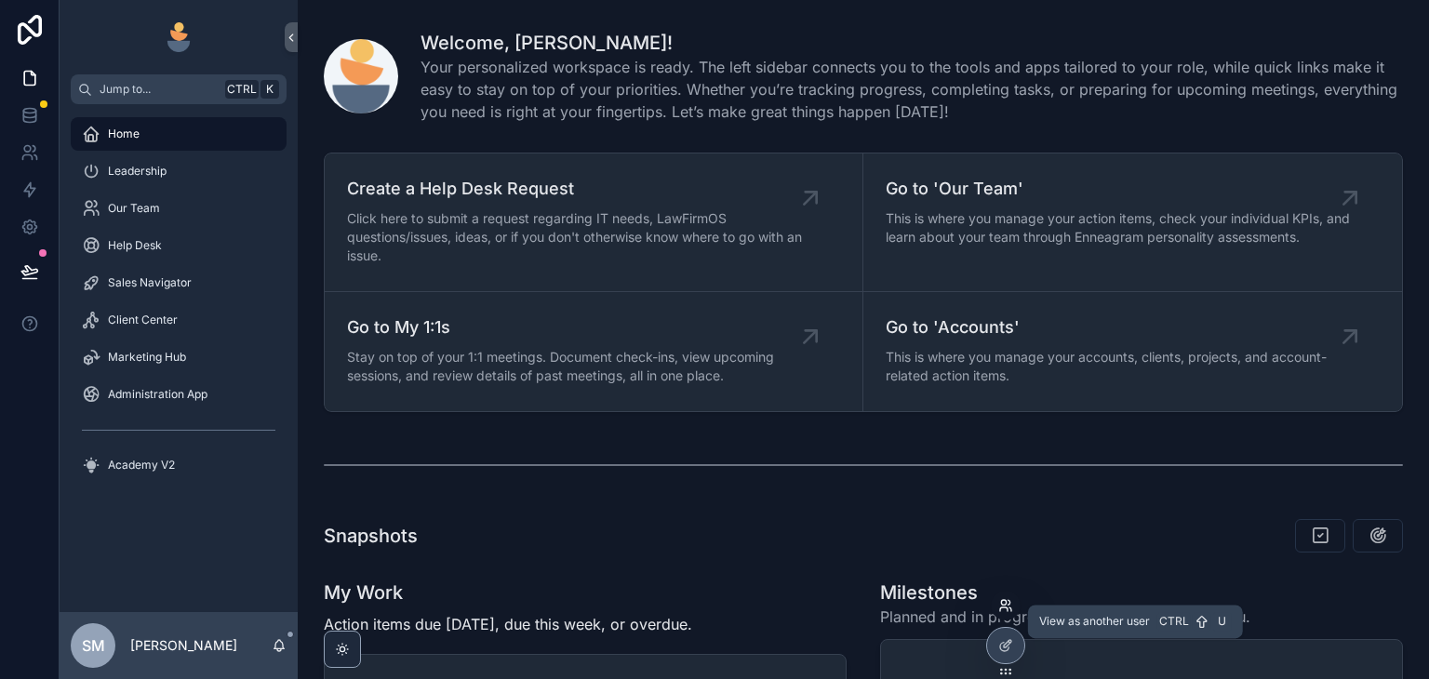
click at [1010, 607] on icon at bounding box center [1010, 609] width 2 height 4
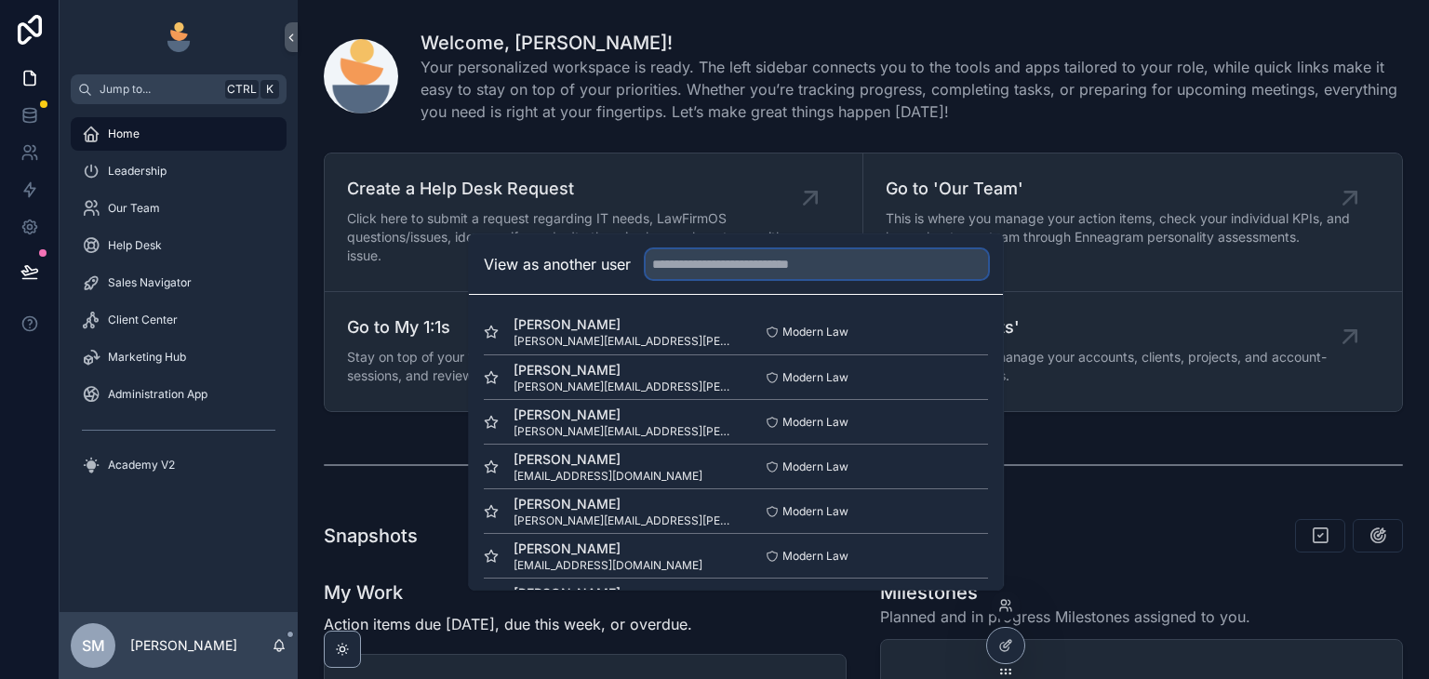
click at [855, 269] on input "text" at bounding box center [817, 264] width 342 height 30
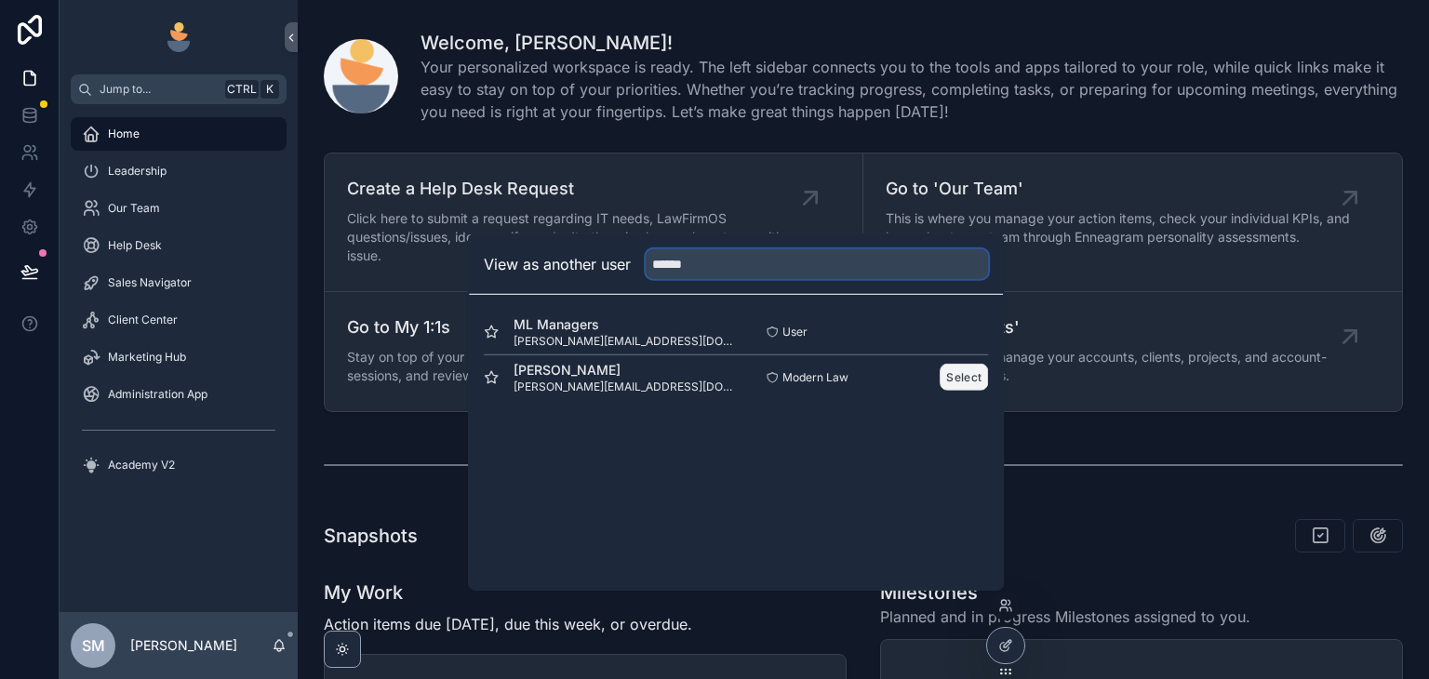
type input "******"
click at [953, 381] on button "Select" at bounding box center [964, 377] width 48 height 27
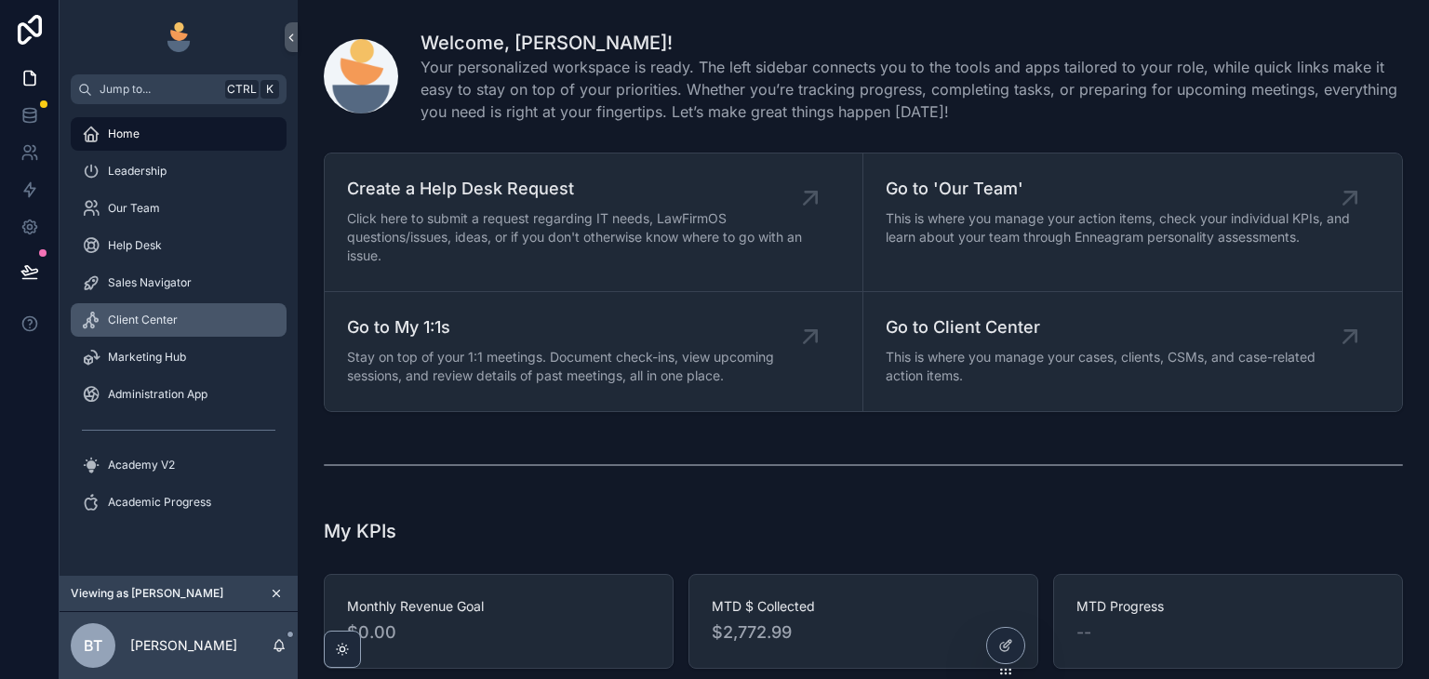
click at [158, 318] on span "Client Center" at bounding box center [143, 320] width 70 height 15
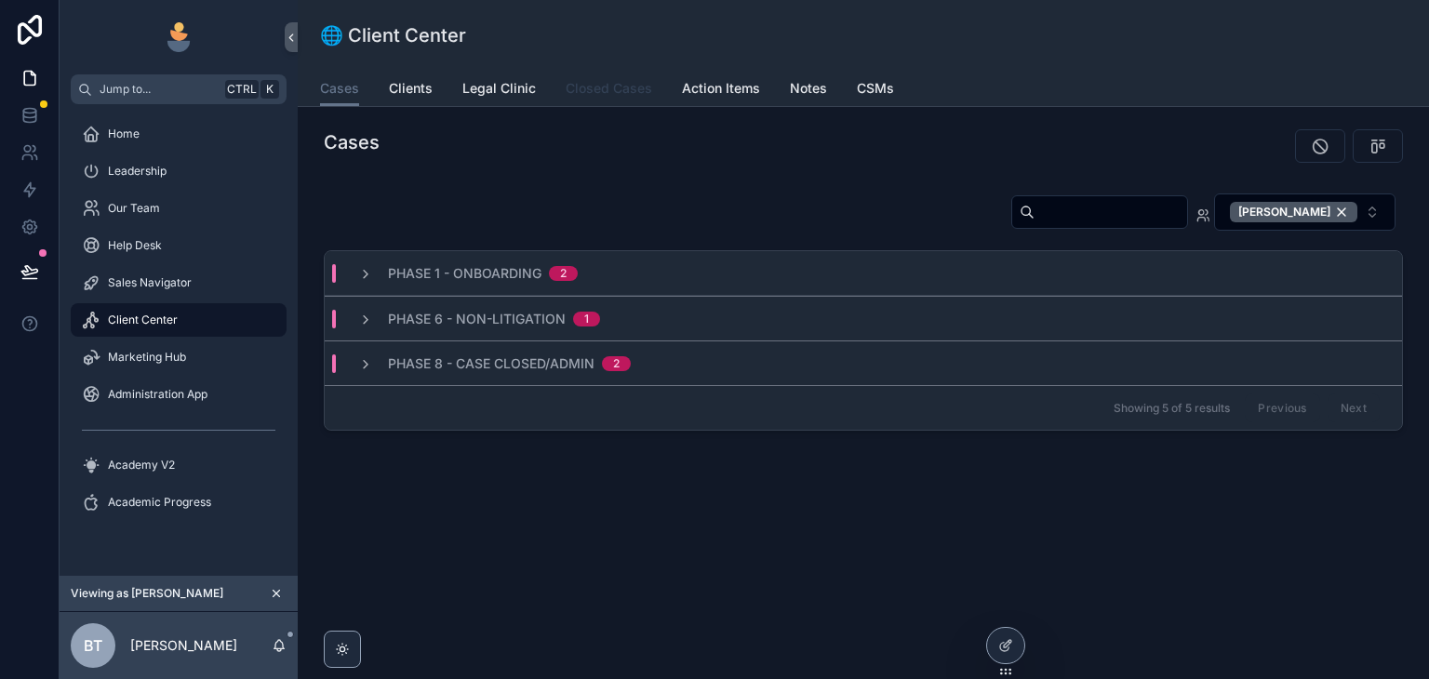
click at [596, 96] on span "Closed Cases" at bounding box center [609, 88] width 87 height 19
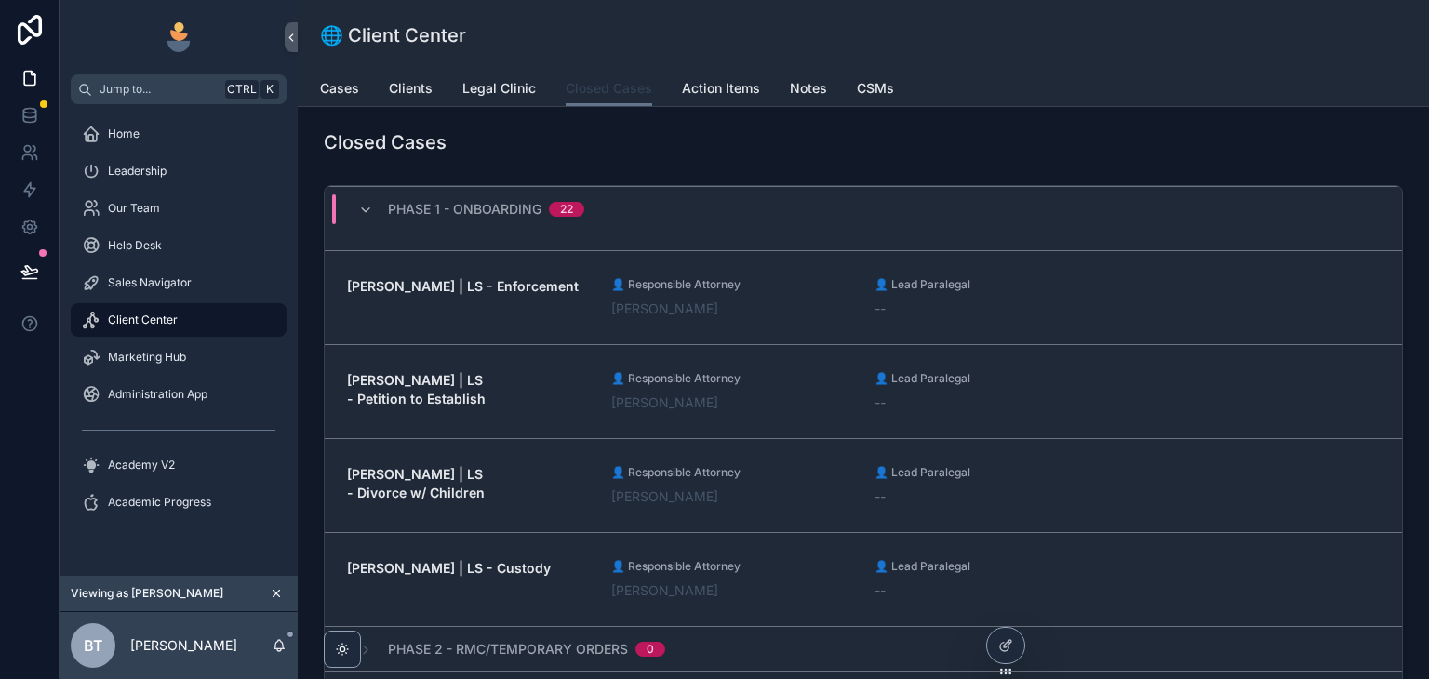
scroll to position [2047, 0]
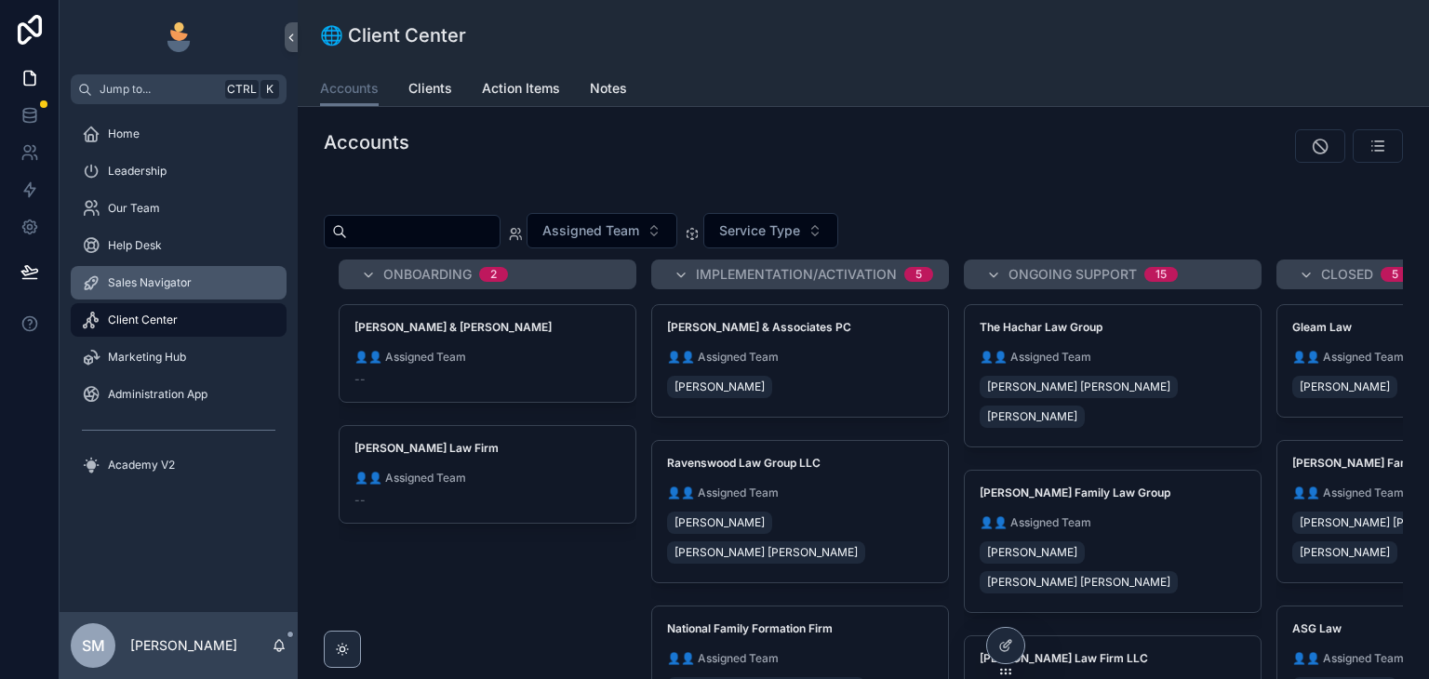
click at [197, 284] on div "Sales Navigator" at bounding box center [178, 283] width 193 height 30
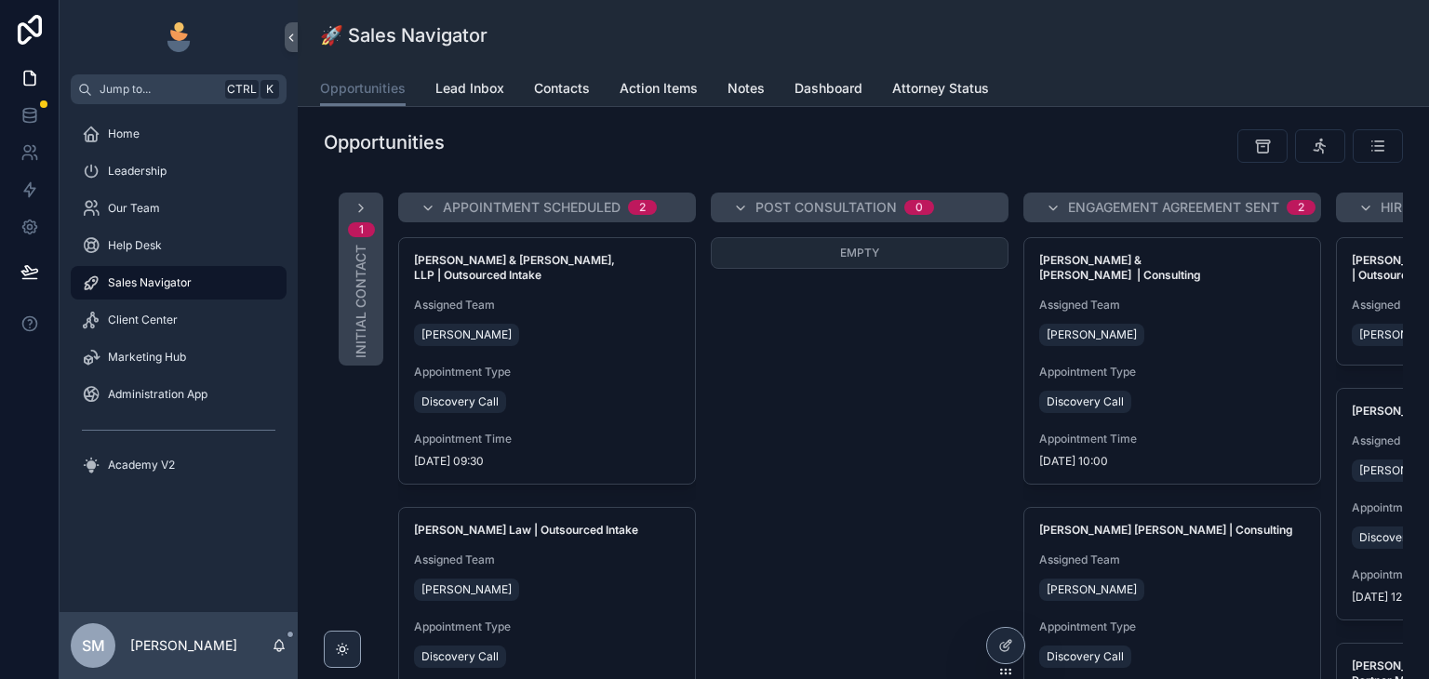
click at [197, 147] on div "Home" at bounding box center [178, 134] width 193 height 30
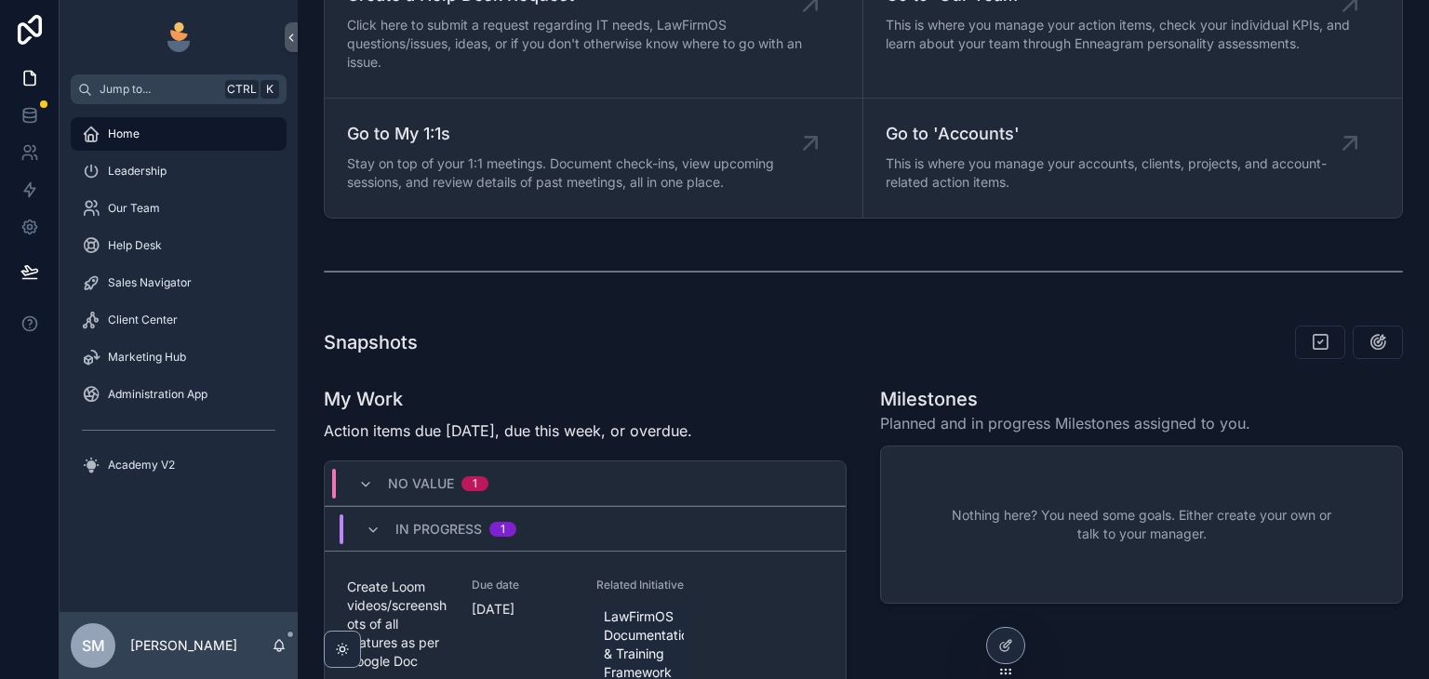
scroll to position [121, 0]
